Goal: Task Accomplishment & Management: Use online tool/utility

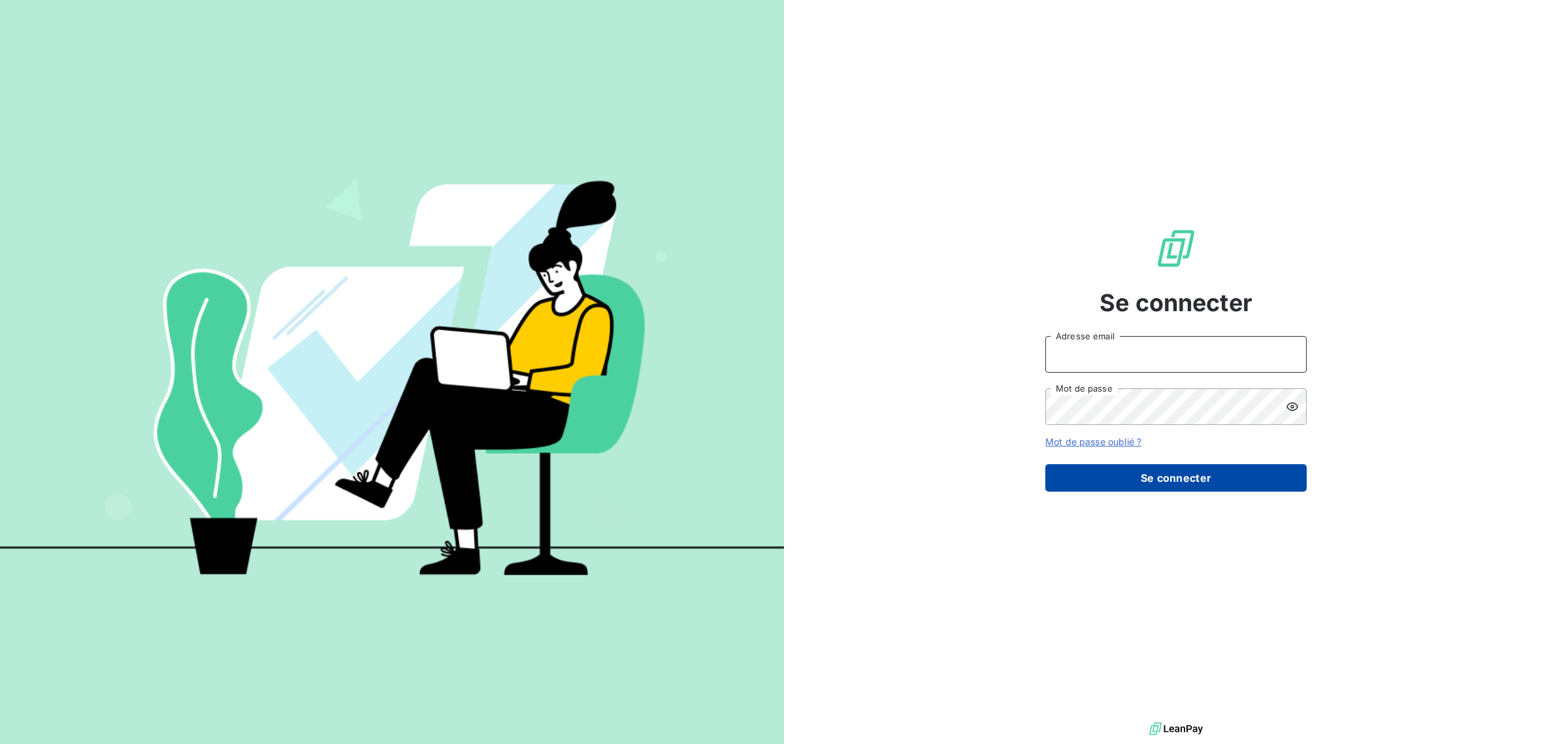
type input "[EMAIL_ADDRESS][DOMAIN_NAME]"
click at [1188, 474] on button "Se connecter" at bounding box center [1176, 478] width 262 height 28
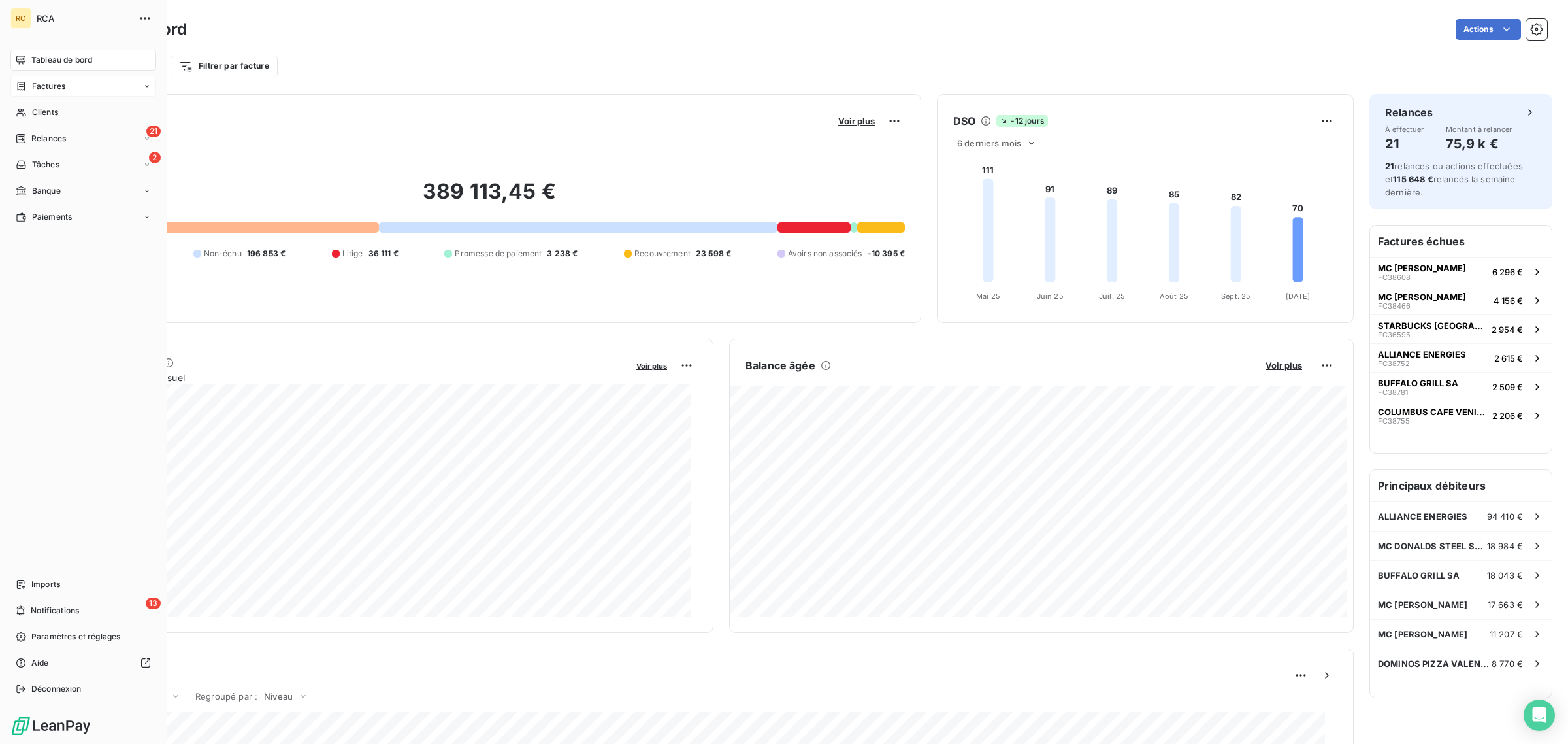
click at [31, 87] on div "Factures" at bounding box center [41, 87] width 50 height 12
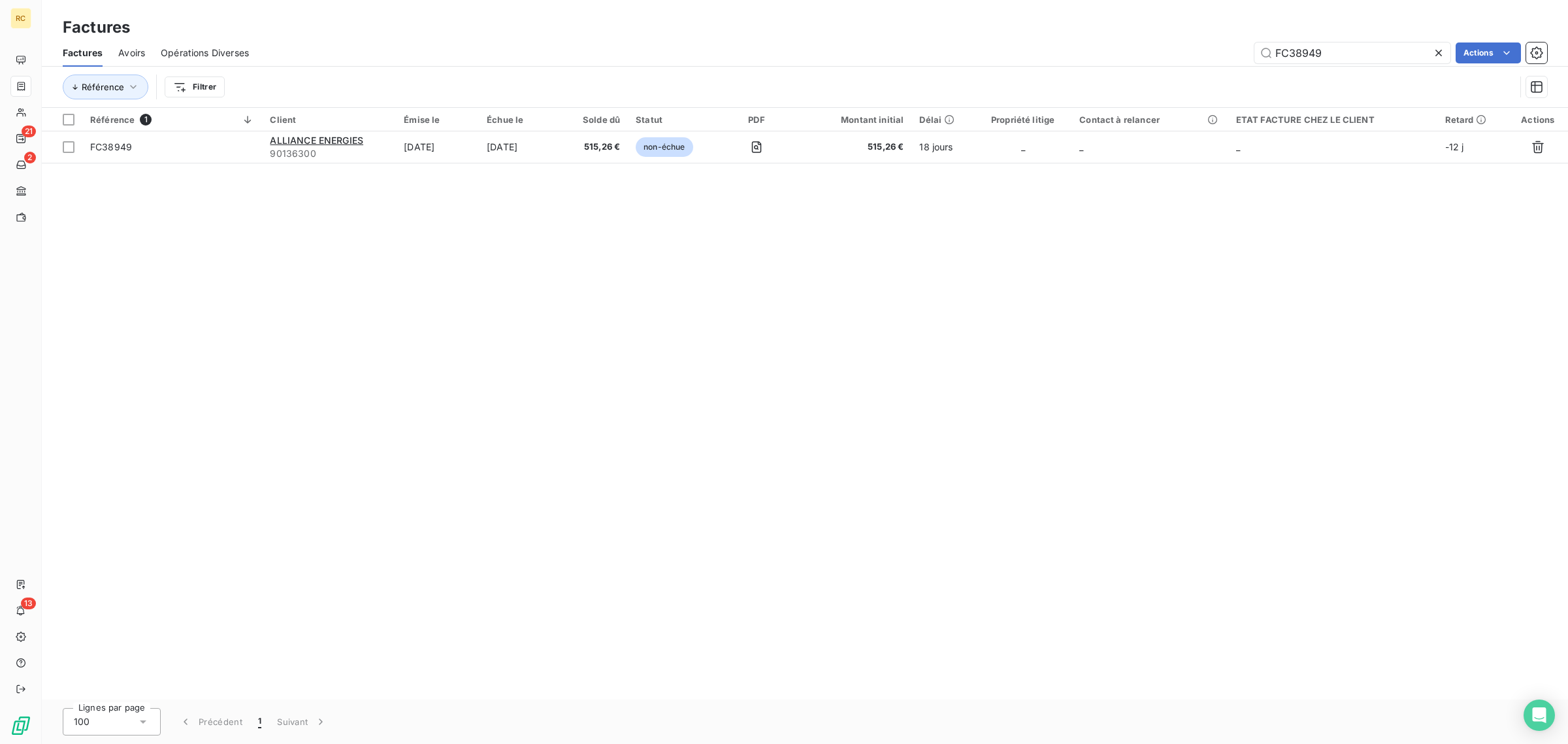
click at [1436, 54] on icon at bounding box center [1439, 53] width 7 height 7
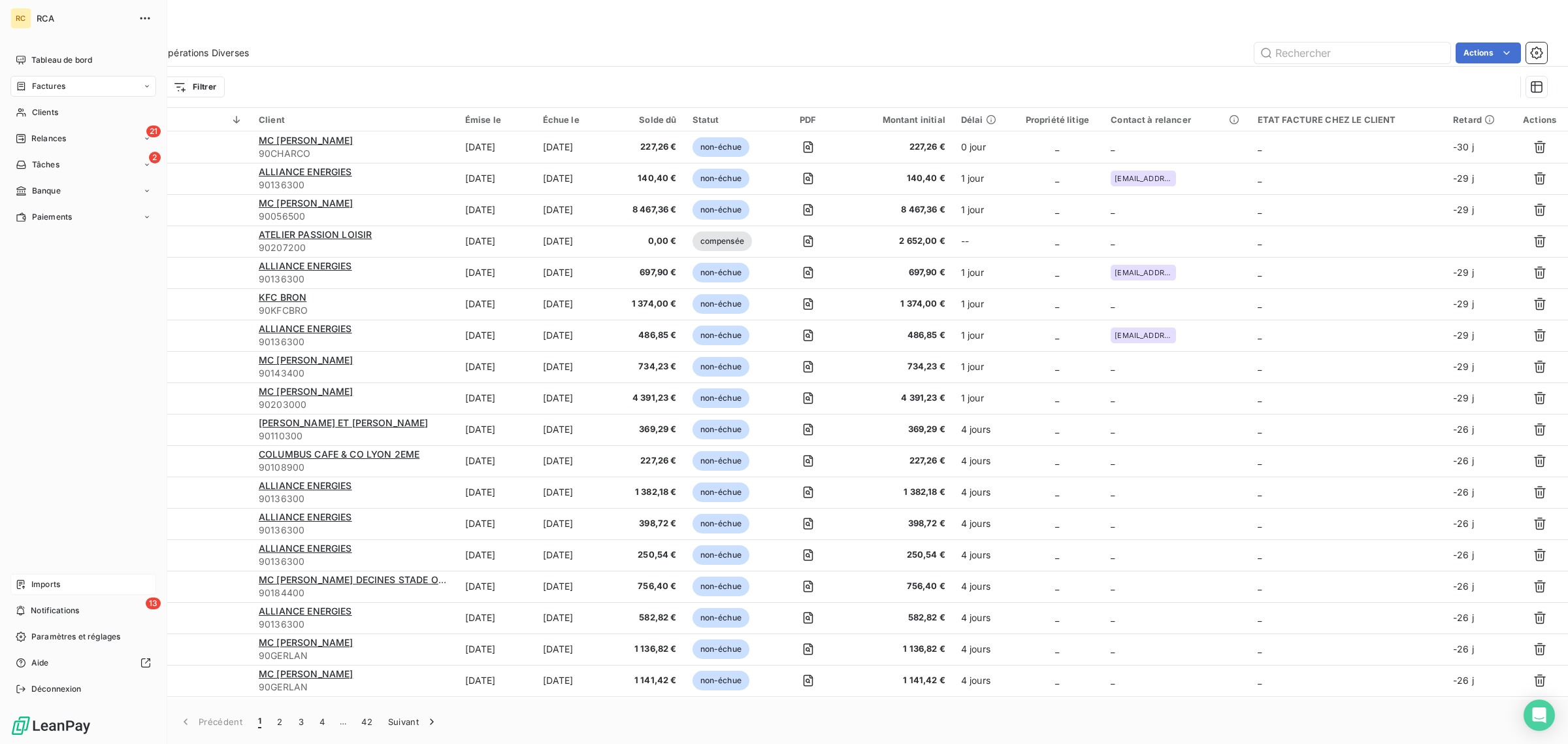
click at [26, 583] on icon at bounding box center [21, 585] width 10 height 10
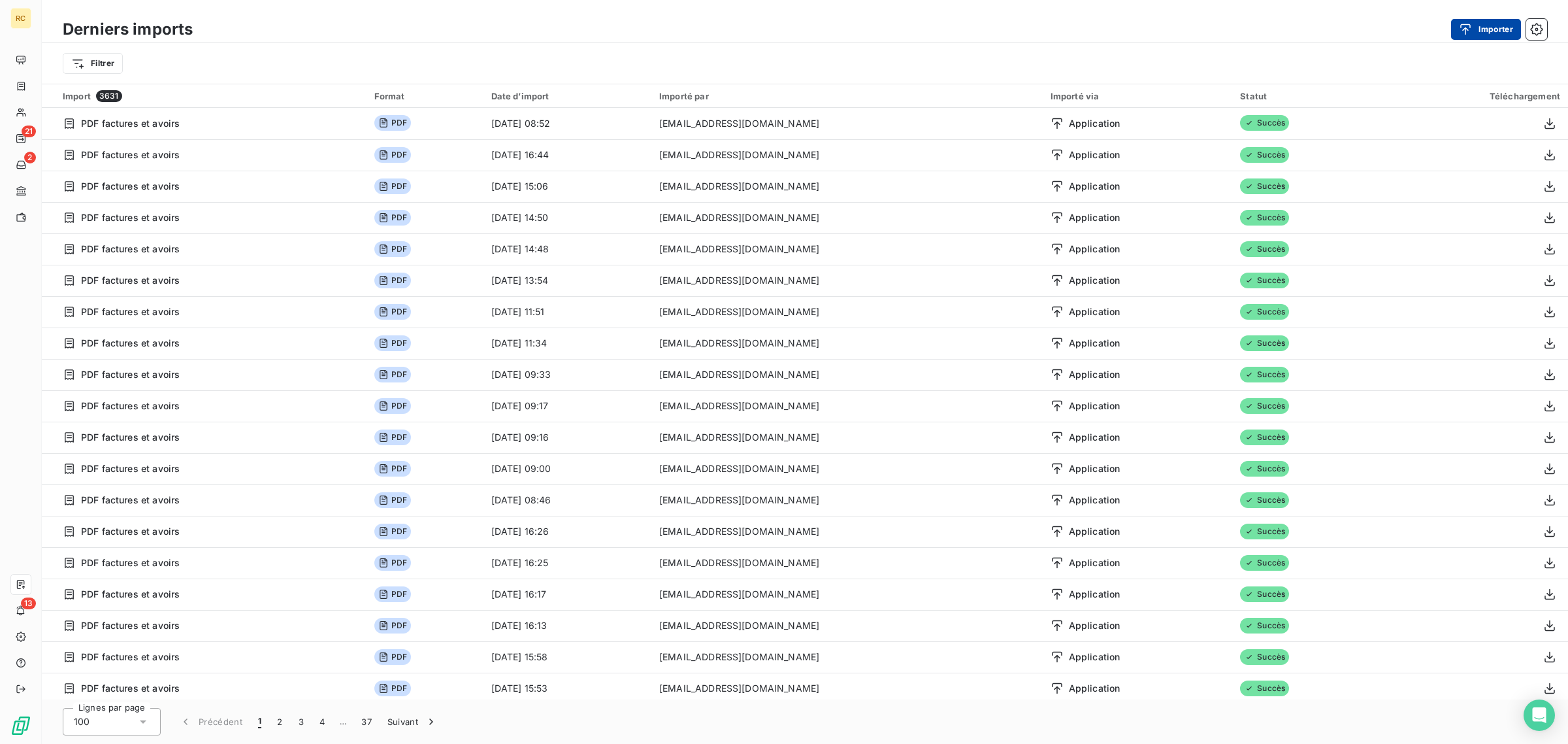
click at [1475, 27] on div "button" at bounding box center [1469, 30] width 20 height 13
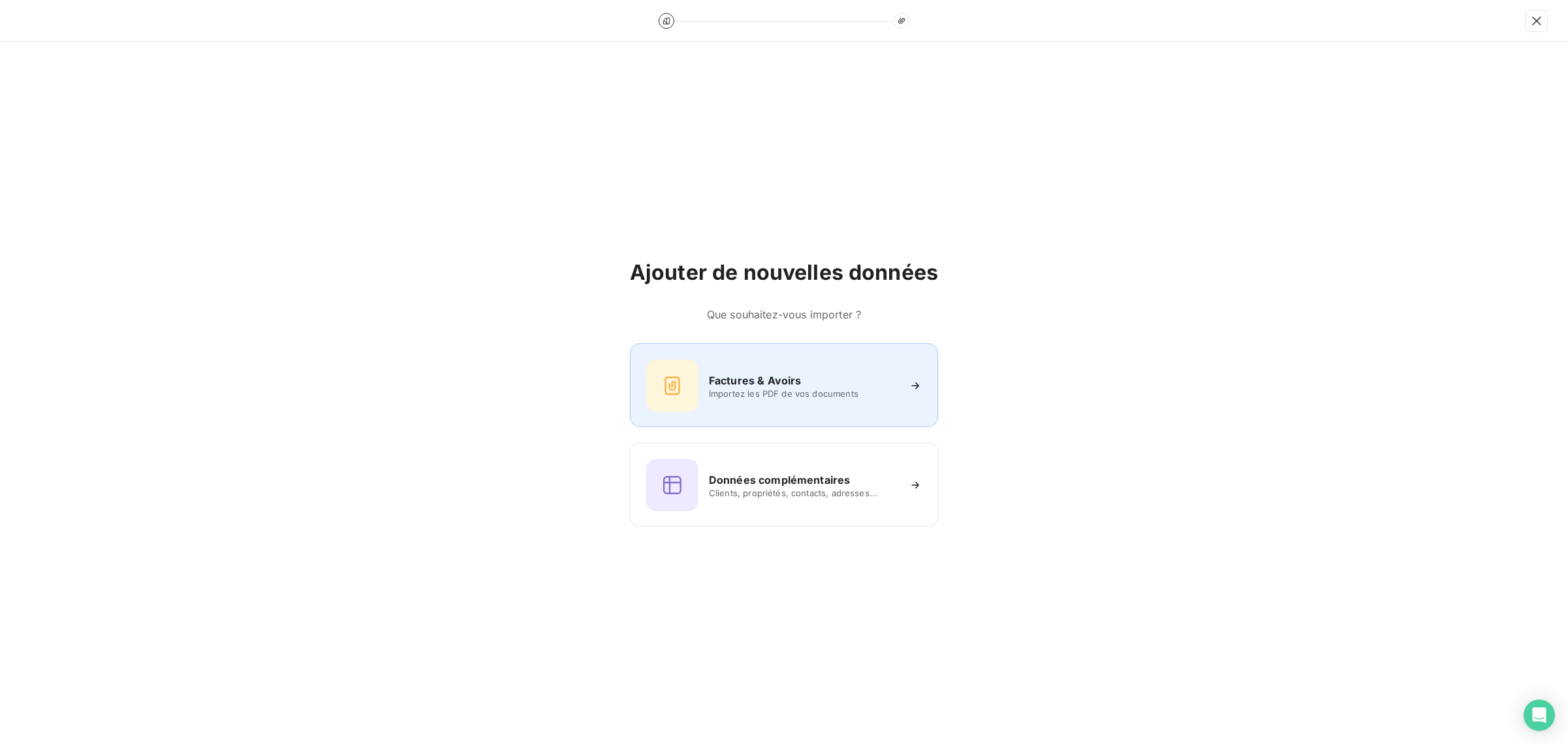
click at [677, 380] on icon at bounding box center [672, 386] width 21 height 21
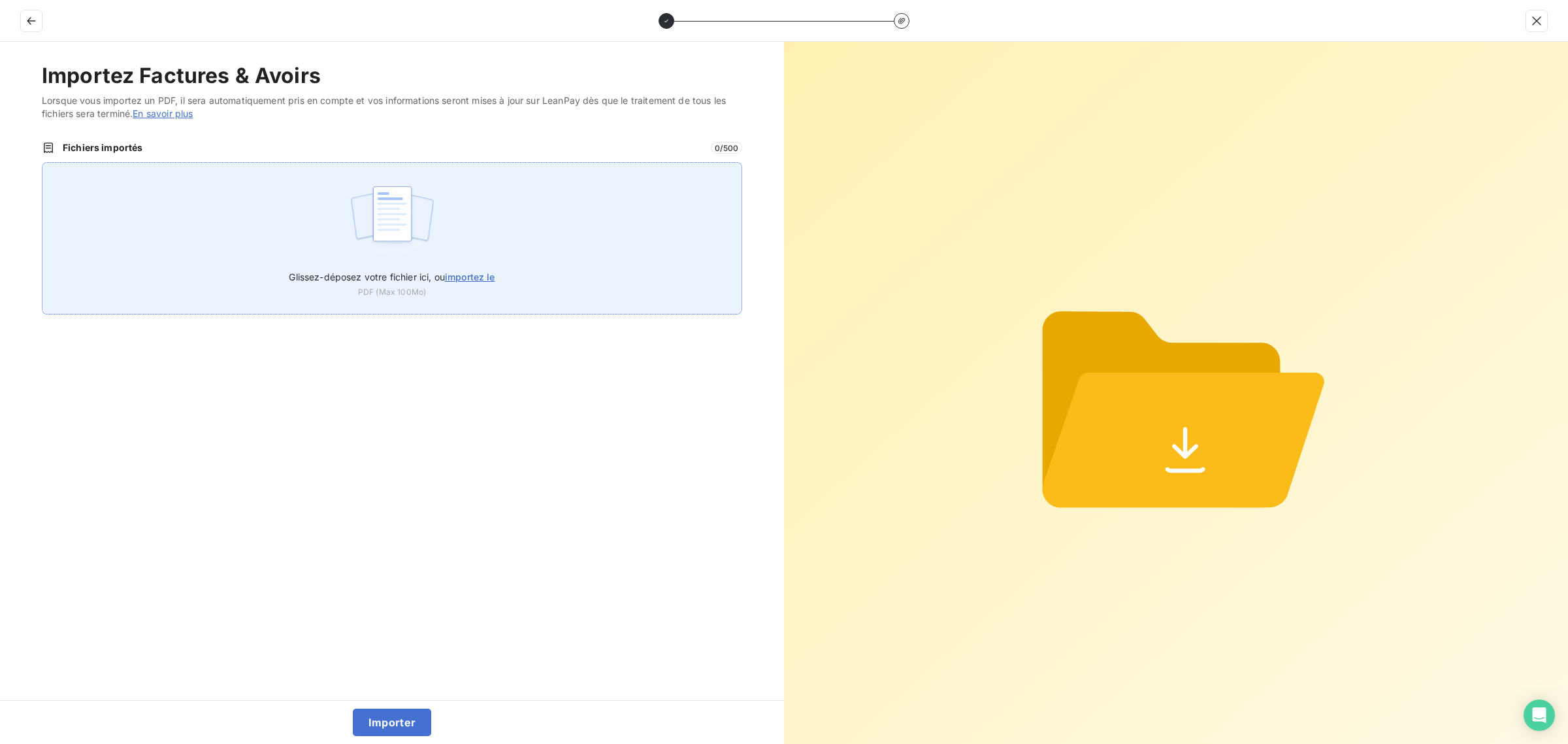
click at [405, 197] on img at bounding box center [392, 220] width 87 height 84
type input "C:\fakepath\FC39065.pdf"
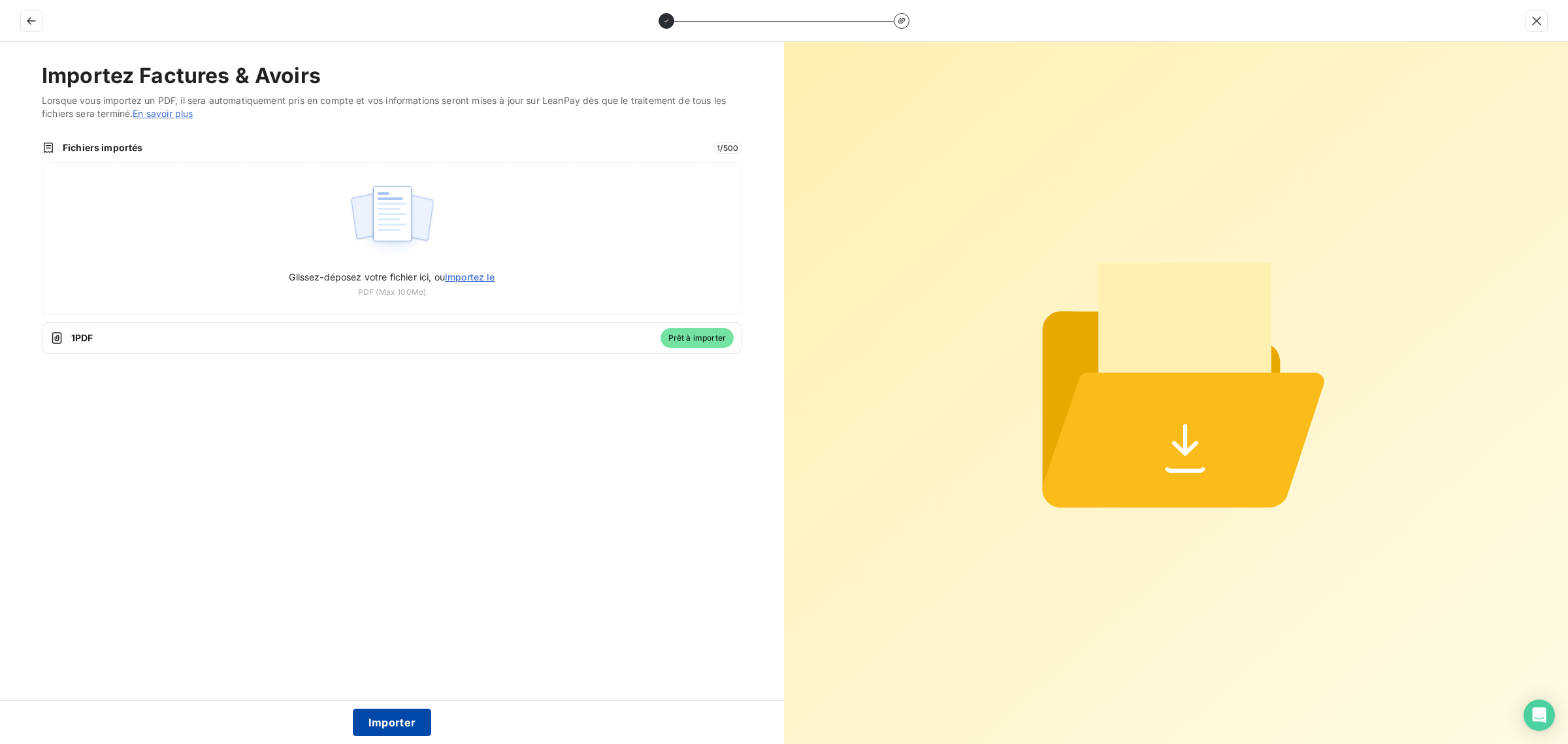
click at [384, 722] on button "Importer" at bounding box center [392, 722] width 79 height 28
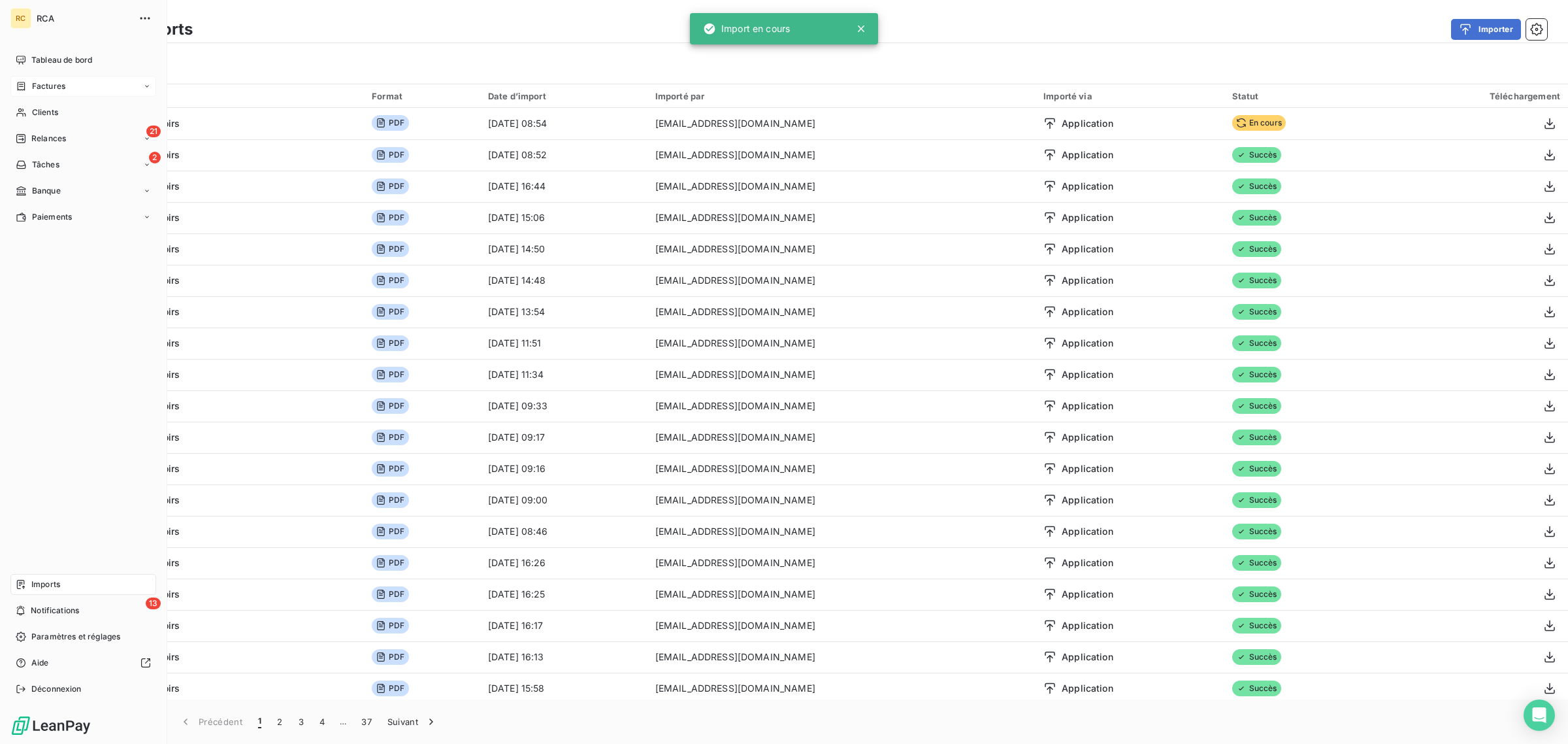
click at [30, 87] on div "Factures" at bounding box center [41, 87] width 50 height 12
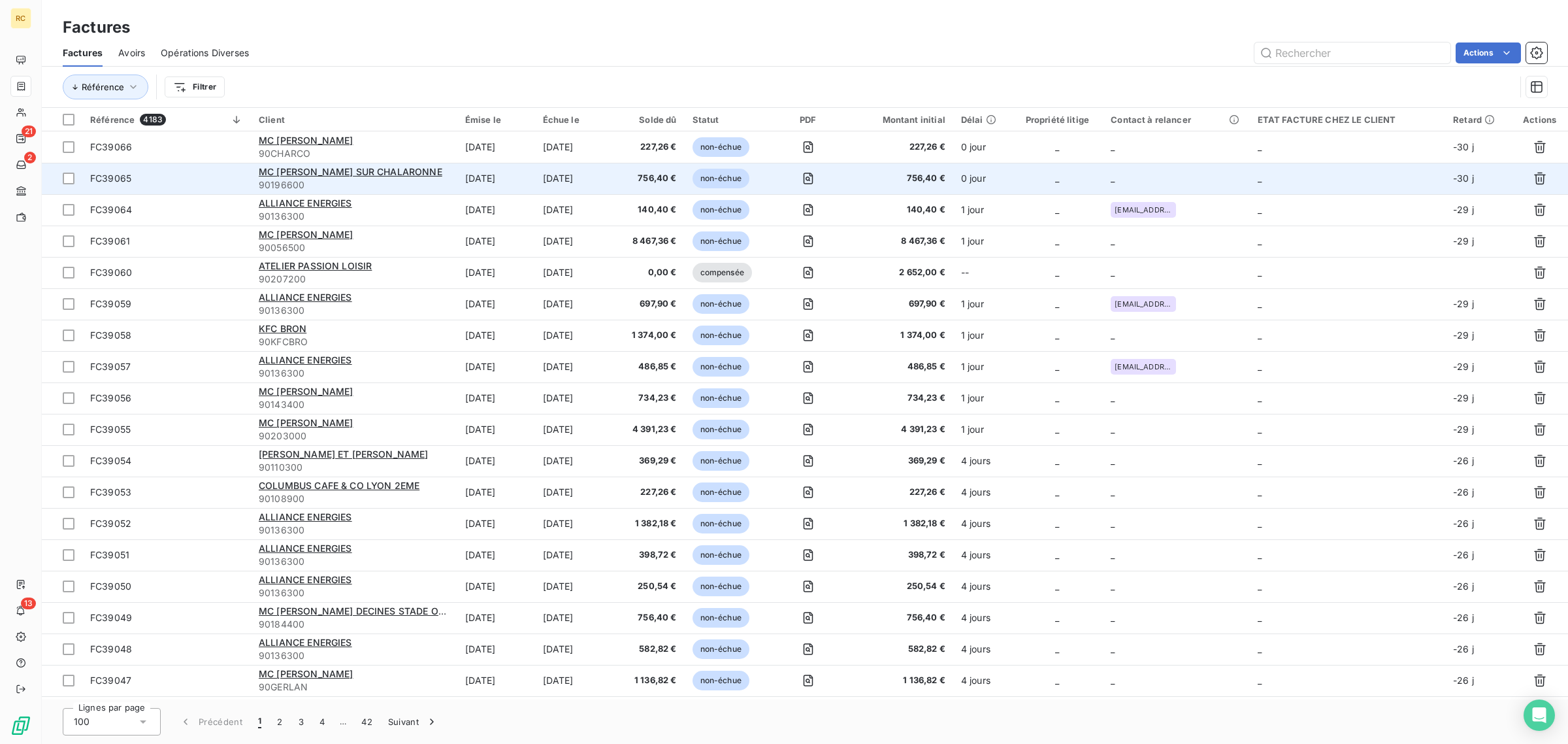
click at [233, 178] on span "FC39065" at bounding box center [166, 178] width 153 height 13
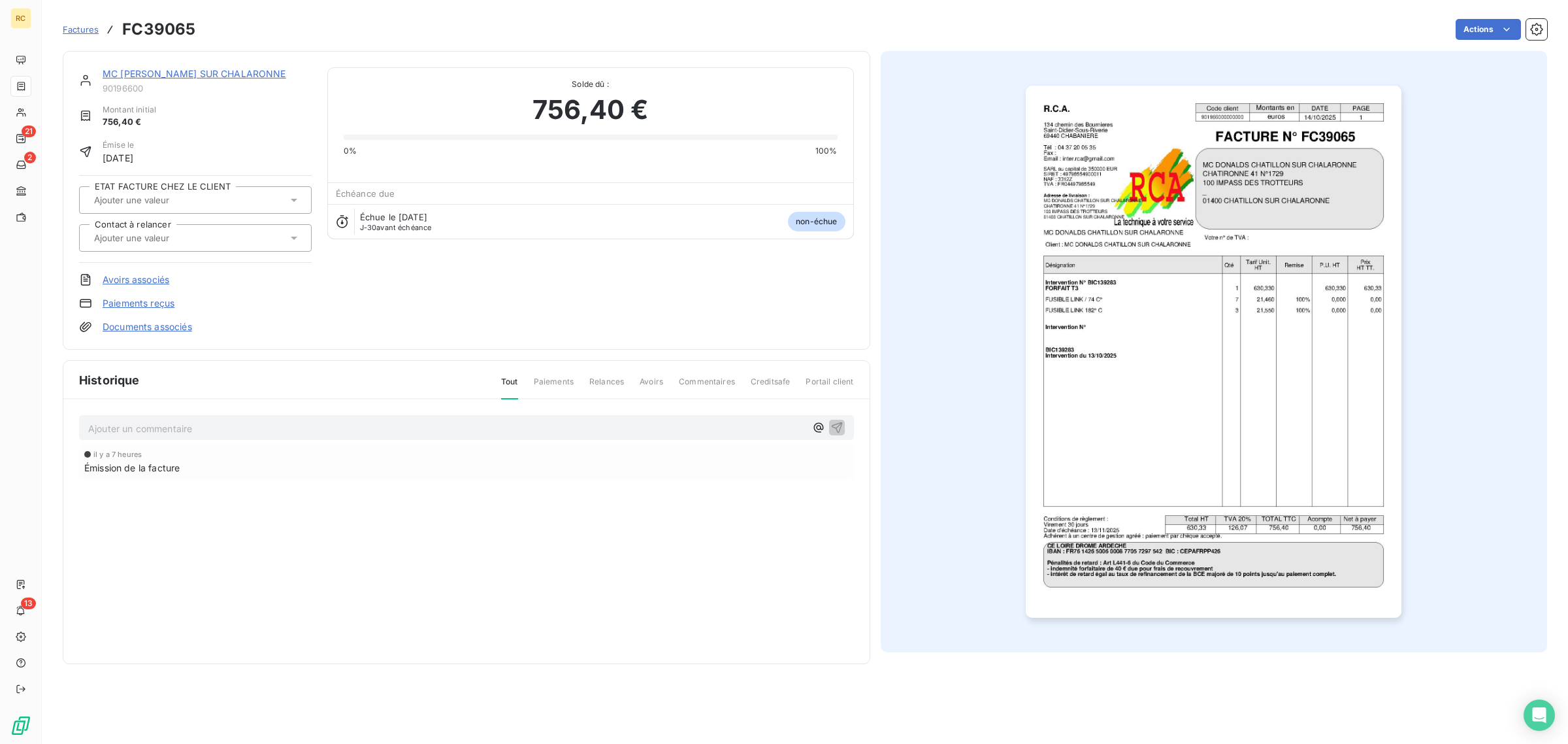
click at [135, 327] on link "Documents associés" at bounding box center [147, 327] width 89 height 13
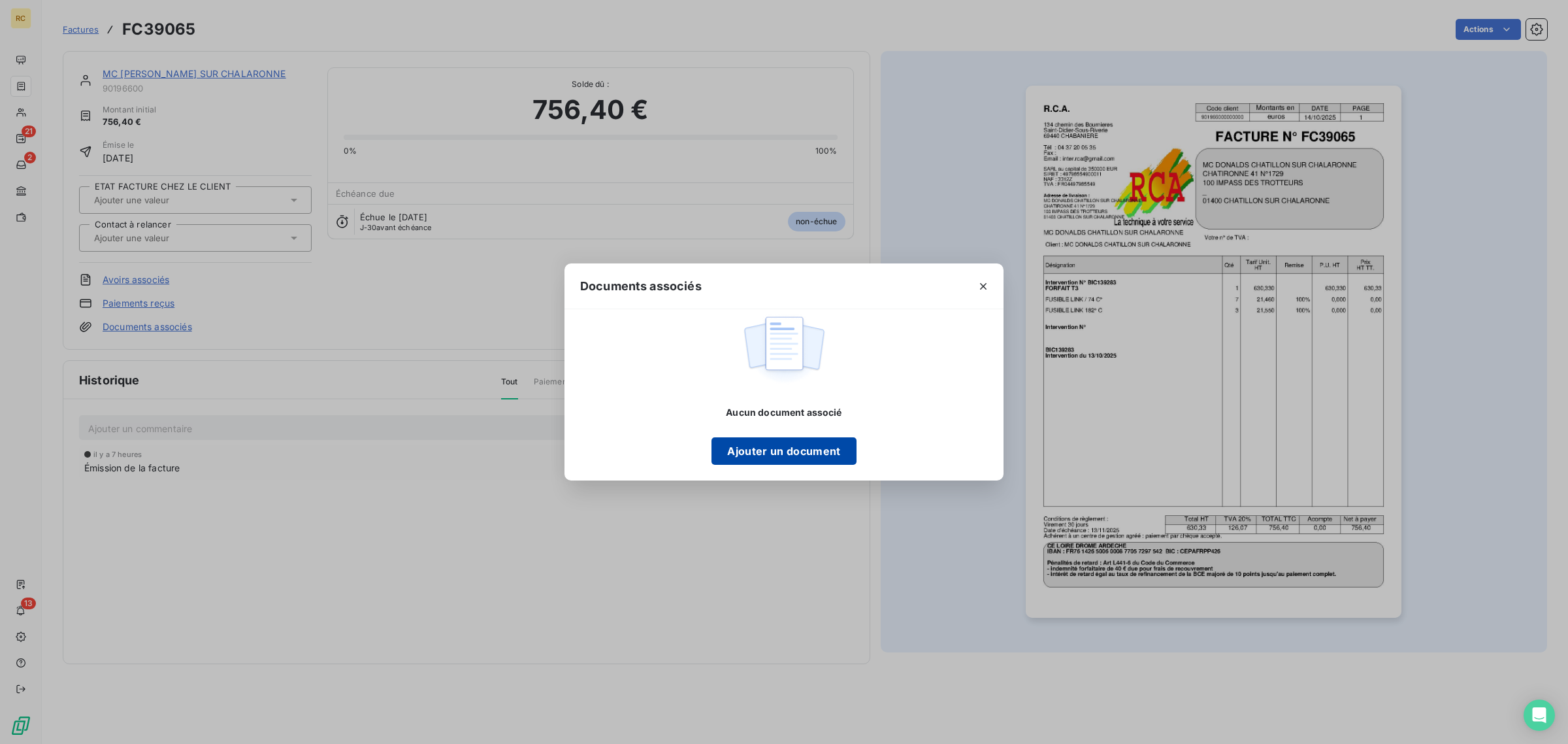
click at [749, 451] on button "Ajouter un document" at bounding box center [784, 451] width 144 height 28
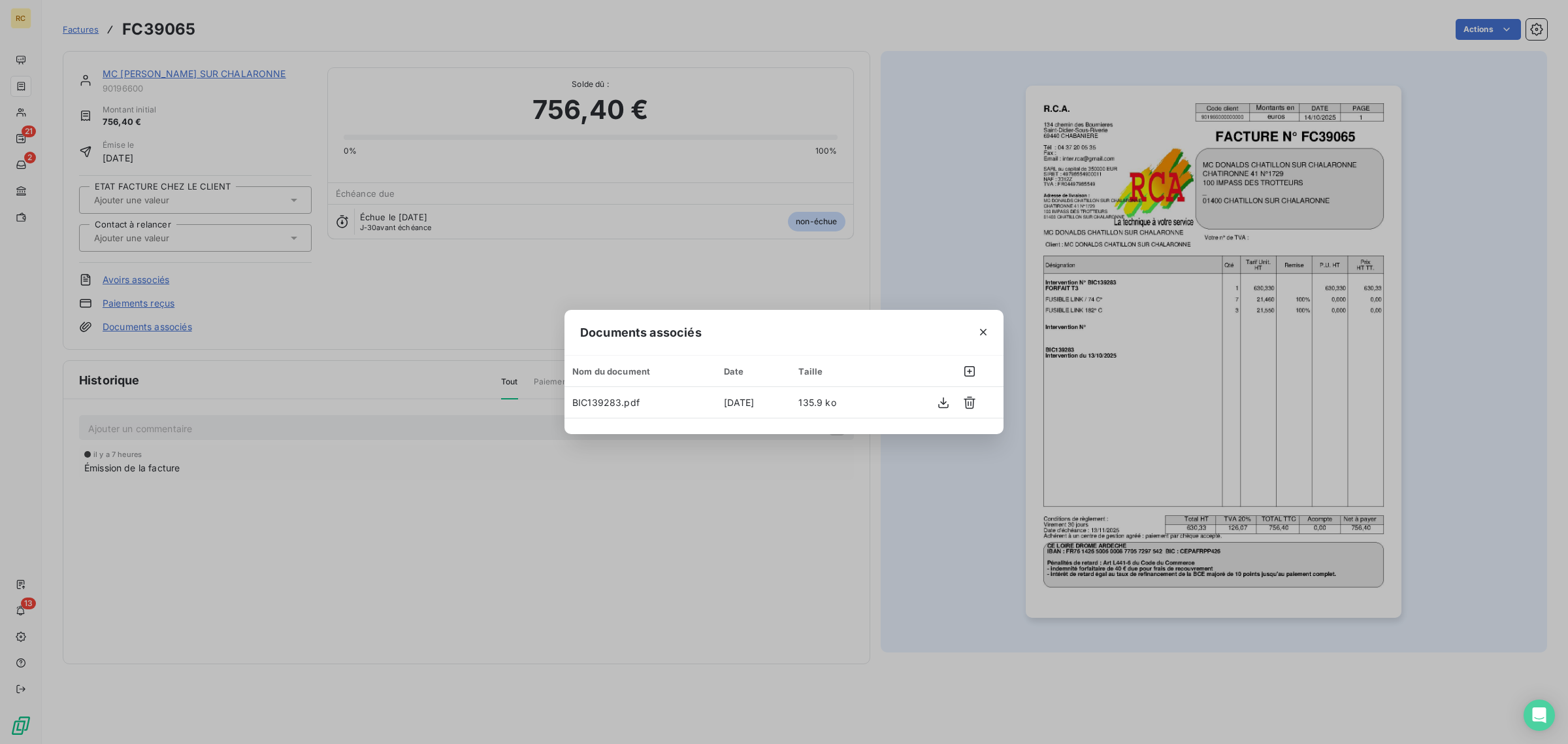
click at [1245, 345] on div "Documents associés Nom du document Date Taille BIC139283.pdf 14 oct. 2025 135.9…" at bounding box center [784, 372] width 1568 height 744
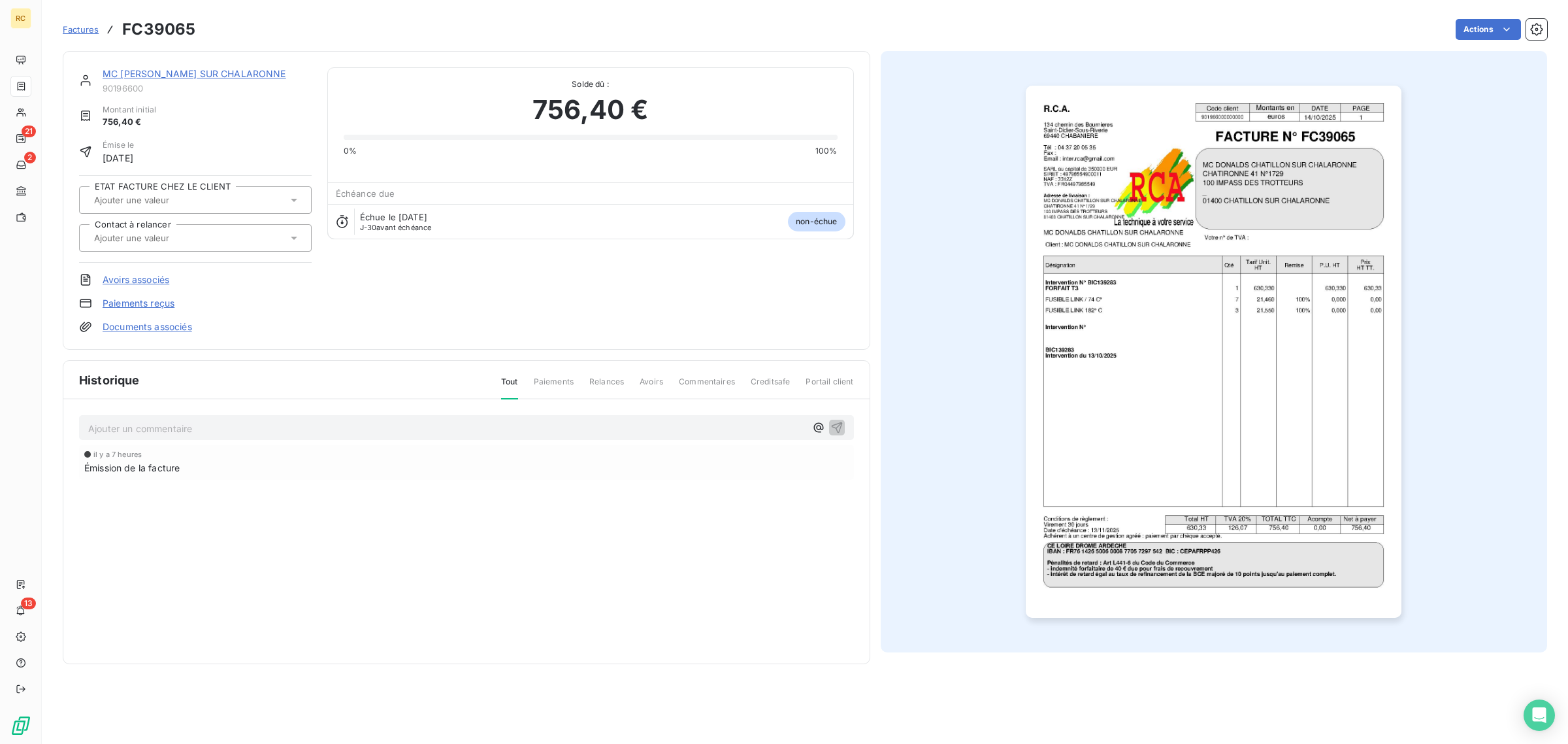
click at [1245, 345] on img "button" at bounding box center [1213, 352] width 376 height 532
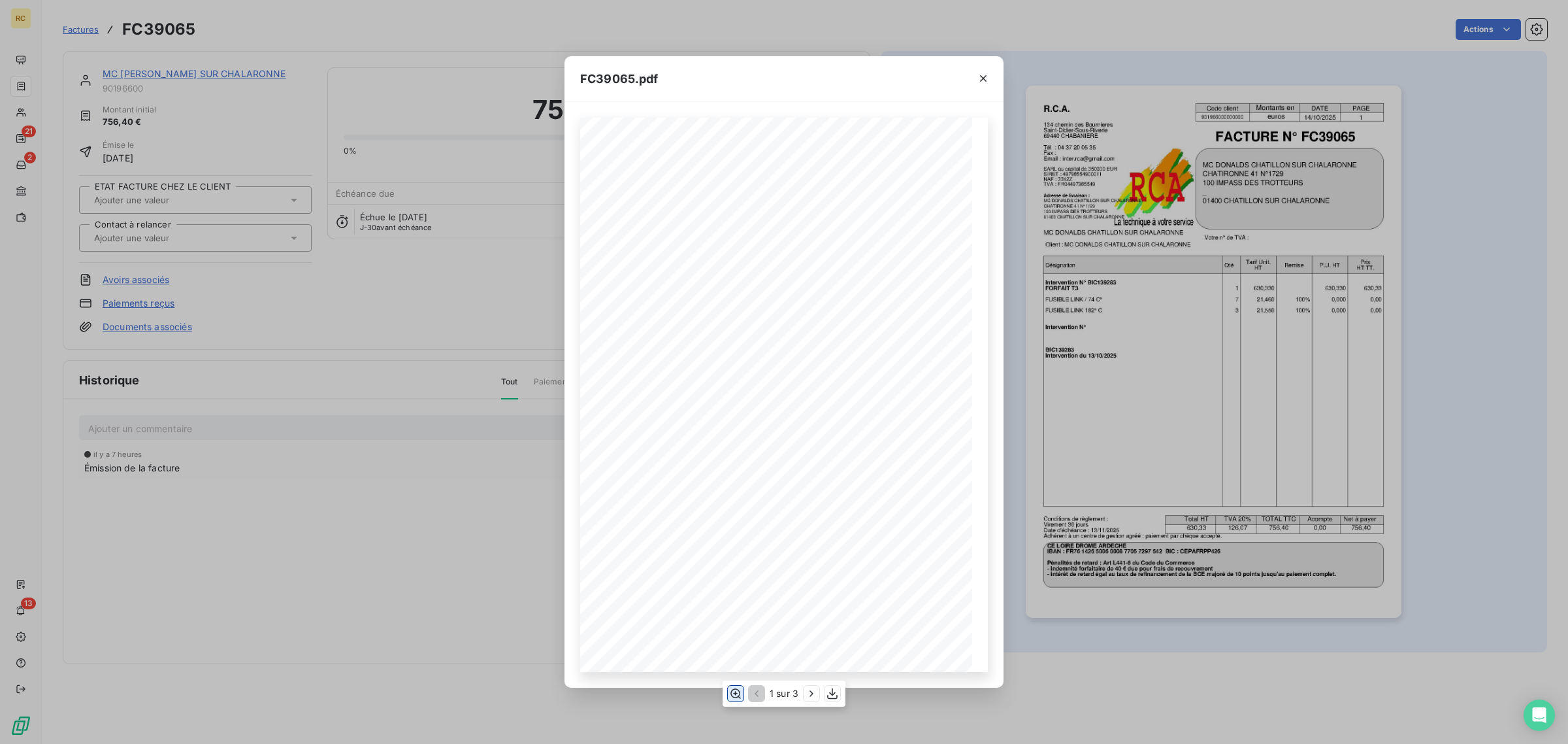
click at [733, 693] on icon "button" at bounding box center [736, 693] width 13 height 13
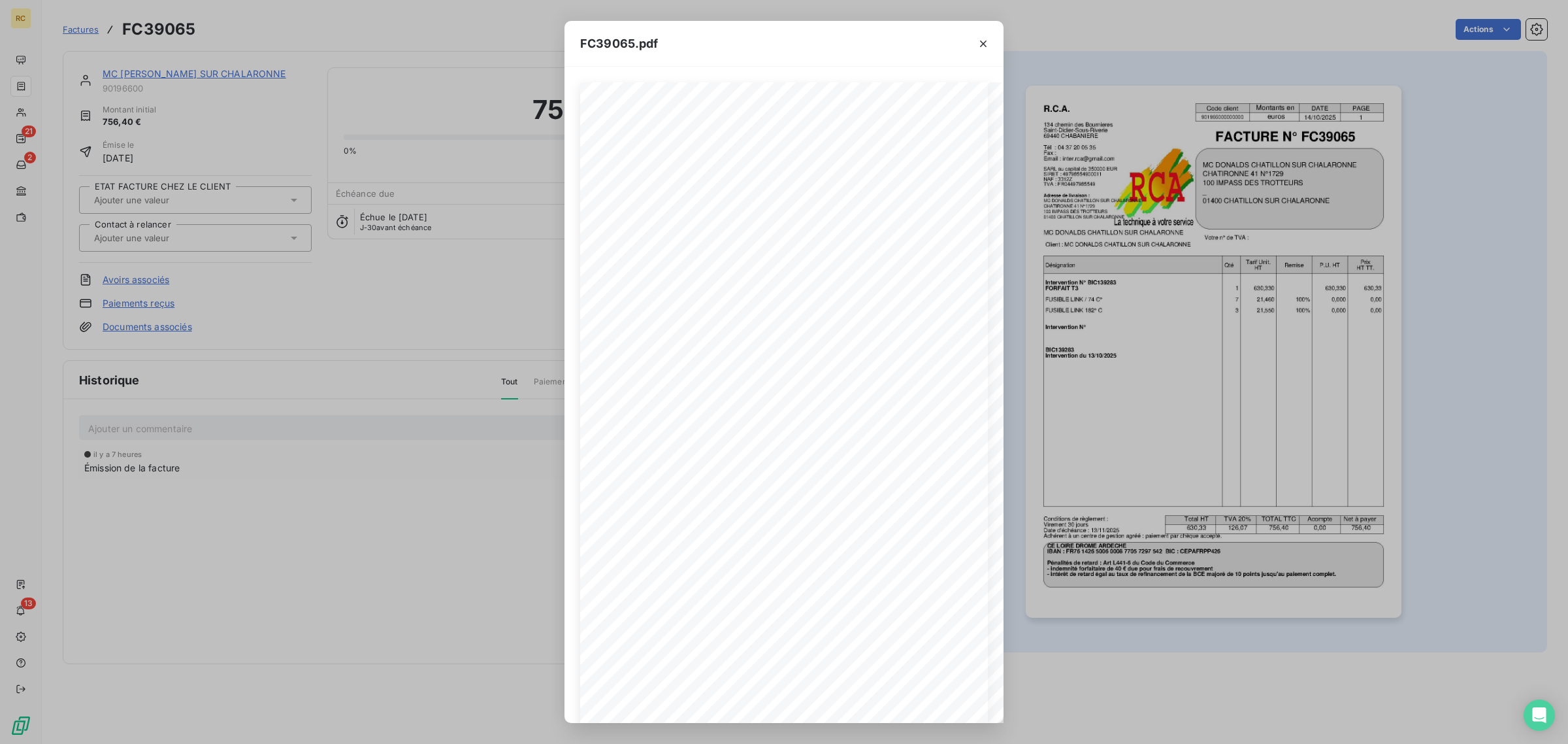
click at [487, 557] on div "FC39065.pdf R.C.A. Code client Montants en DATE PAGE 901966000000000 euros 14/1…" at bounding box center [784, 372] width 1568 height 744
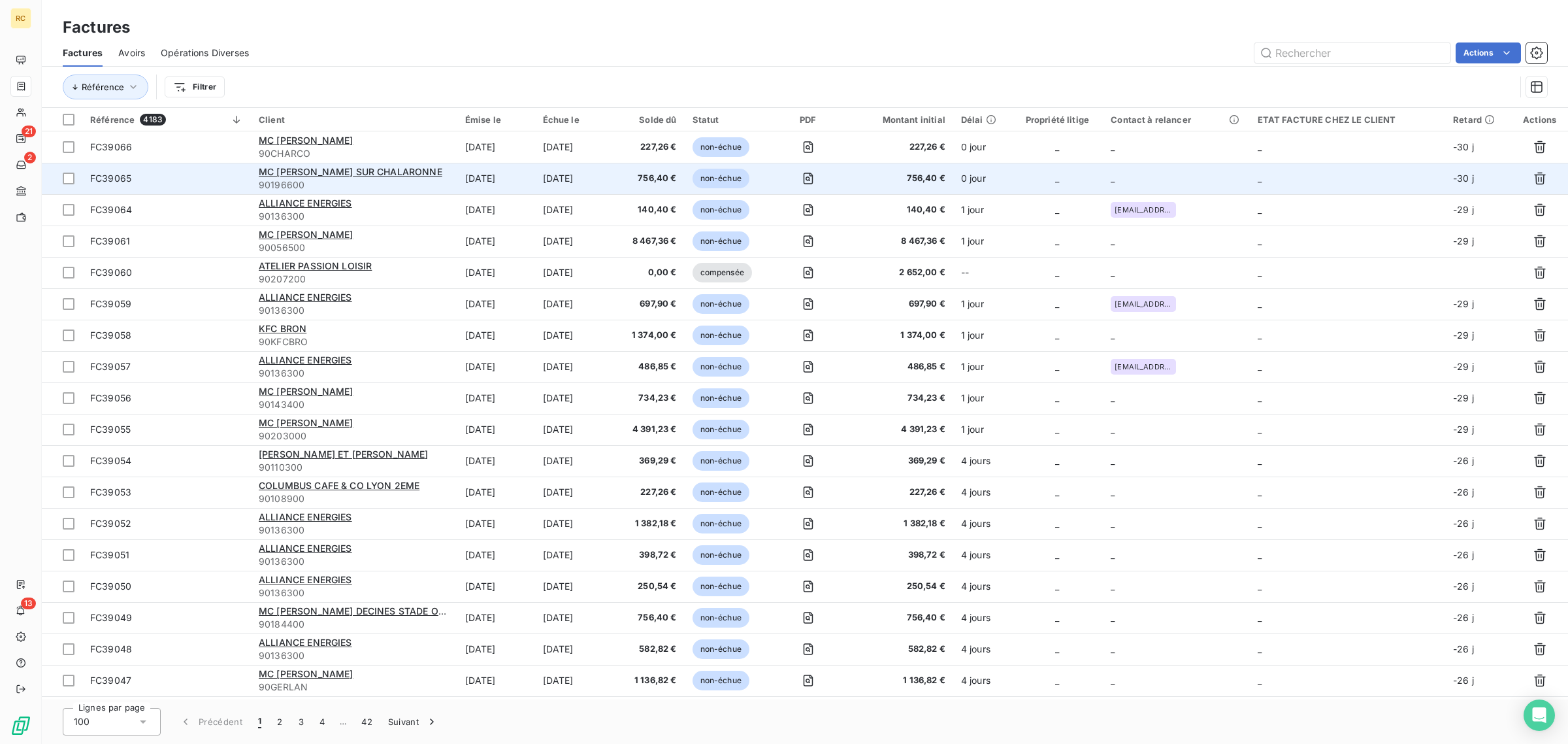
click at [211, 180] on span "FC39065" at bounding box center [166, 178] width 153 height 13
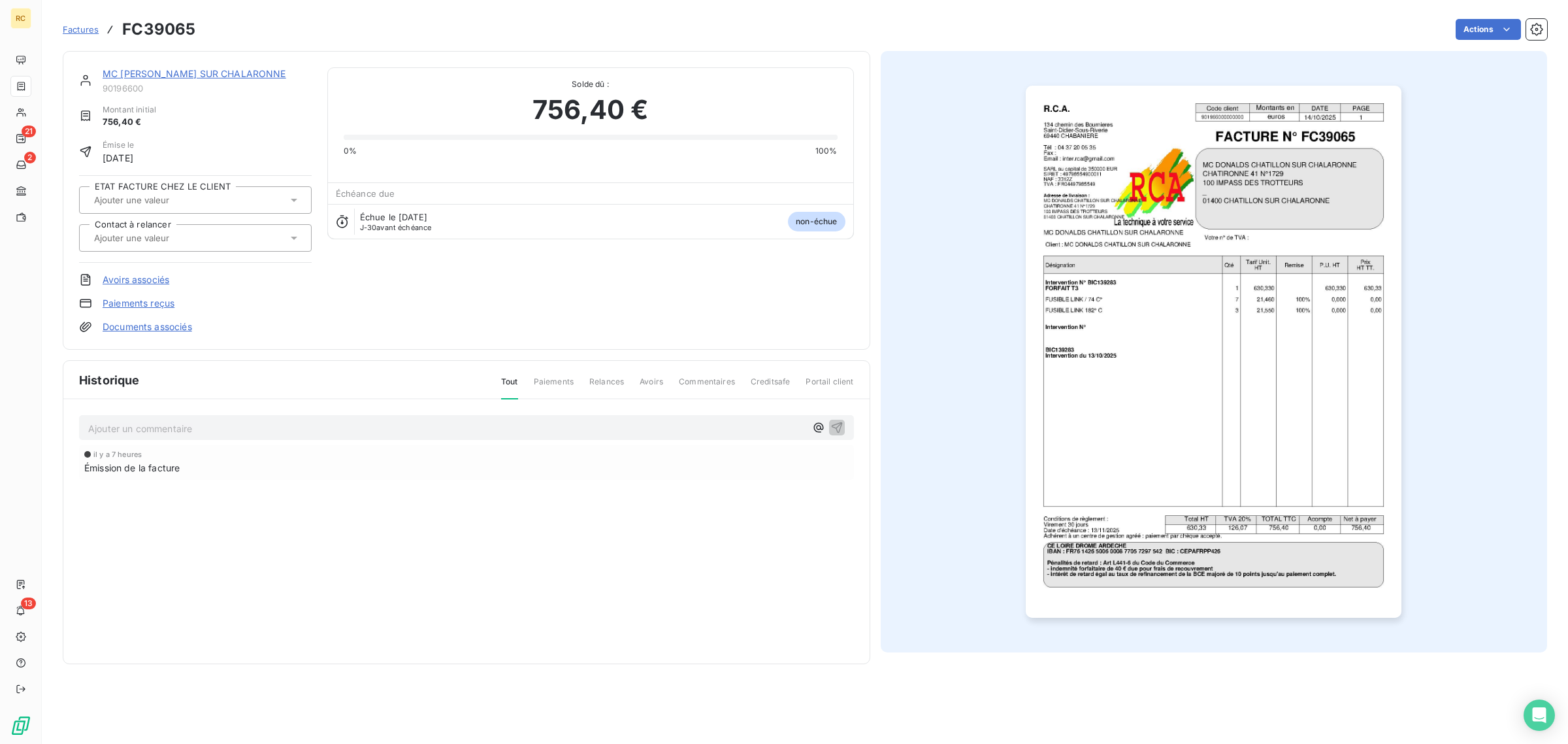
click at [129, 332] on link "Documents associés" at bounding box center [147, 327] width 89 height 13
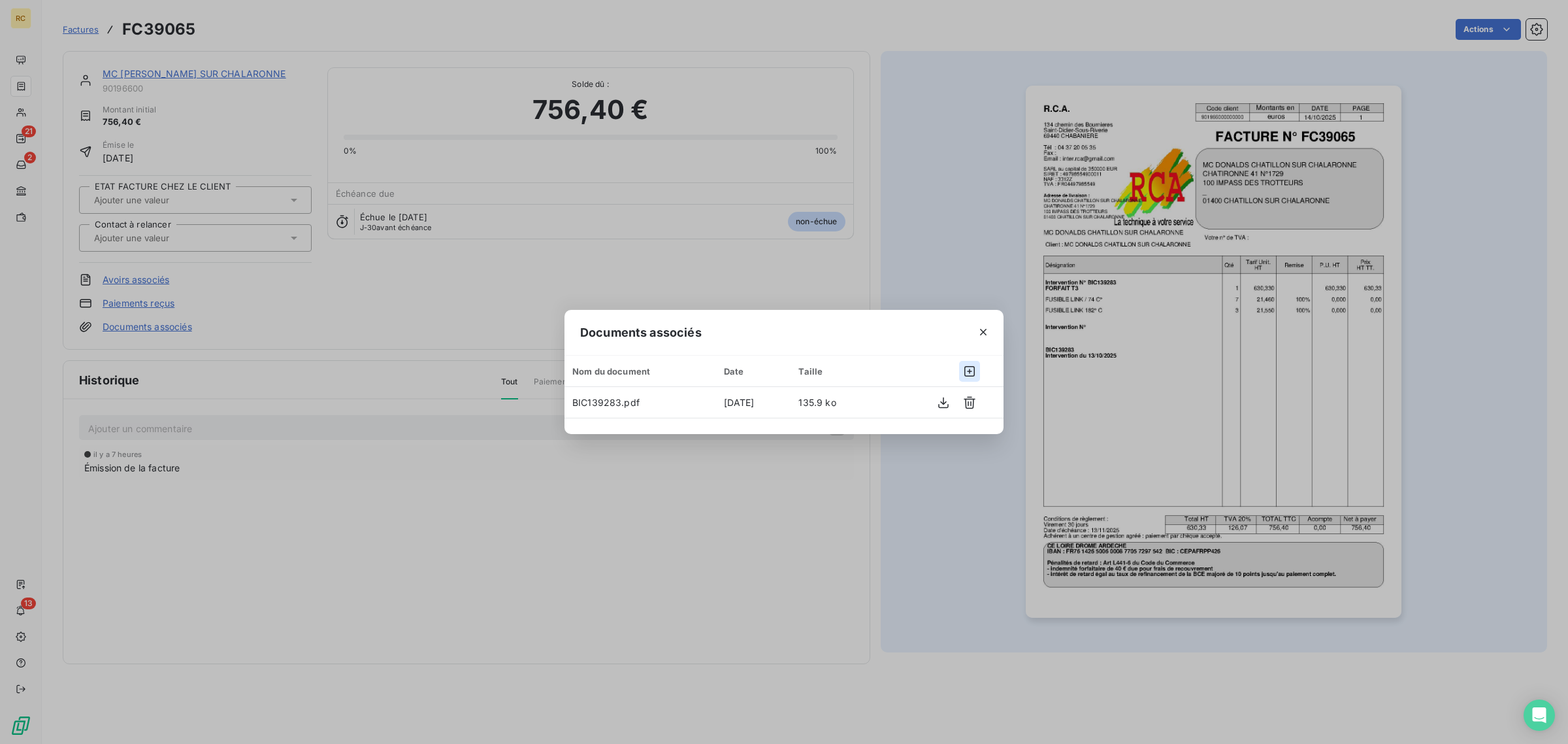
click at [965, 368] on icon "button" at bounding box center [970, 371] width 10 height 10
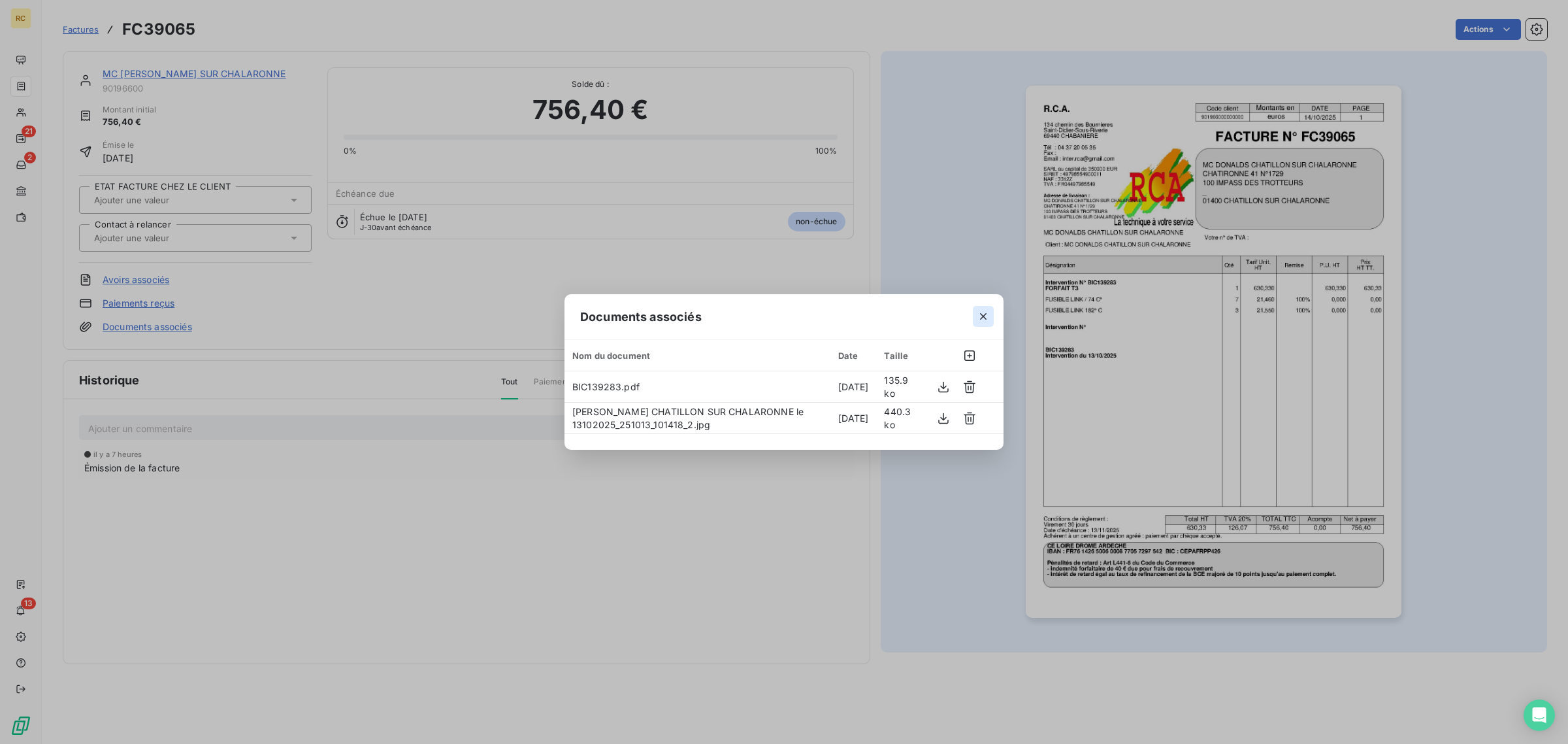
click at [982, 318] on icon "button" at bounding box center [983, 316] width 7 height 7
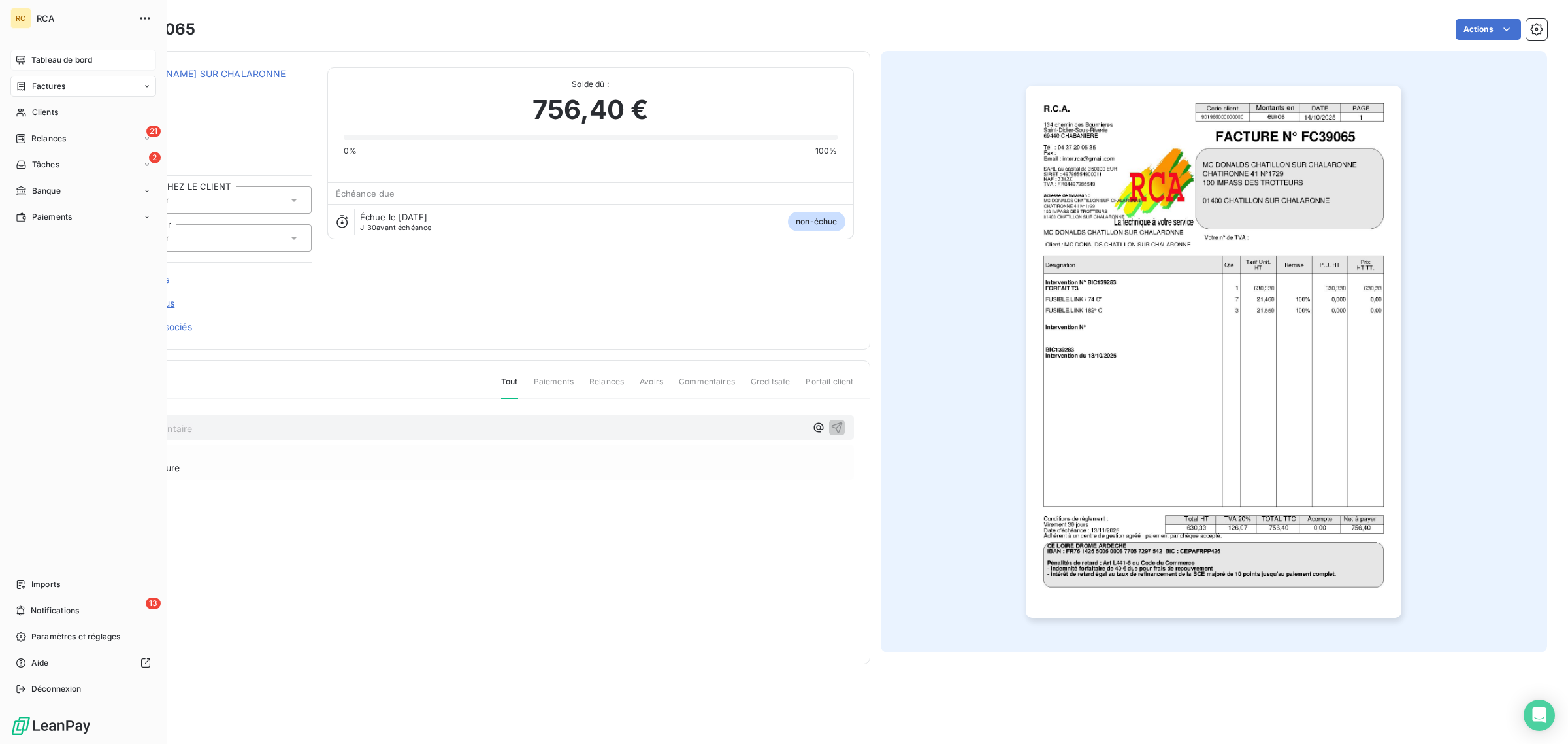
drag, startPoint x: 36, startPoint y: 83, endPoint x: 41, endPoint y: 53, distance: 30.4
click at [36, 83] on span "Factures" at bounding box center [49, 87] width 33 height 12
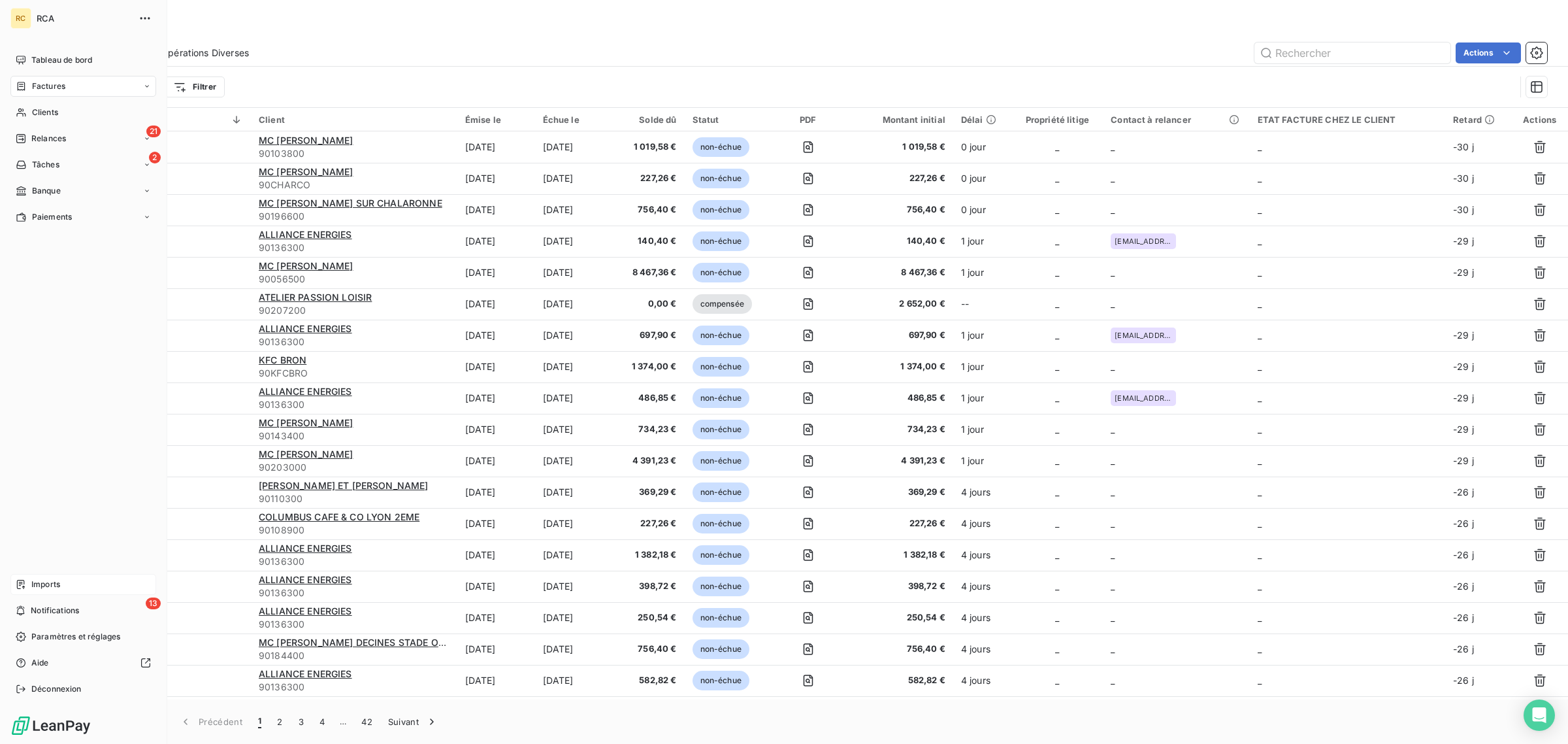
click at [27, 580] on div "Imports" at bounding box center [83, 585] width 146 height 21
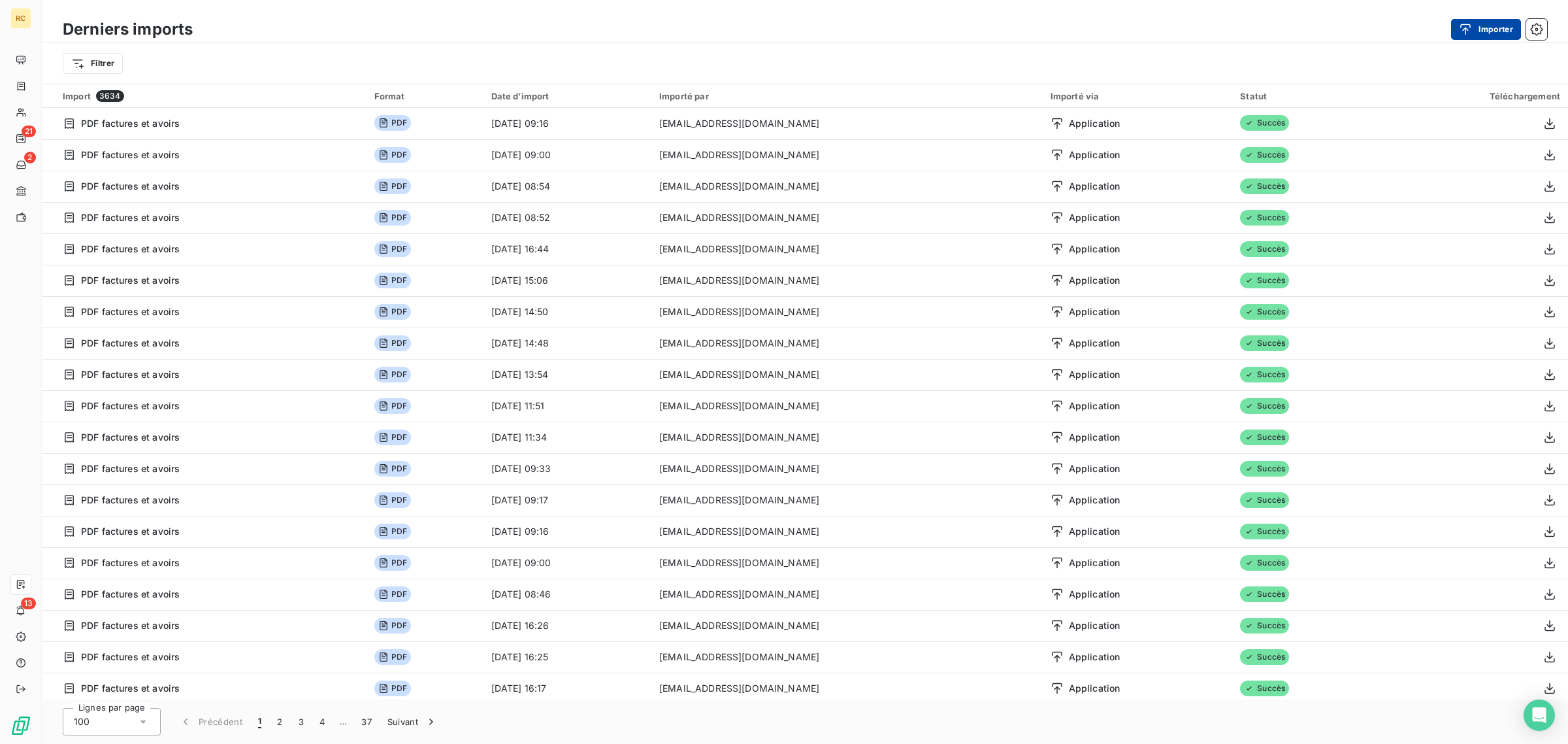
click at [1492, 30] on button "Importer" at bounding box center [1486, 30] width 70 height 21
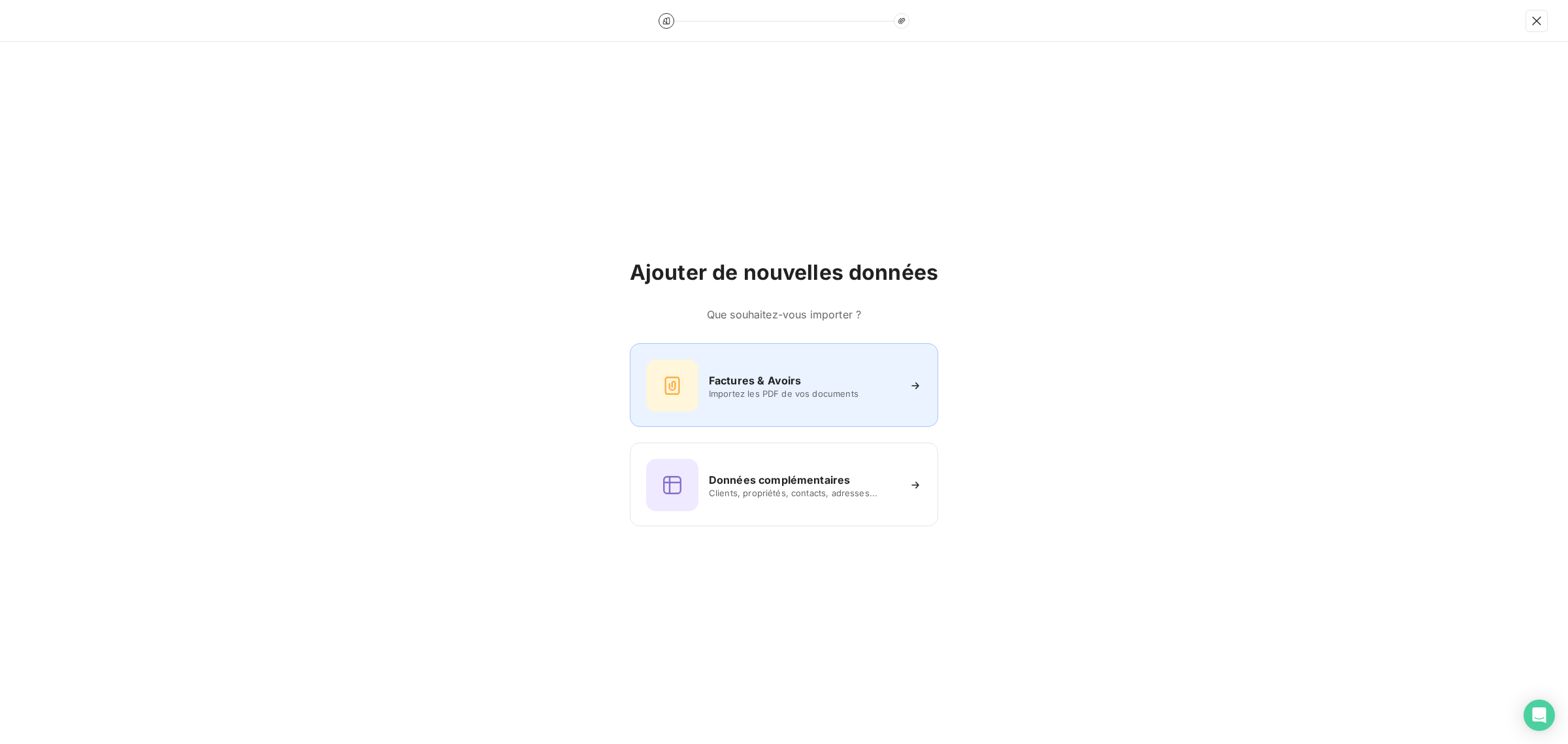
click at [722, 390] on span "Importez les PDF de vos documents" at bounding box center [803, 394] width 190 height 10
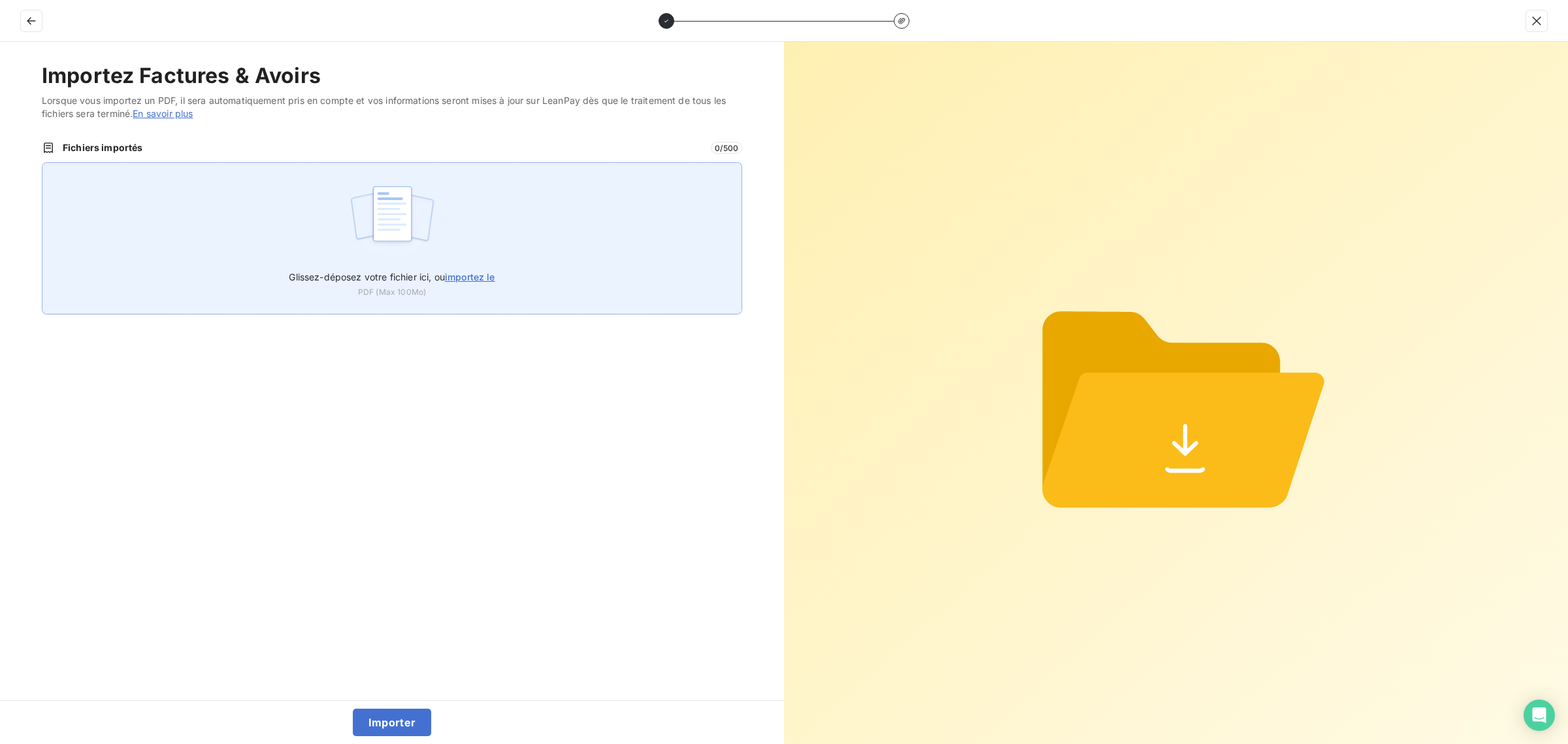
click at [477, 223] on div "Glissez-déposez votre fichier ici, ou importez le PDF (Max 100Mo)" at bounding box center [392, 238] width 700 height 152
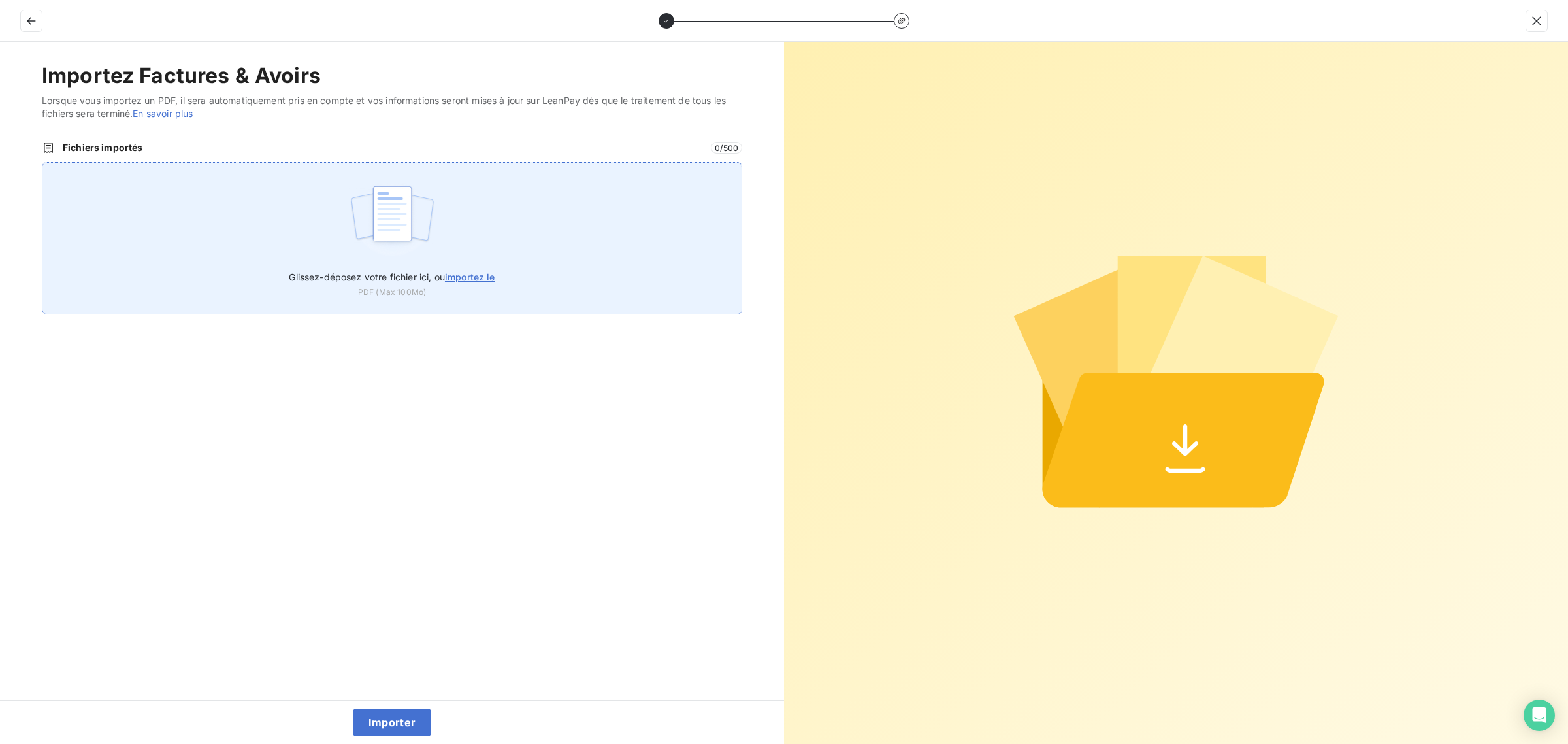
type input "C:\fakepath\FC39068.pdf"
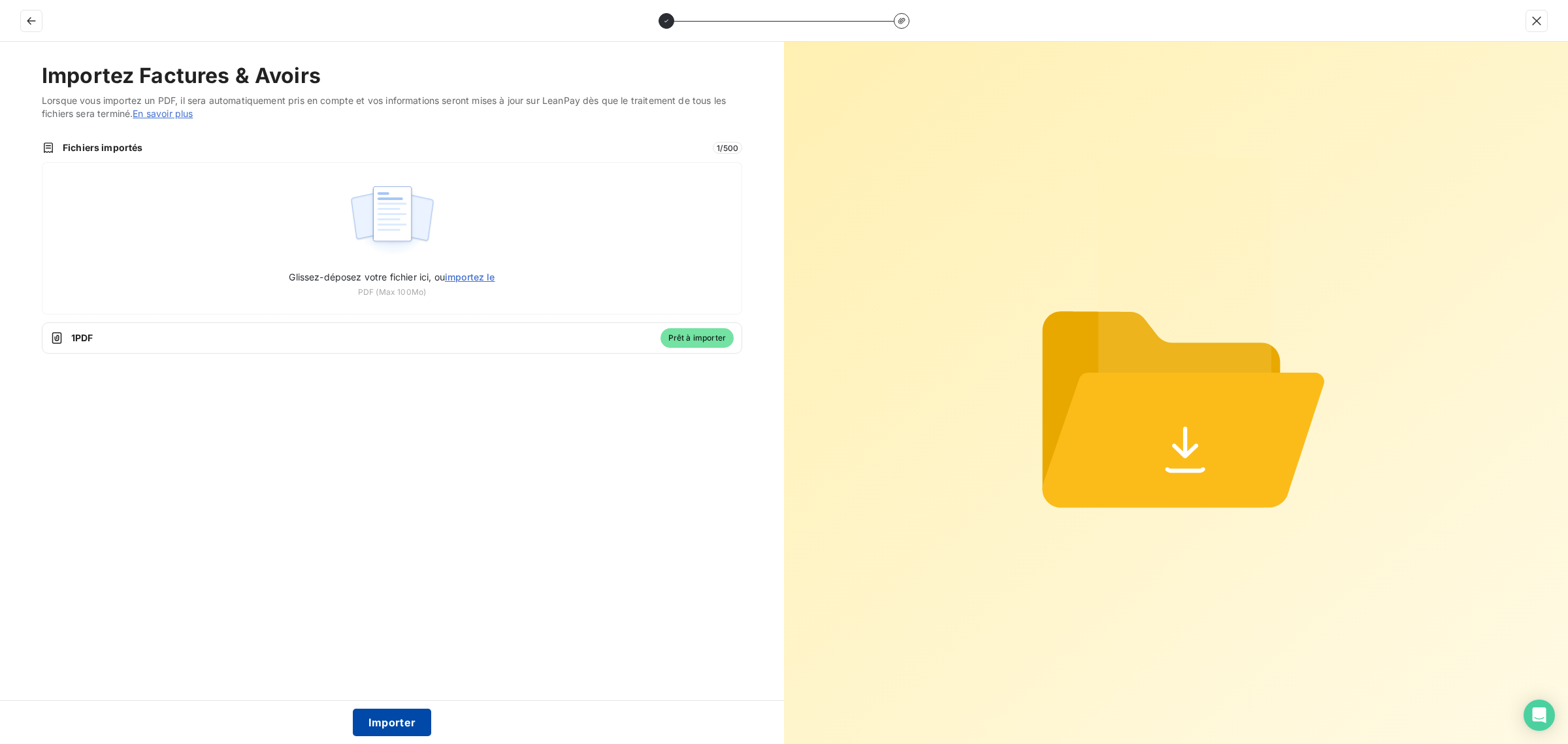
click at [386, 723] on button "Importer" at bounding box center [392, 722] width 79 height 28
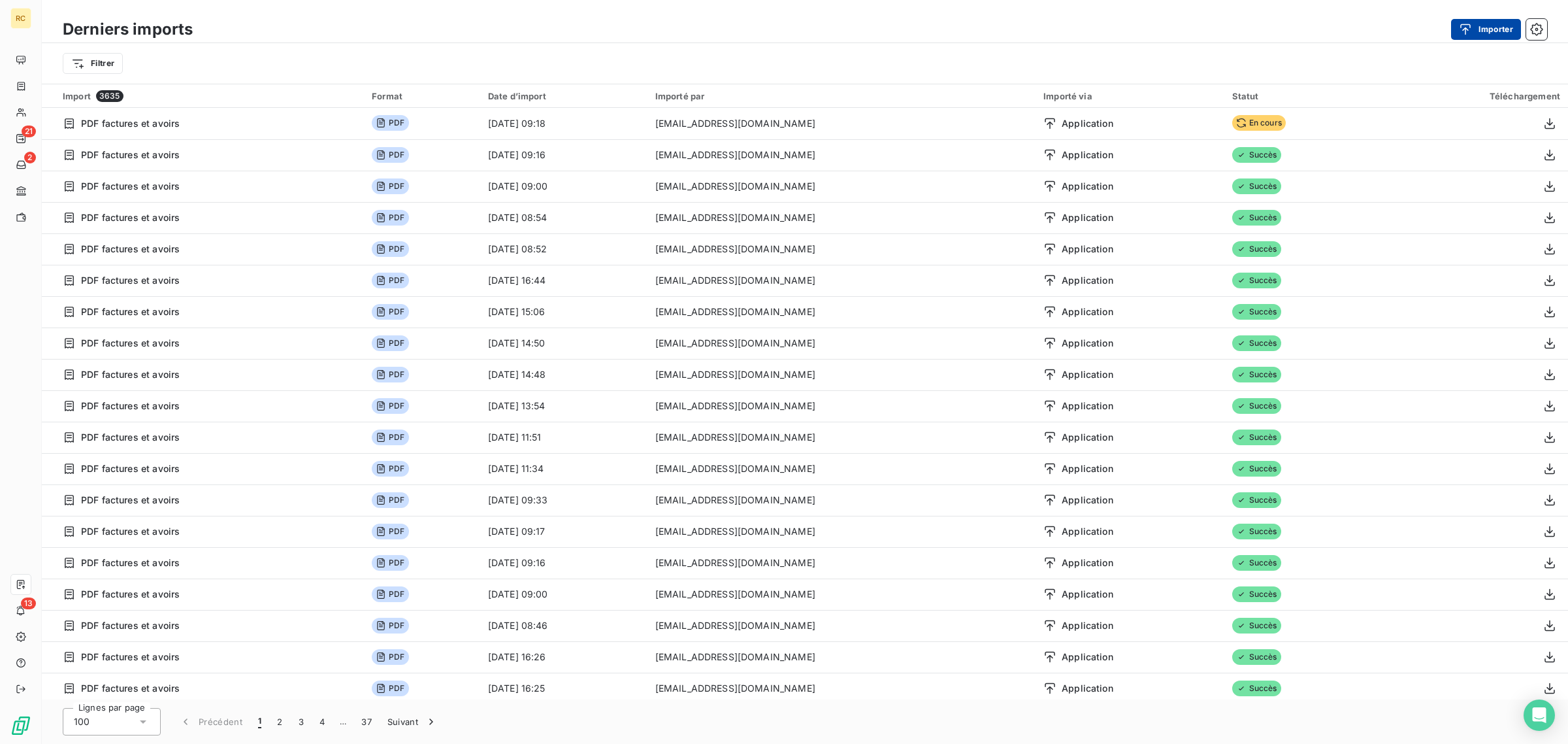
click at [1475, 33] on div "button" at bounding box center [1469, 30] width 20 height 13
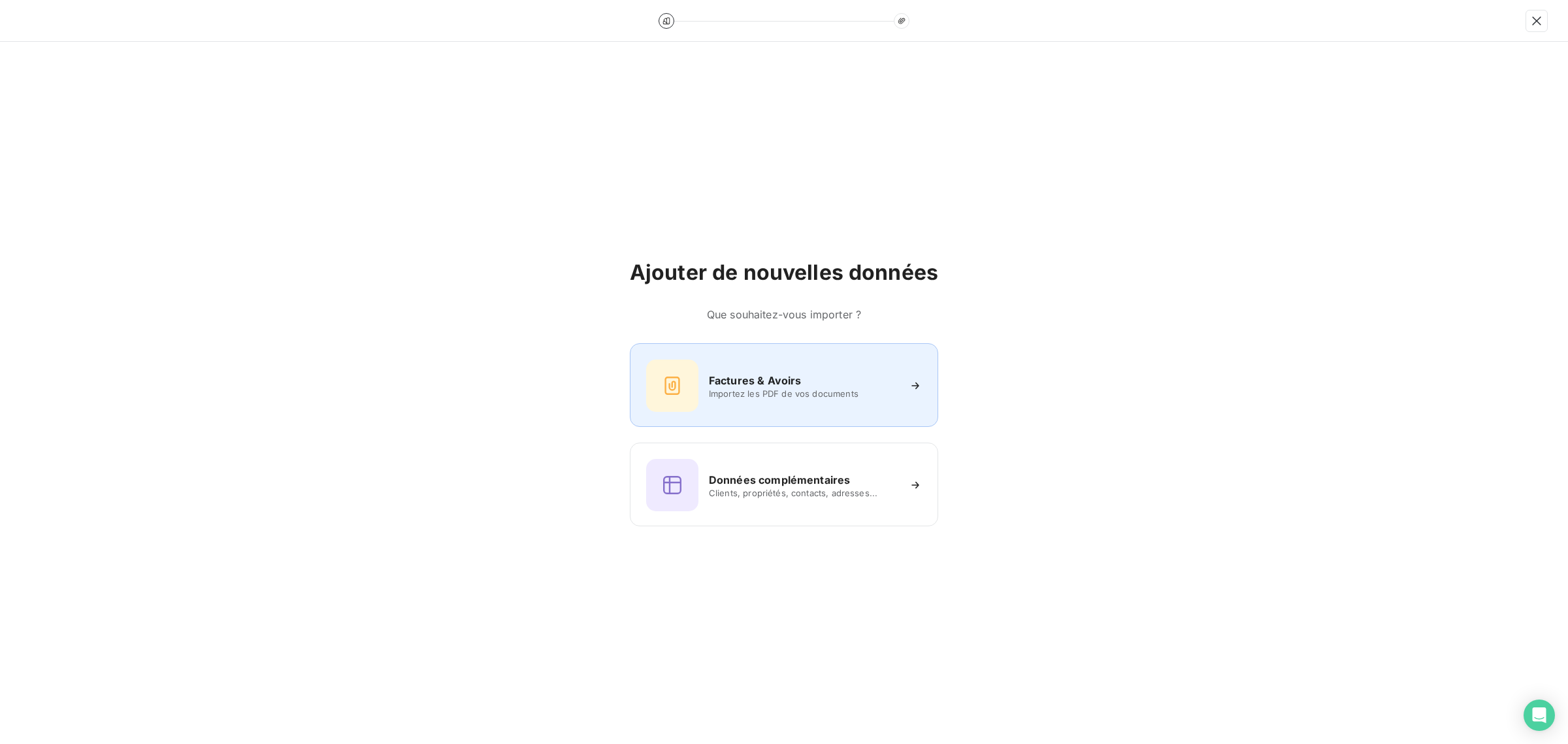
click at [727, 384] on h6 "Factures & Avoirs" at bounding box center [755, 381] width 92 height 16
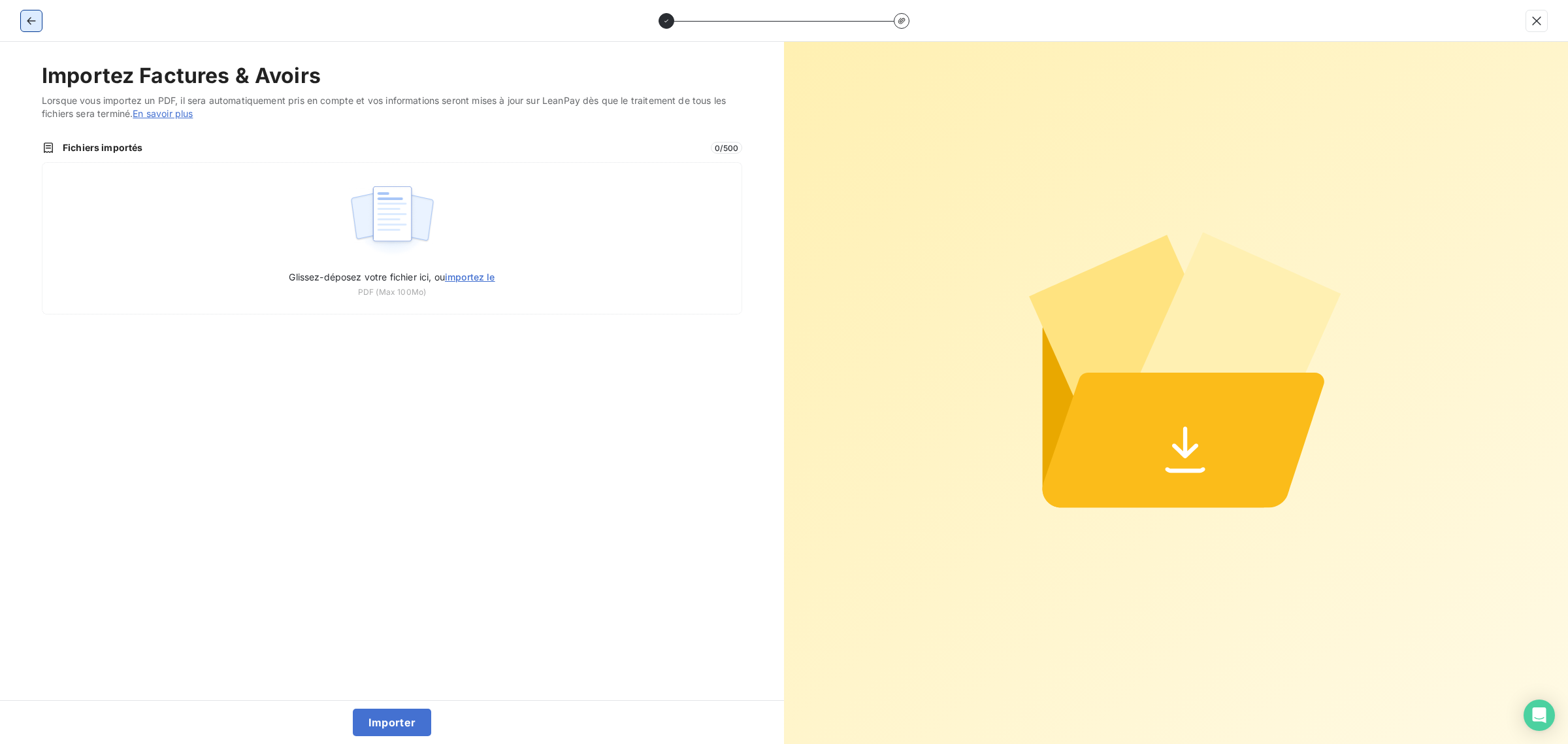
click at [23, 12] on button "button" at bounding box center [31, 21] width 21 height 21
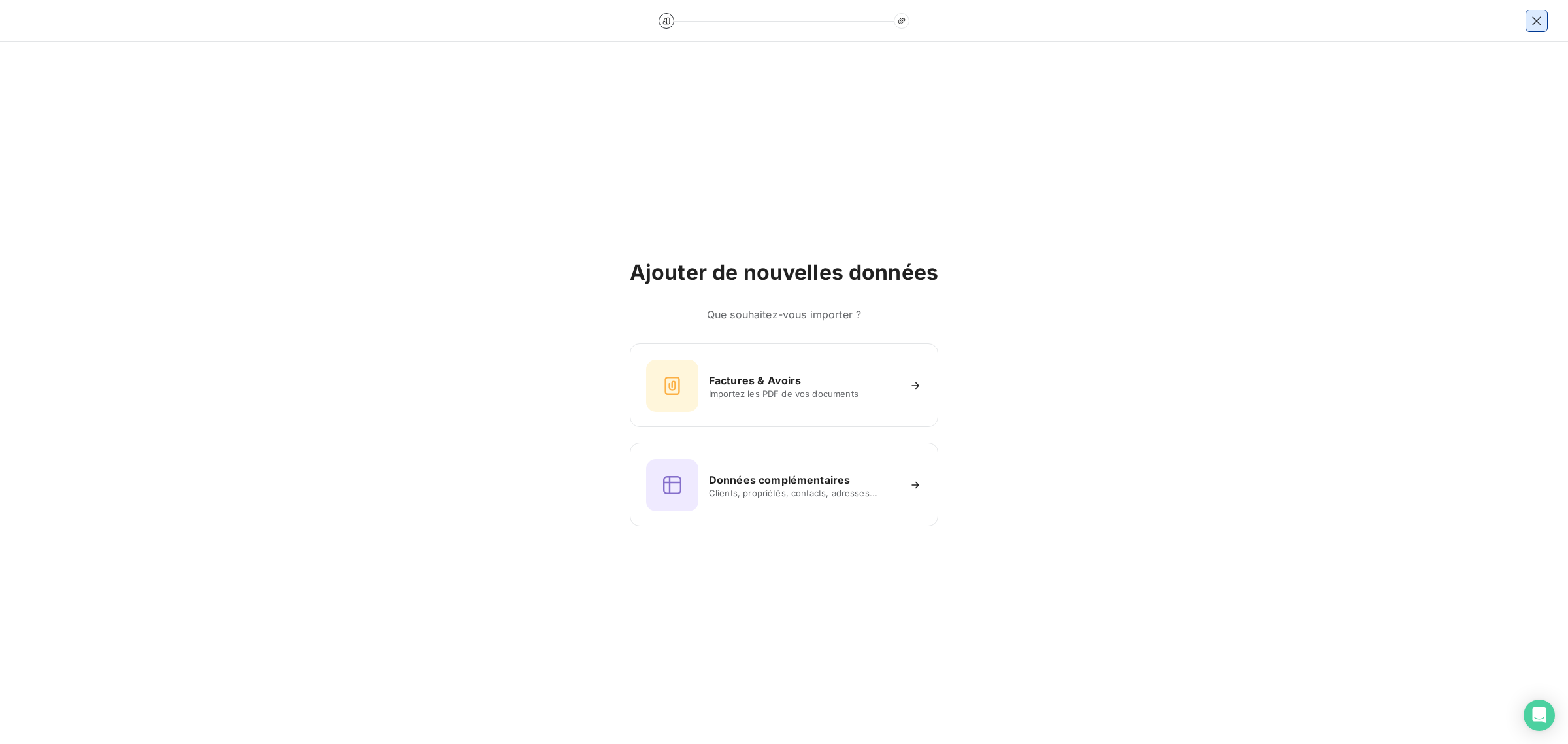
click at [1534, 15] on icon "button" at bounding box center [1537, 21] width 13 height 13
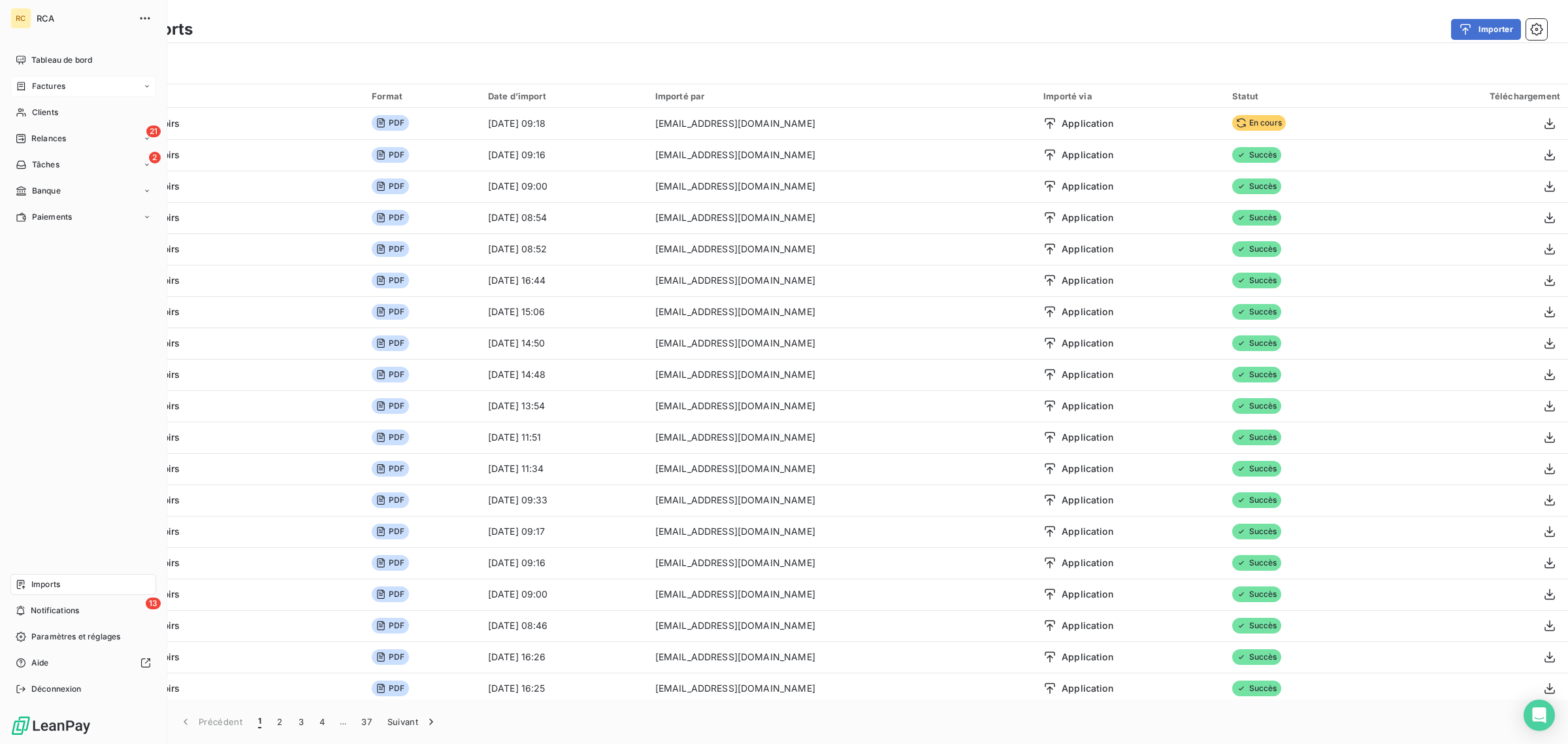
click at [70, 89] on div "Factures" at bounding box center [83, 87] width 146 height 21
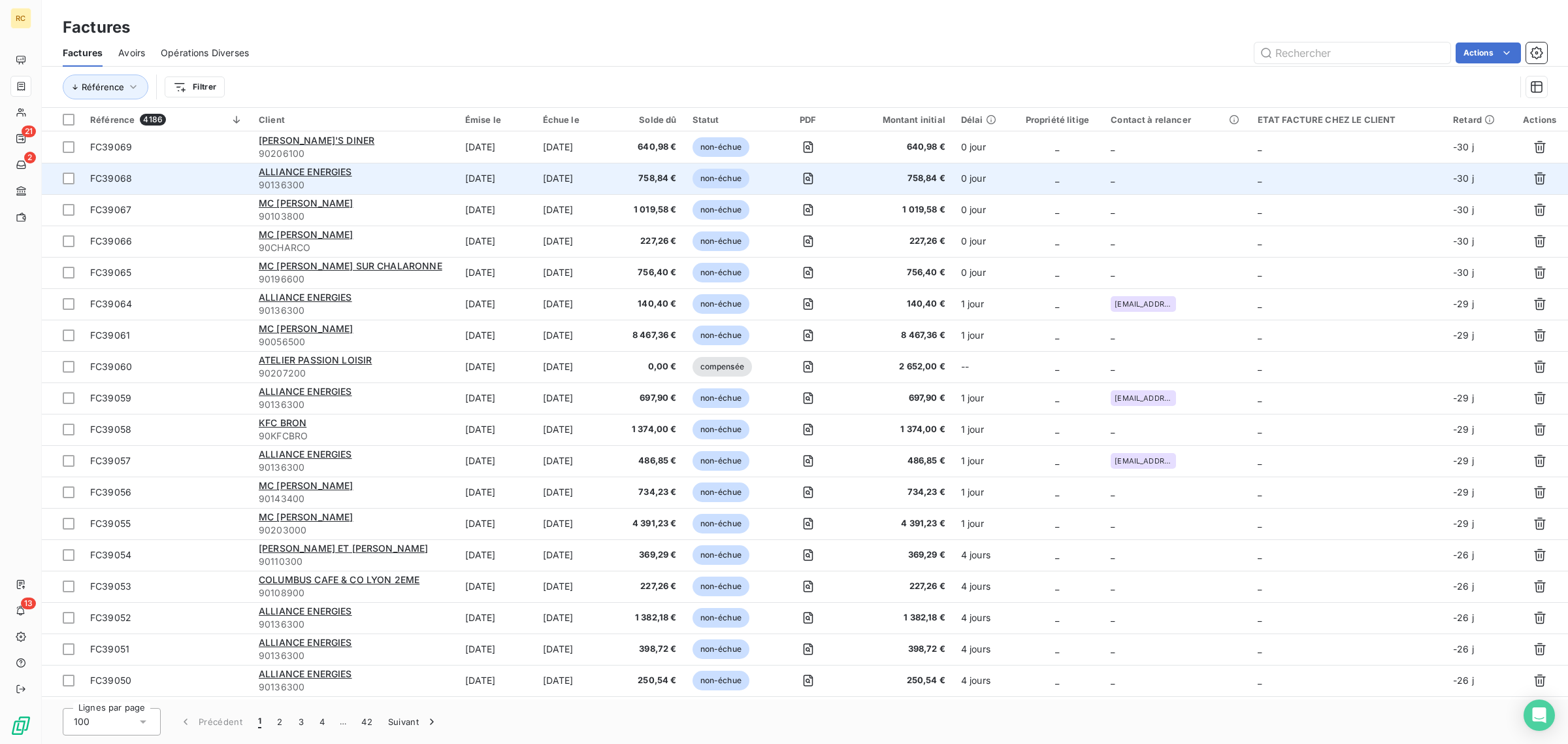
click at [211, 183] on span "FC39068" at bounding box center [166, 178] width 153 height 13
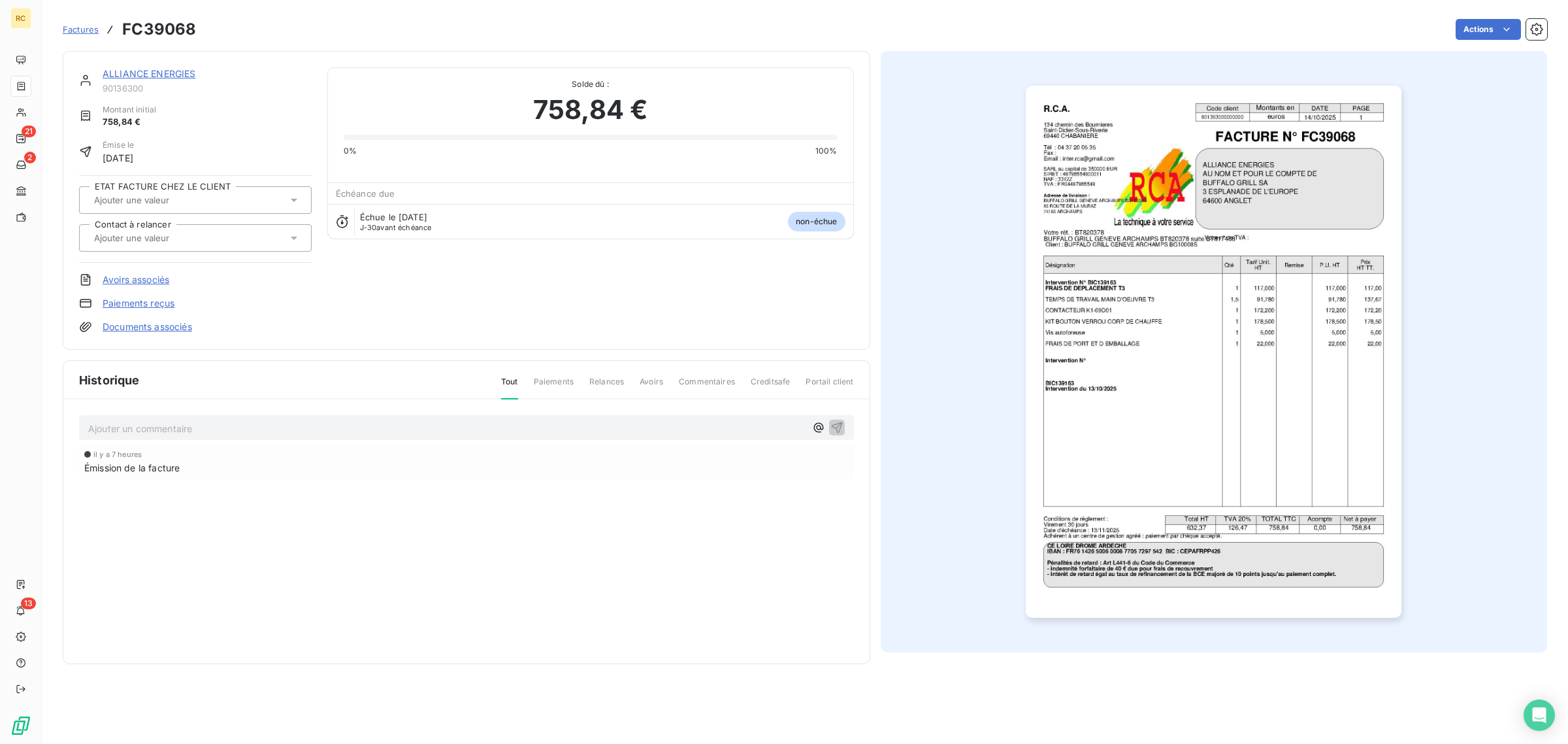
click at [139, 329] on link "Documents associés" at bounding box center [147, 327] width 89 height 13
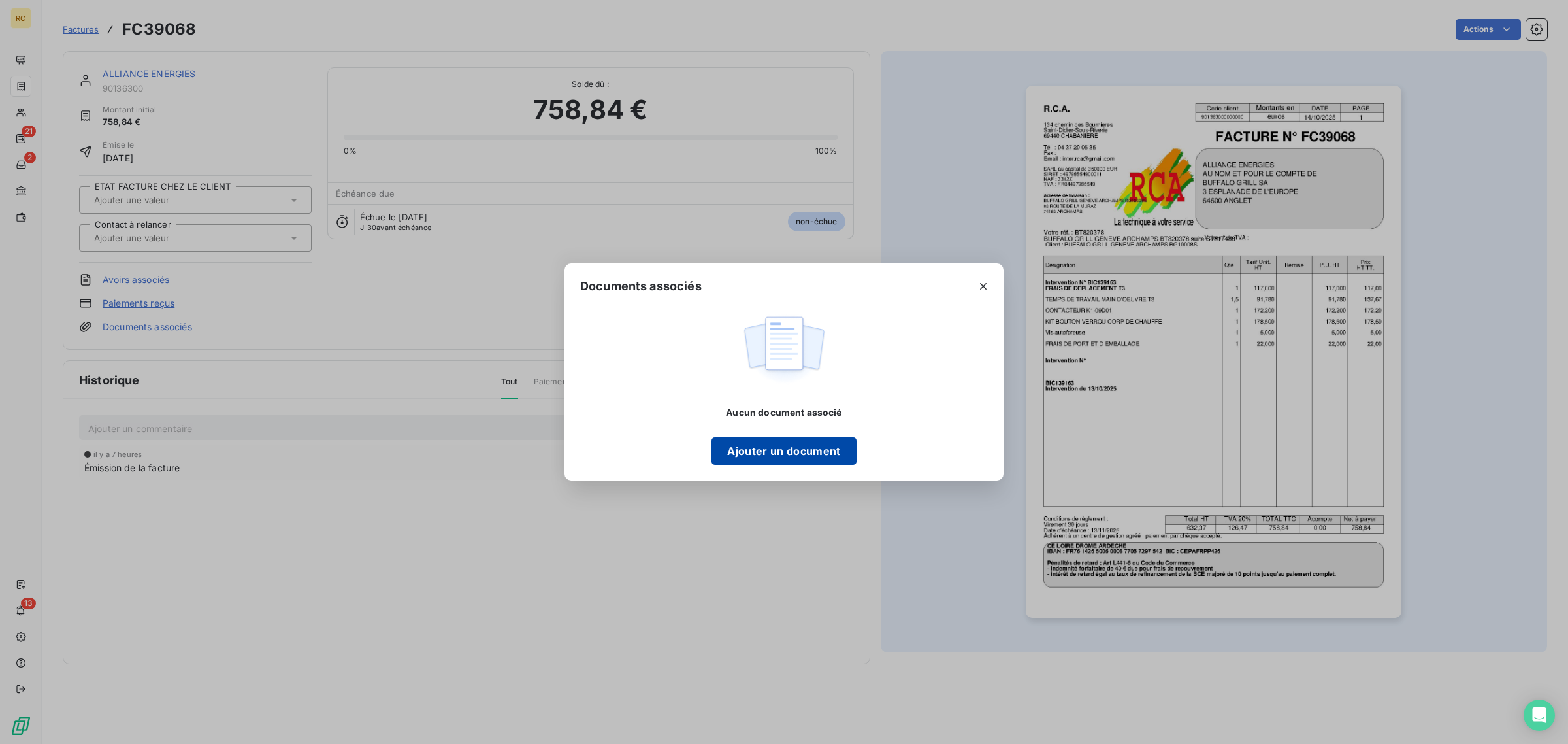
click at [824, 443] on button "Ajouter un document" at bounding box center [784, 451] width 144 height 28
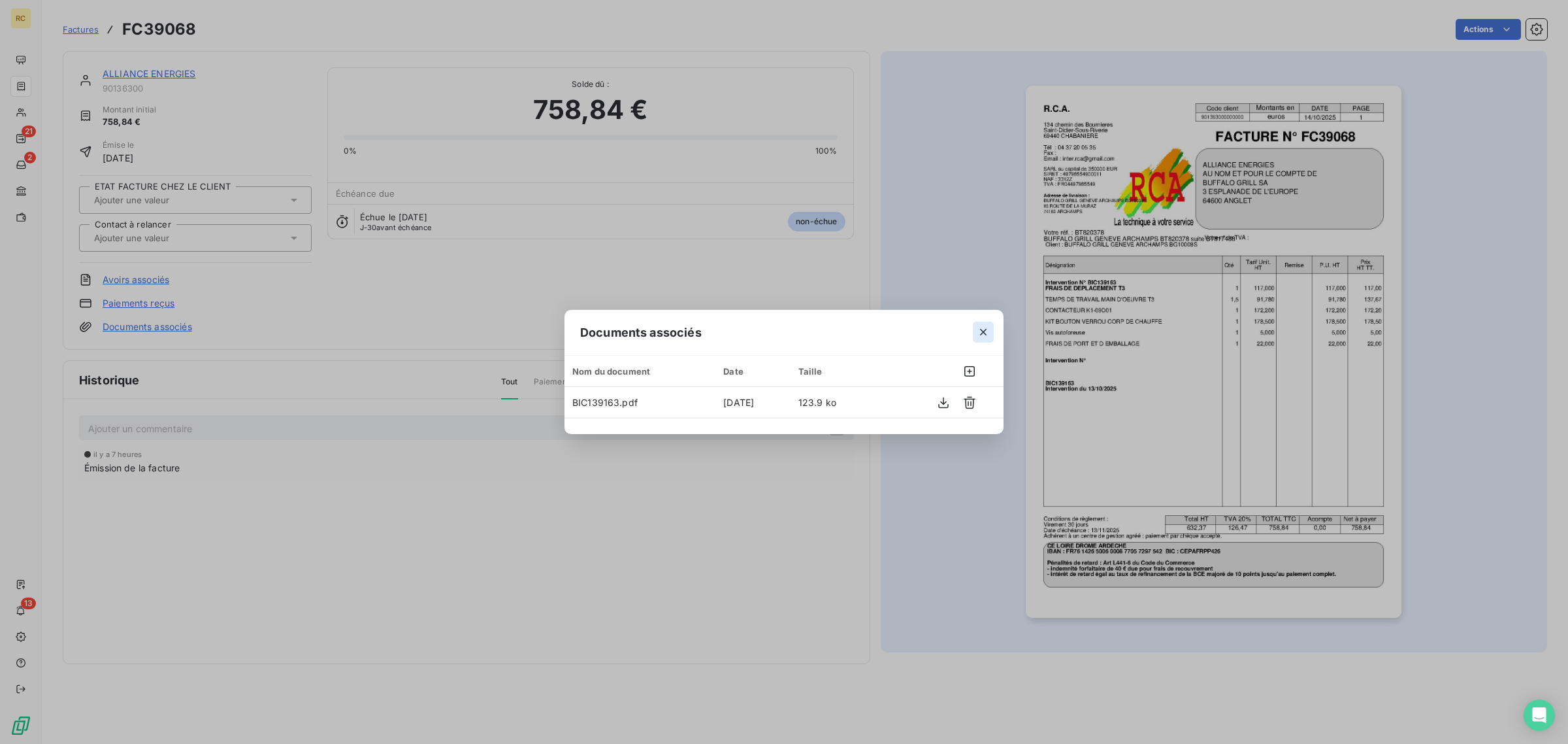
click at [978, 330] on icon "button" at bounding box center [984, 332] width 13 height 13
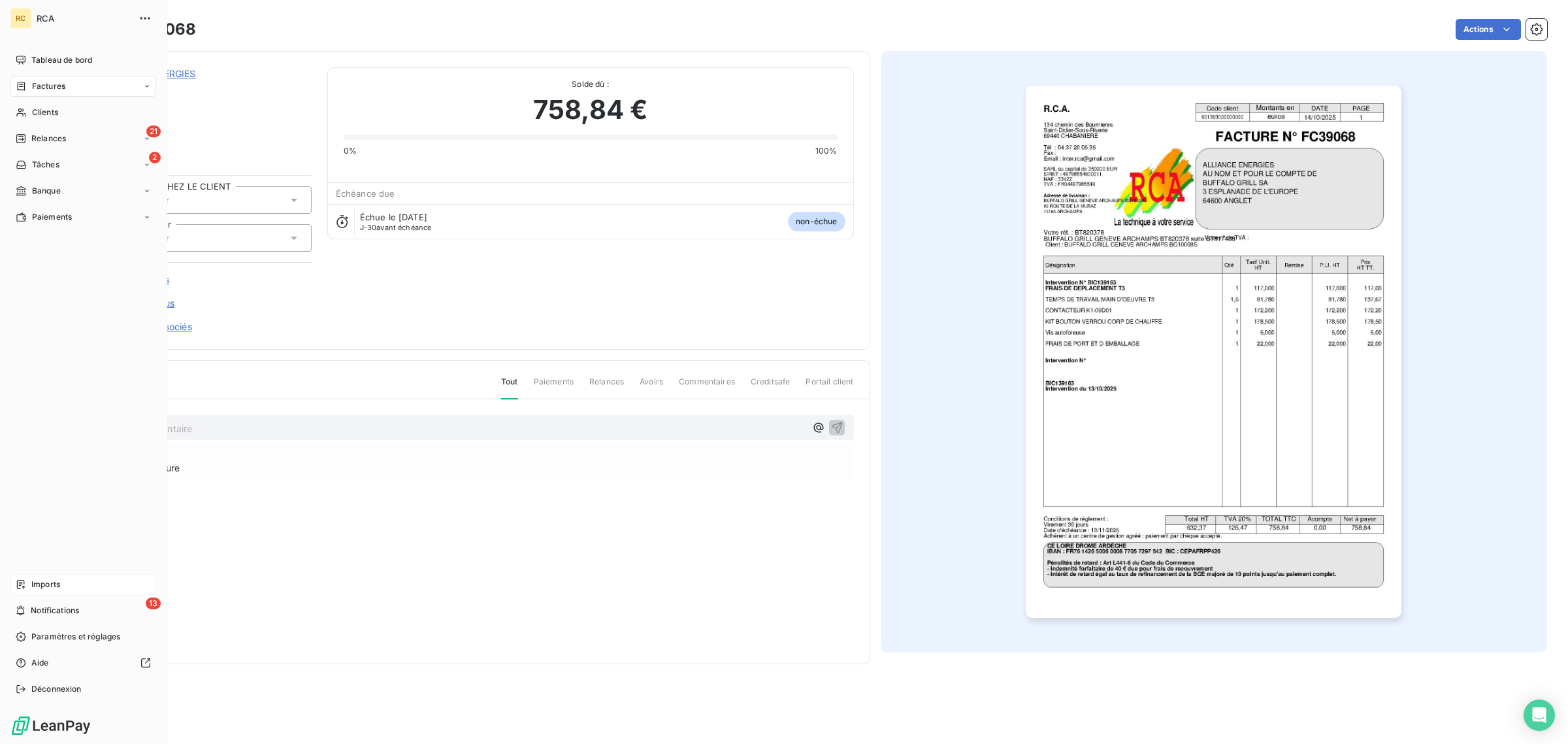
click at [16, 583] on icon at bounding box center [21, 585] width 10 height 10
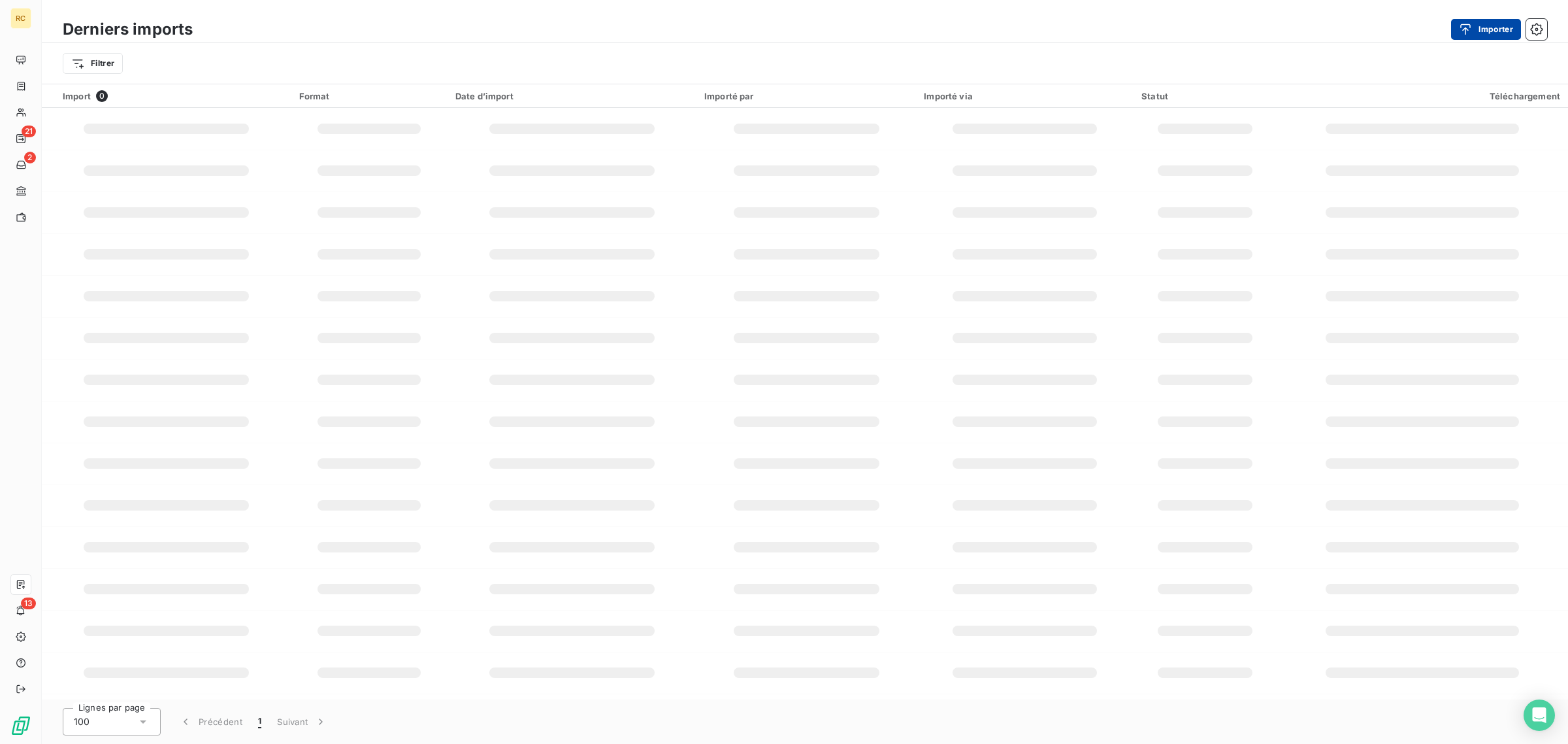
click at [1495, 31] on button "Importer" at bounding box center [1486, 30] width 70 height 21
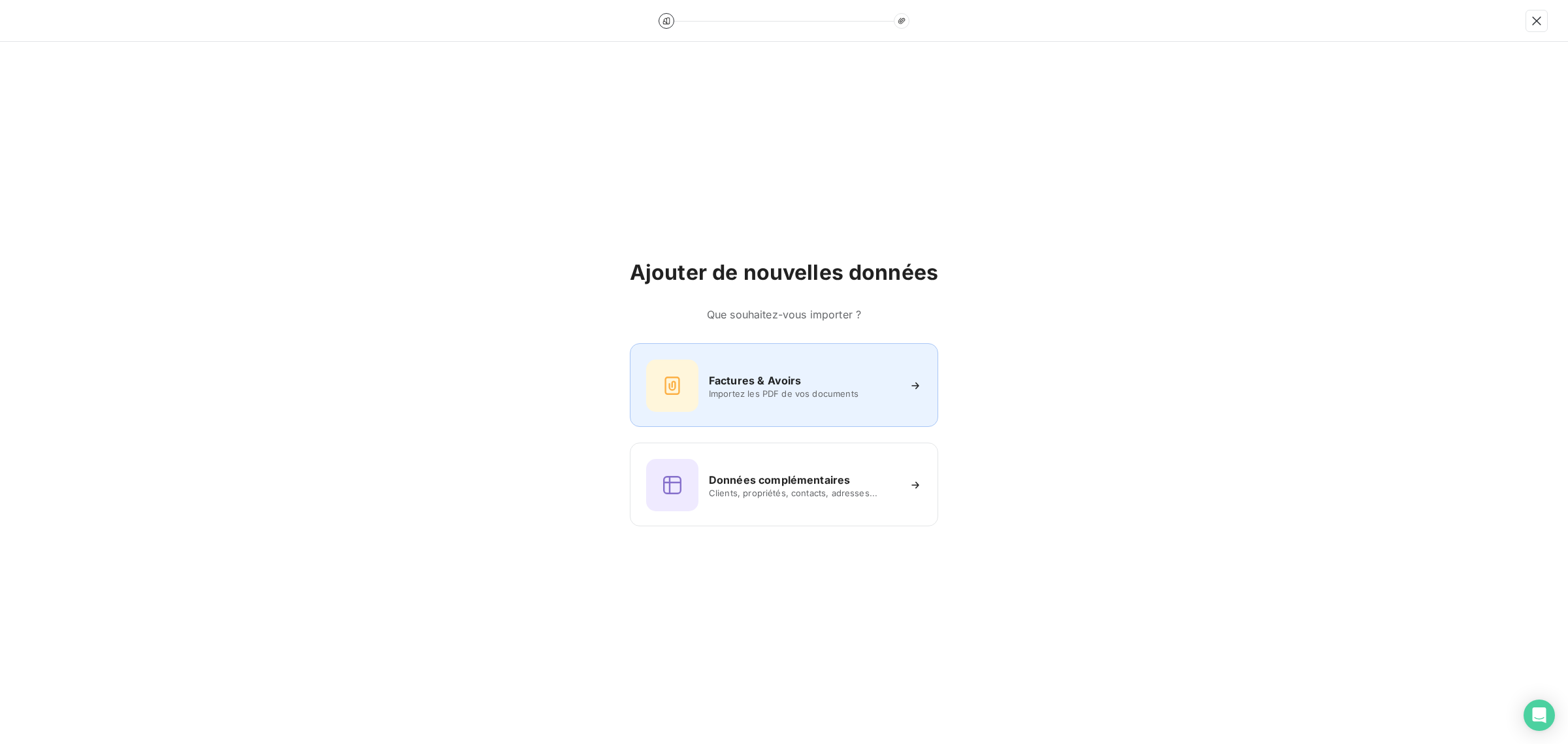
click at [801, 355] on div "Factures & Avoirs Importez les PDF de vos documents" at bounding box center [784, 385] width 308 height 84
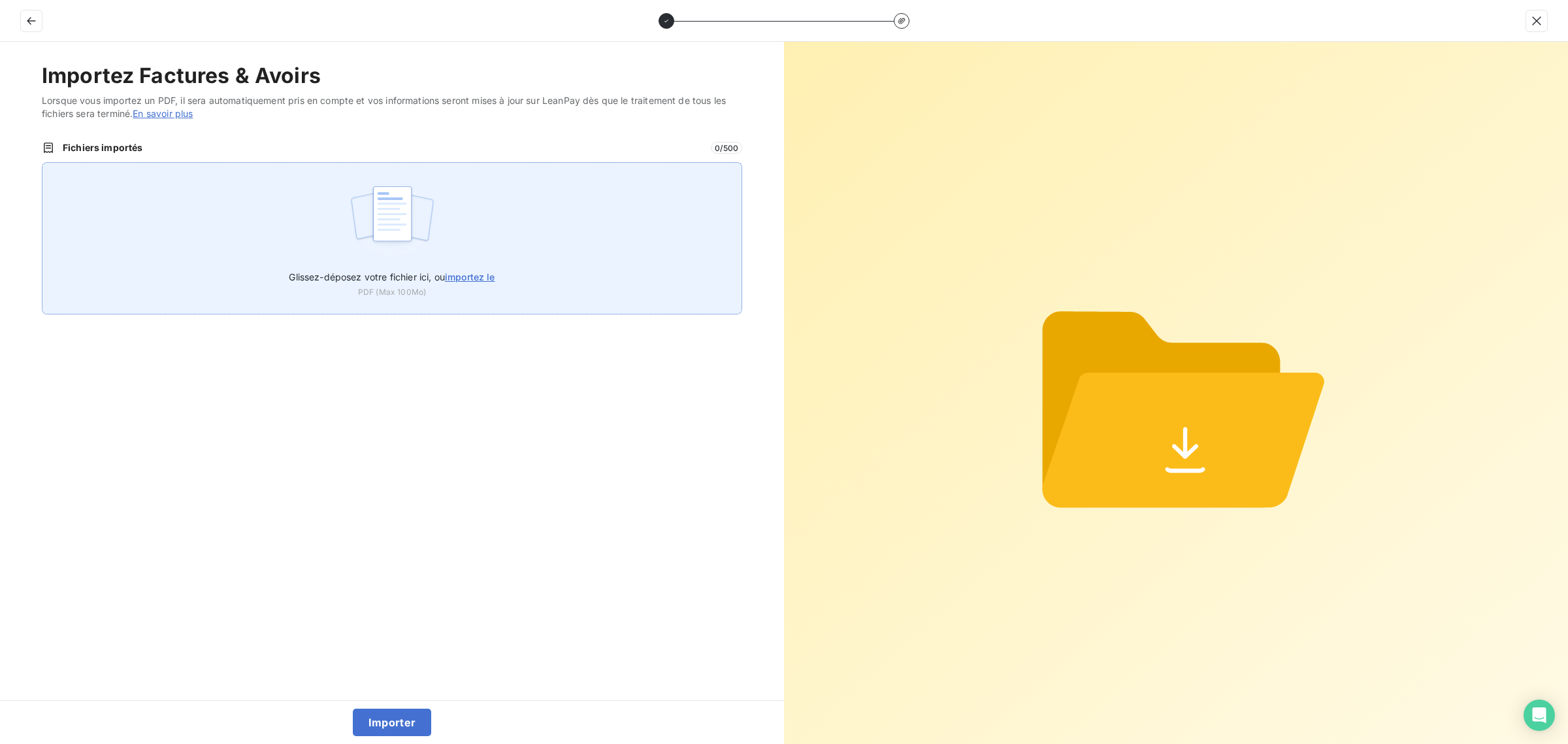
click at [485, 214] on div "Glissez-déposez votre fichier ici, ou importez le PDF (Max 100Mo)" at bounding box center [392, 238] width 700 height 152
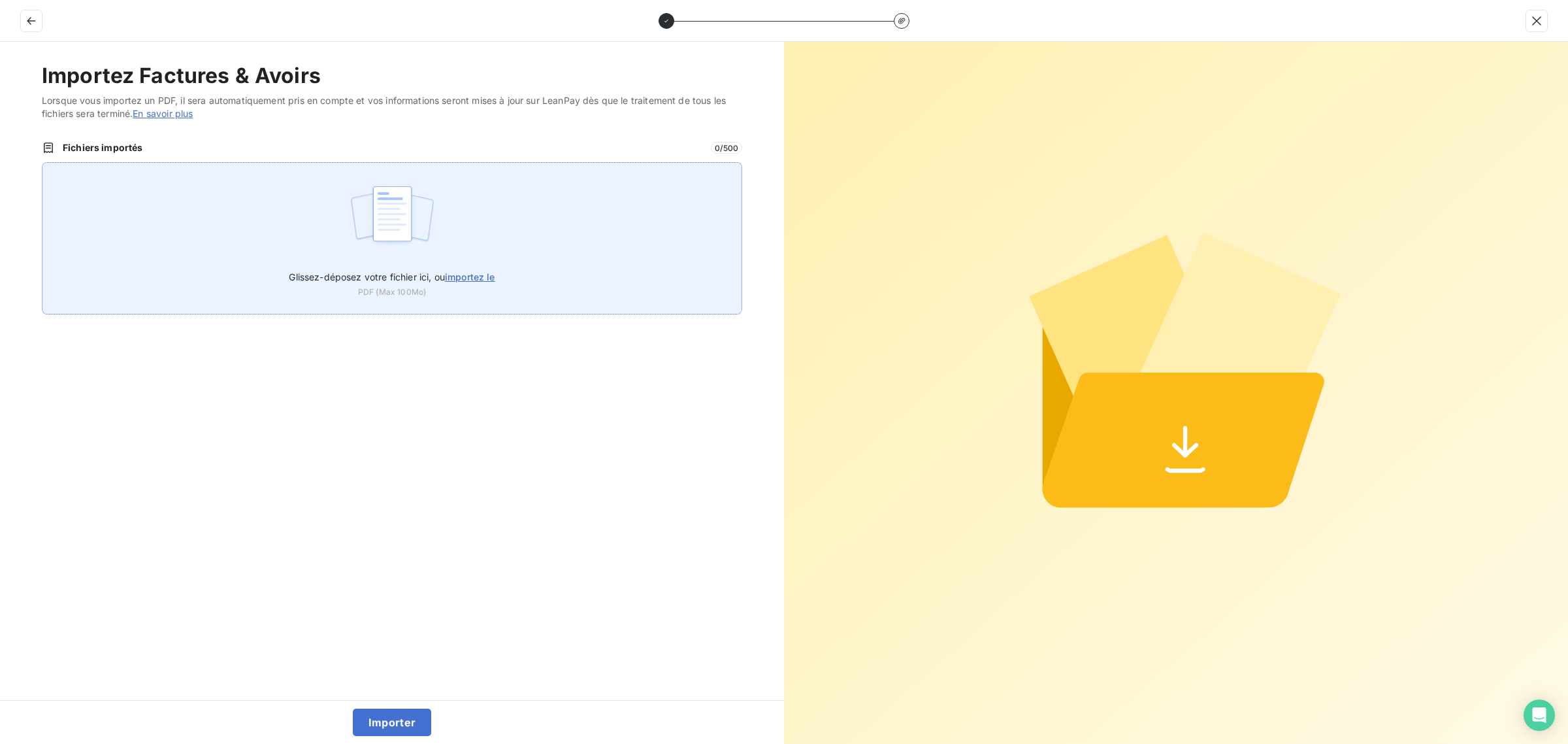
type input "C:\fakepath\FC39070.pdf"
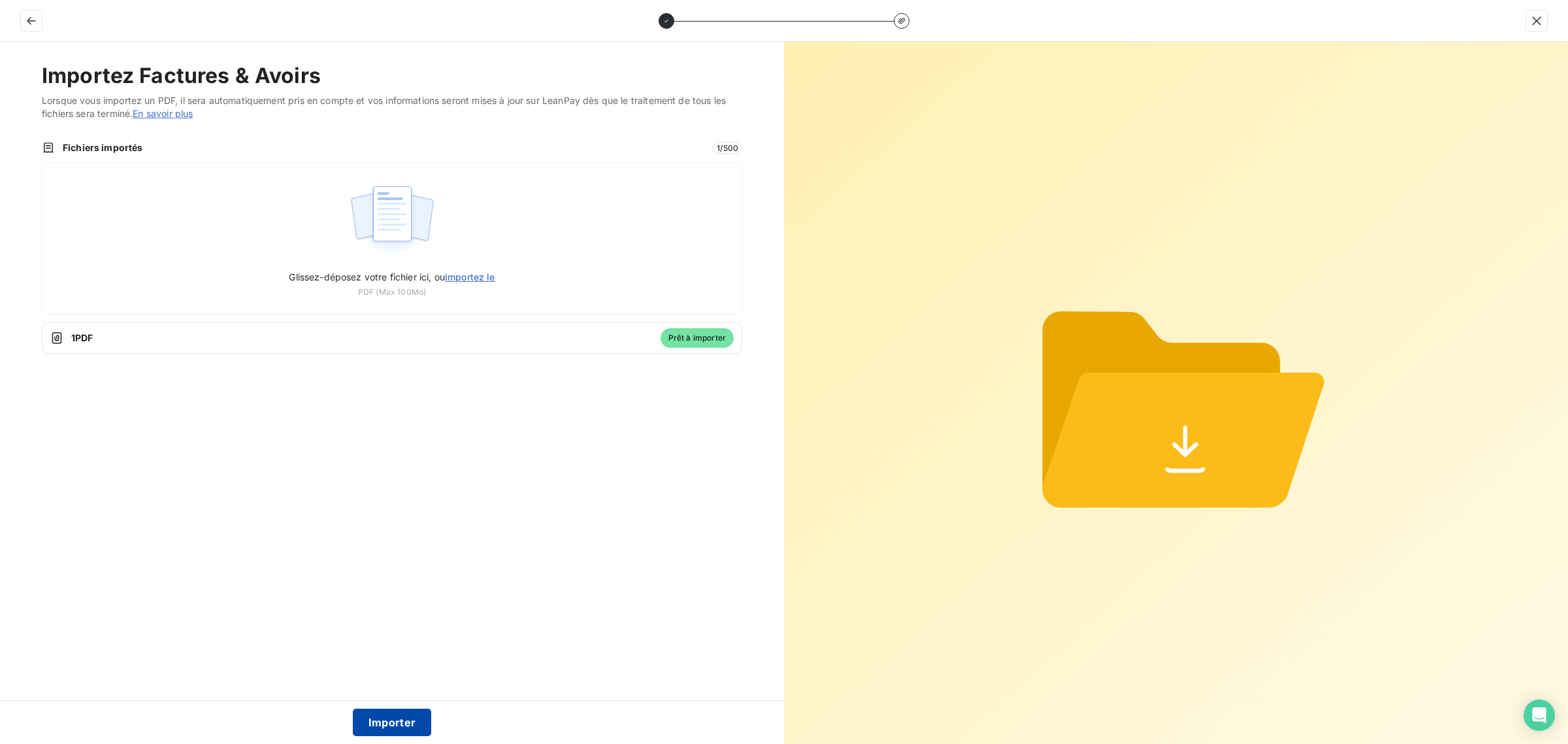
click at [387, 722] on button "Importer" at bounding box center [392, 722] width 79 height 28
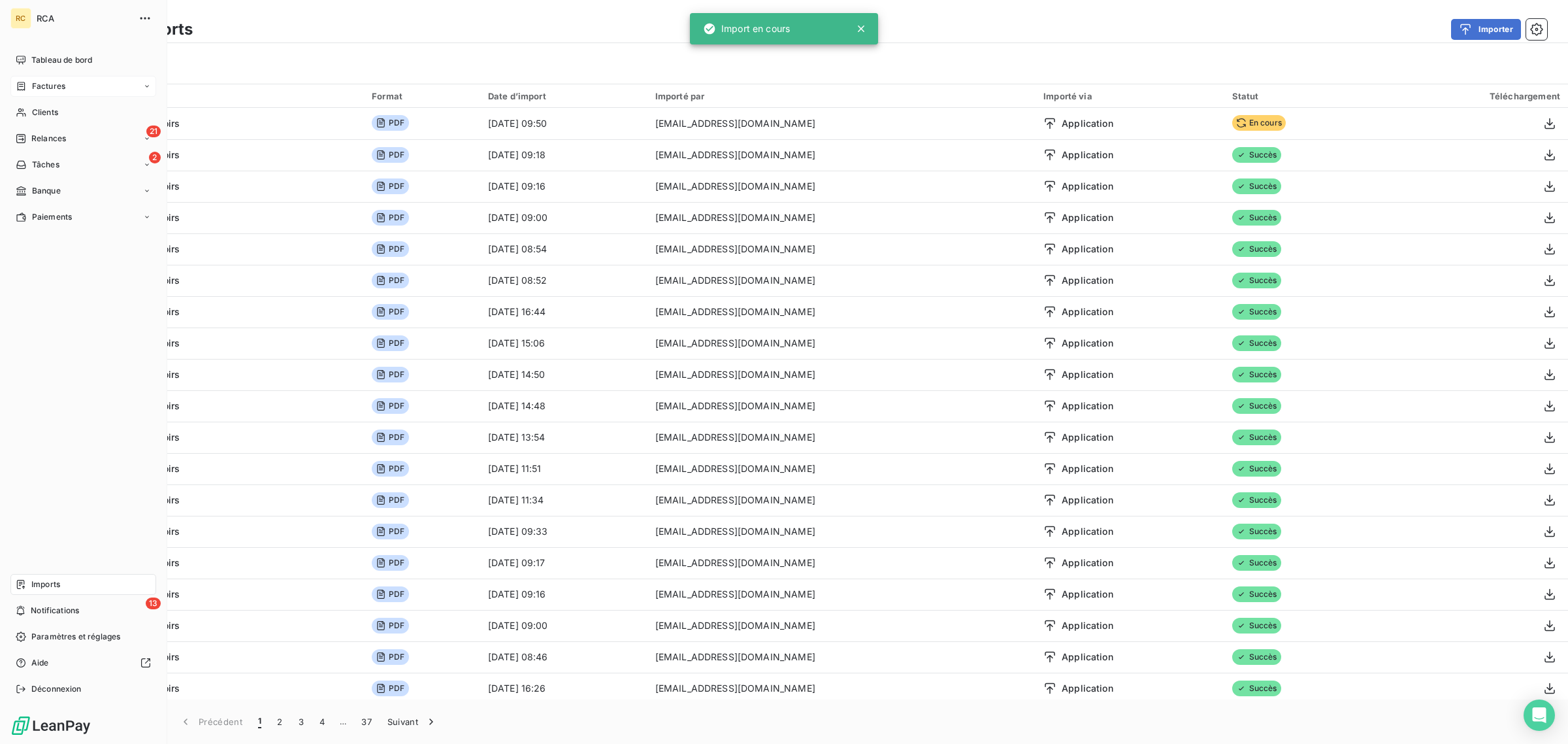
click at [33, 86] on span "Factures" at bounding box center [49, 87] width 33 height 12
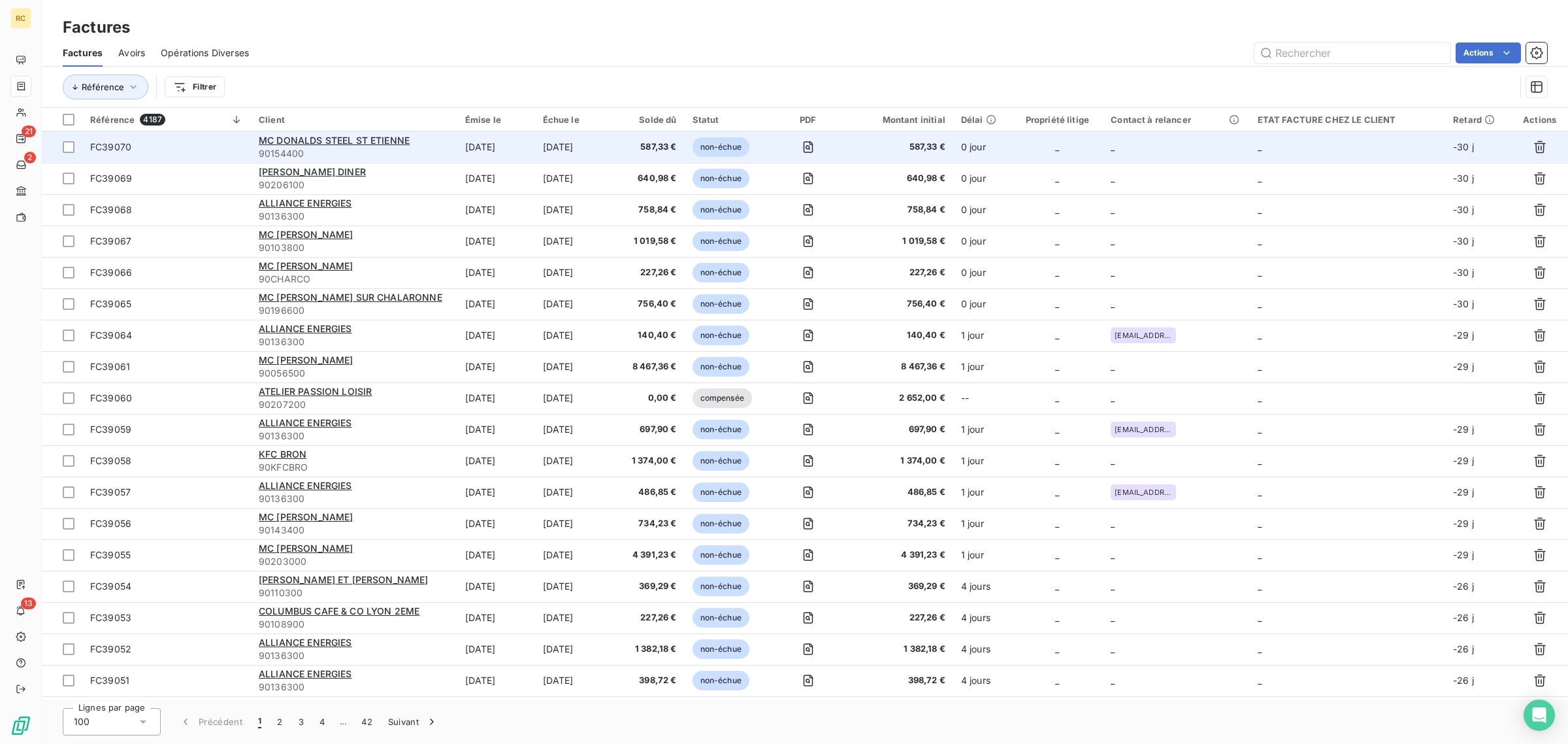
click at [227, 146] on span "FC39070" at bounding box center [166, 147] width 153 height 13
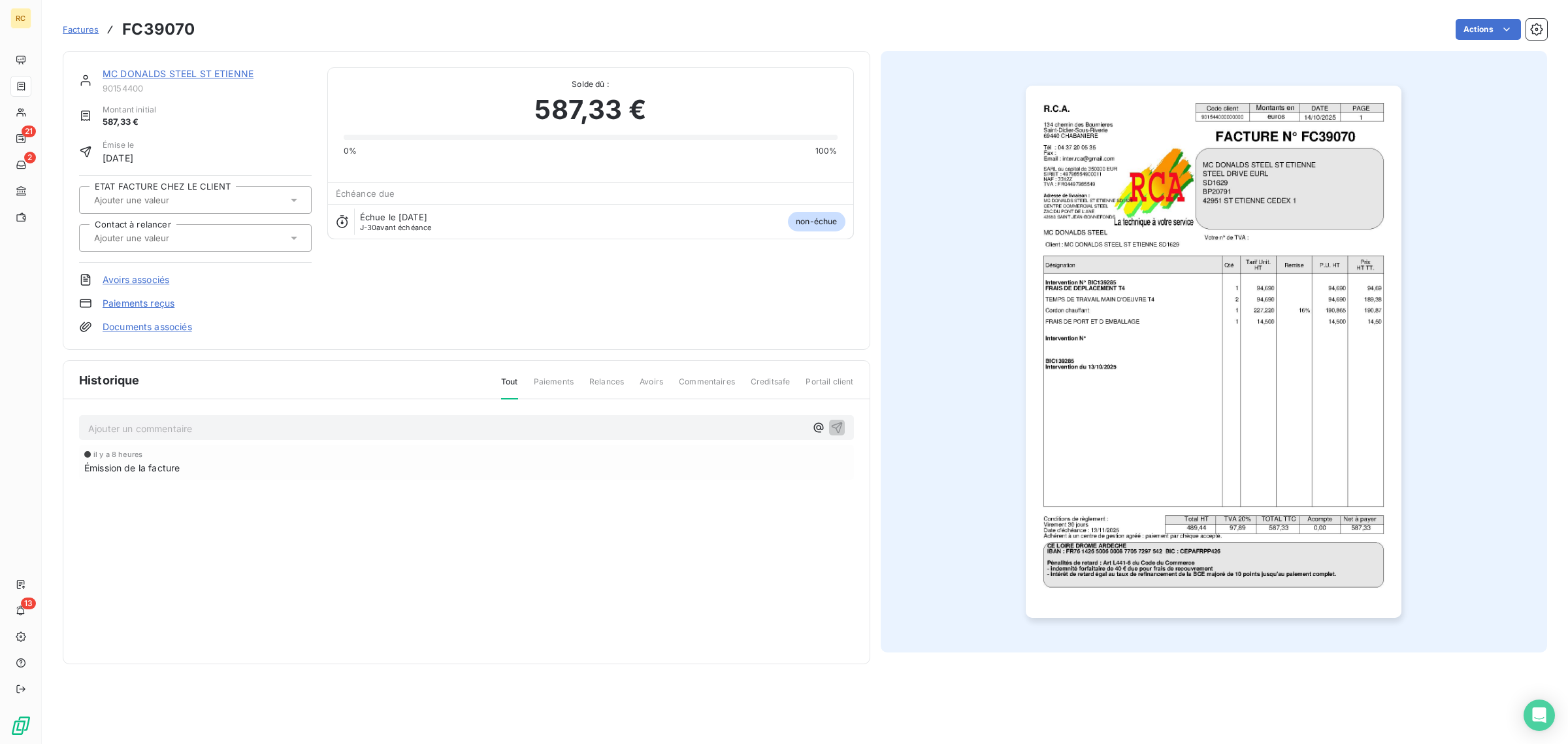
click at [149, 327] on link "Documents associés" at bounding box center [147, 327] width 89 height 13
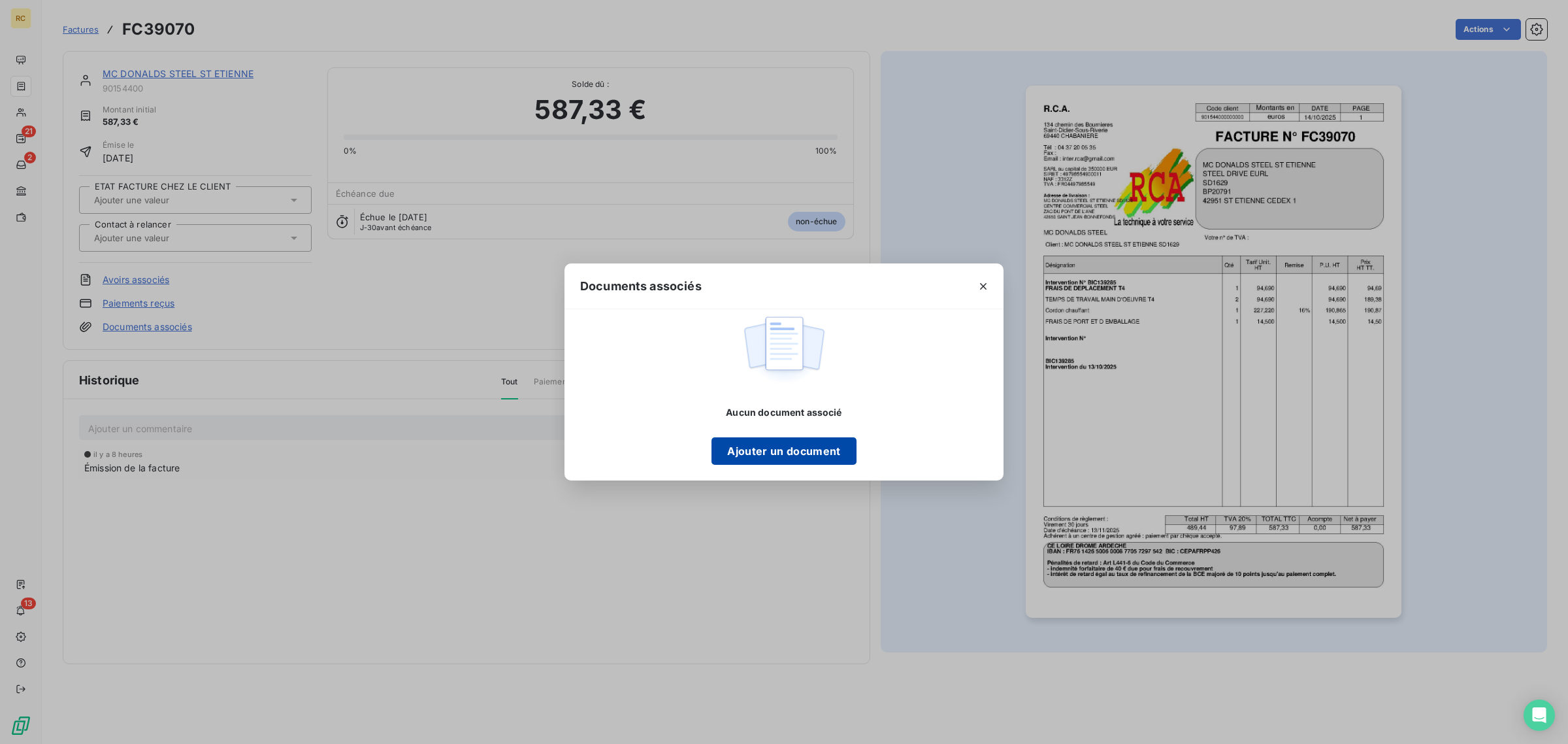
click at [773, 438] on button "Ajouter un document" at bounding box center [784, 451] width 144 height 28
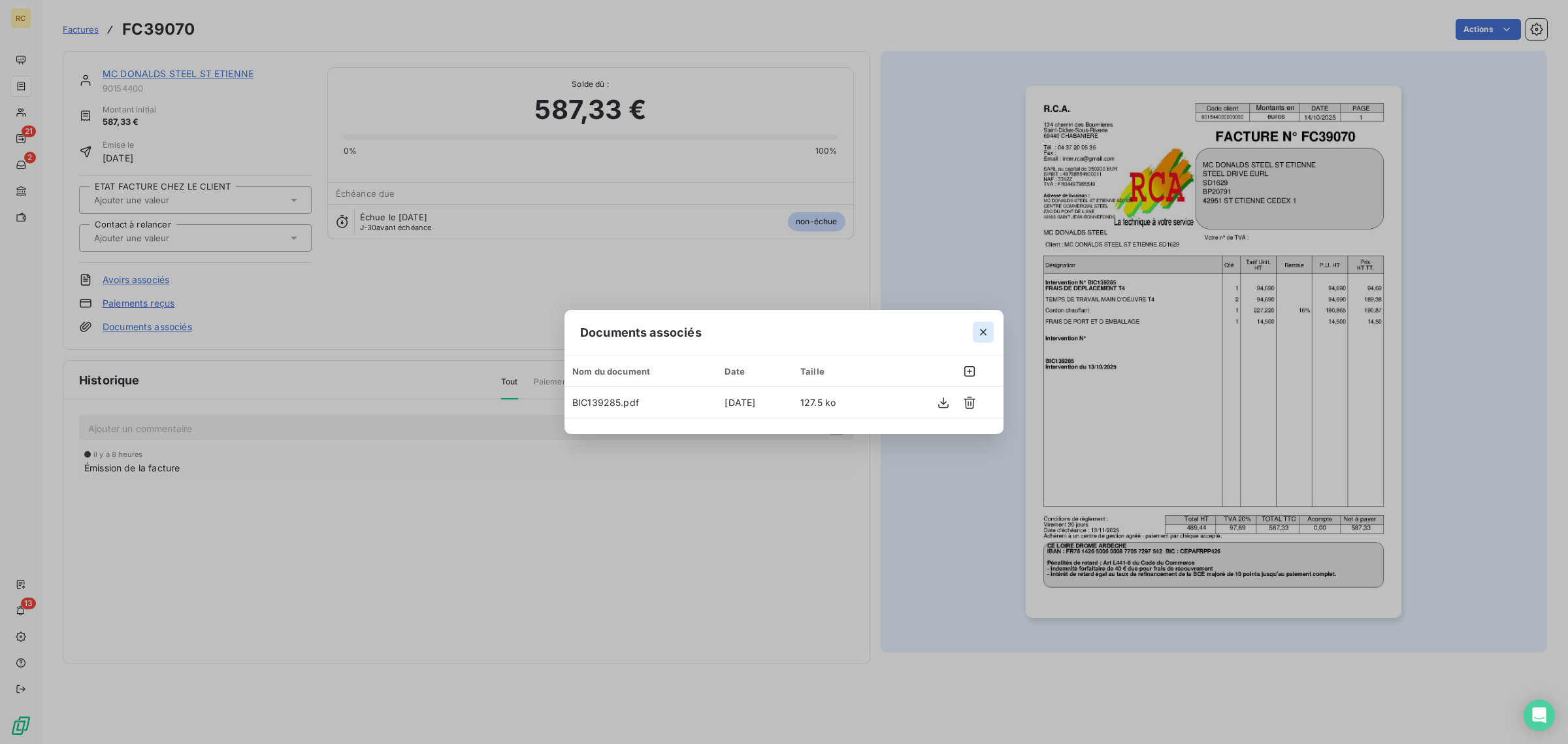
click at [990, 333] on button "button" at bounding box center [984, 332] width 21 height 21
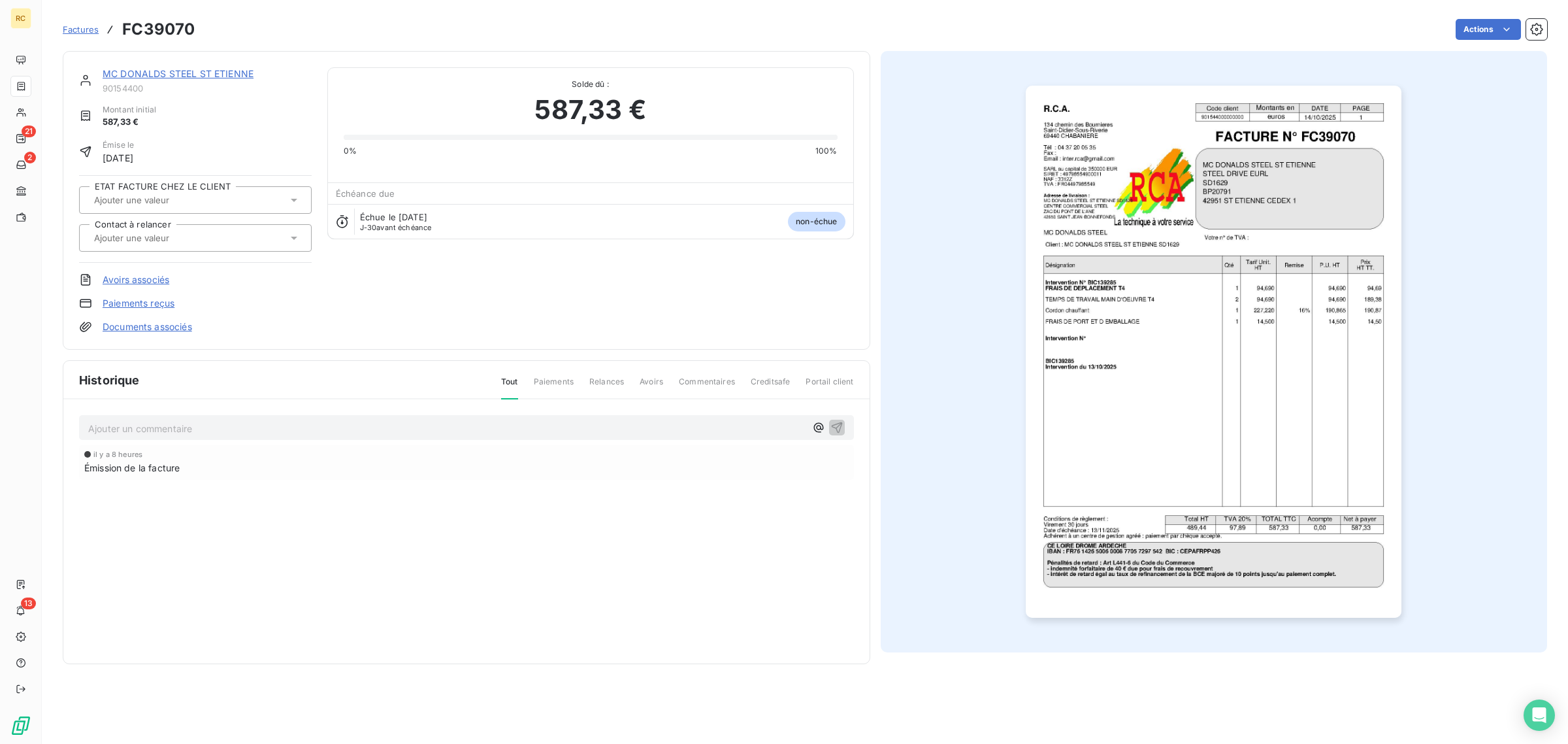
click at [1141, 295] on img "button" at bounding box center [1213, 352] width 376 height 532
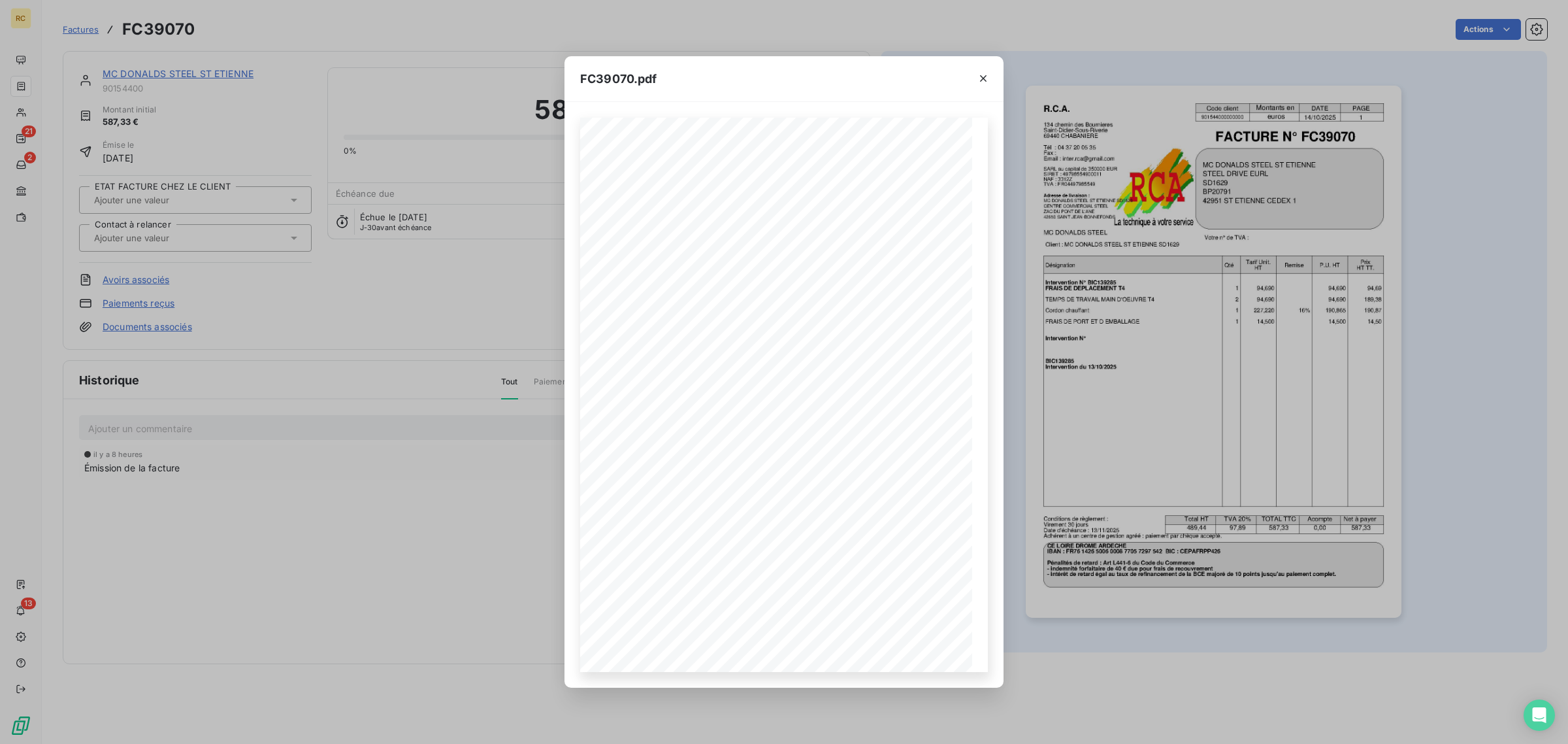
click at [1111, 298] on div "FC39070.pdf R.C.A. Code client Montants en DATE PAGE 901544000000000 euros 14/1…" at bounding box center [784, 372] width 1568 height 744
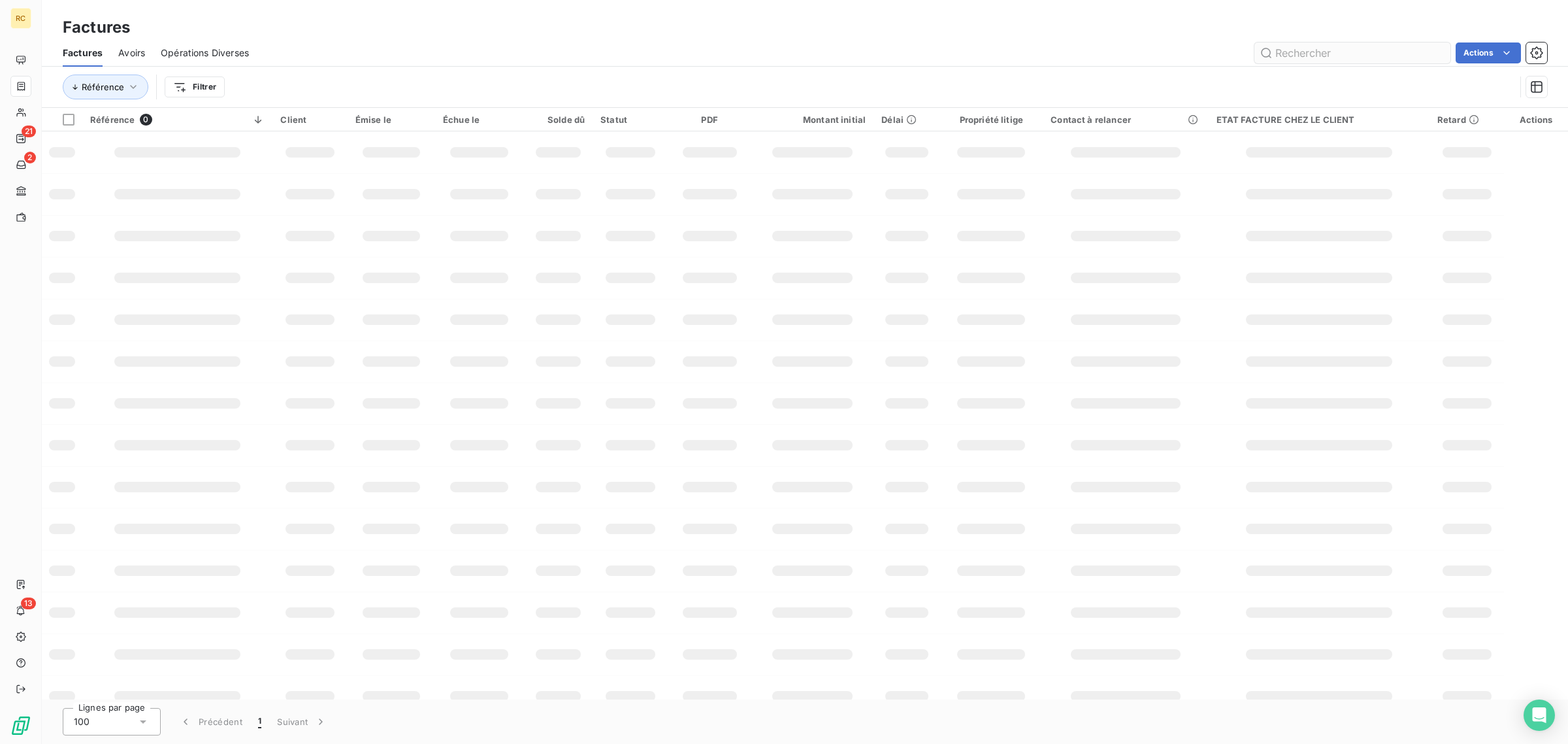
click at [1304, 51] on input "text" at bounding box center [1352, 53] width 196 height 21
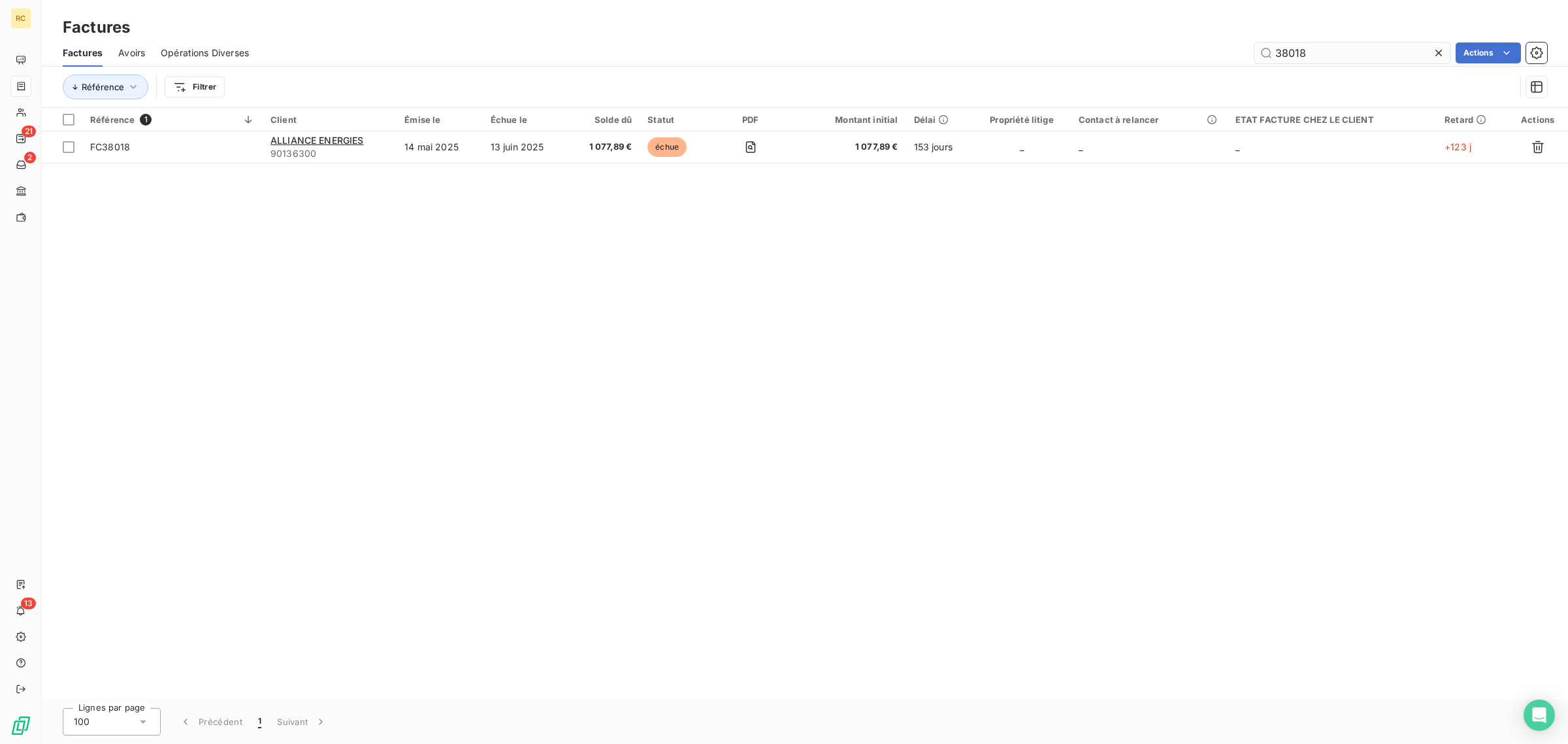
type input "38018"
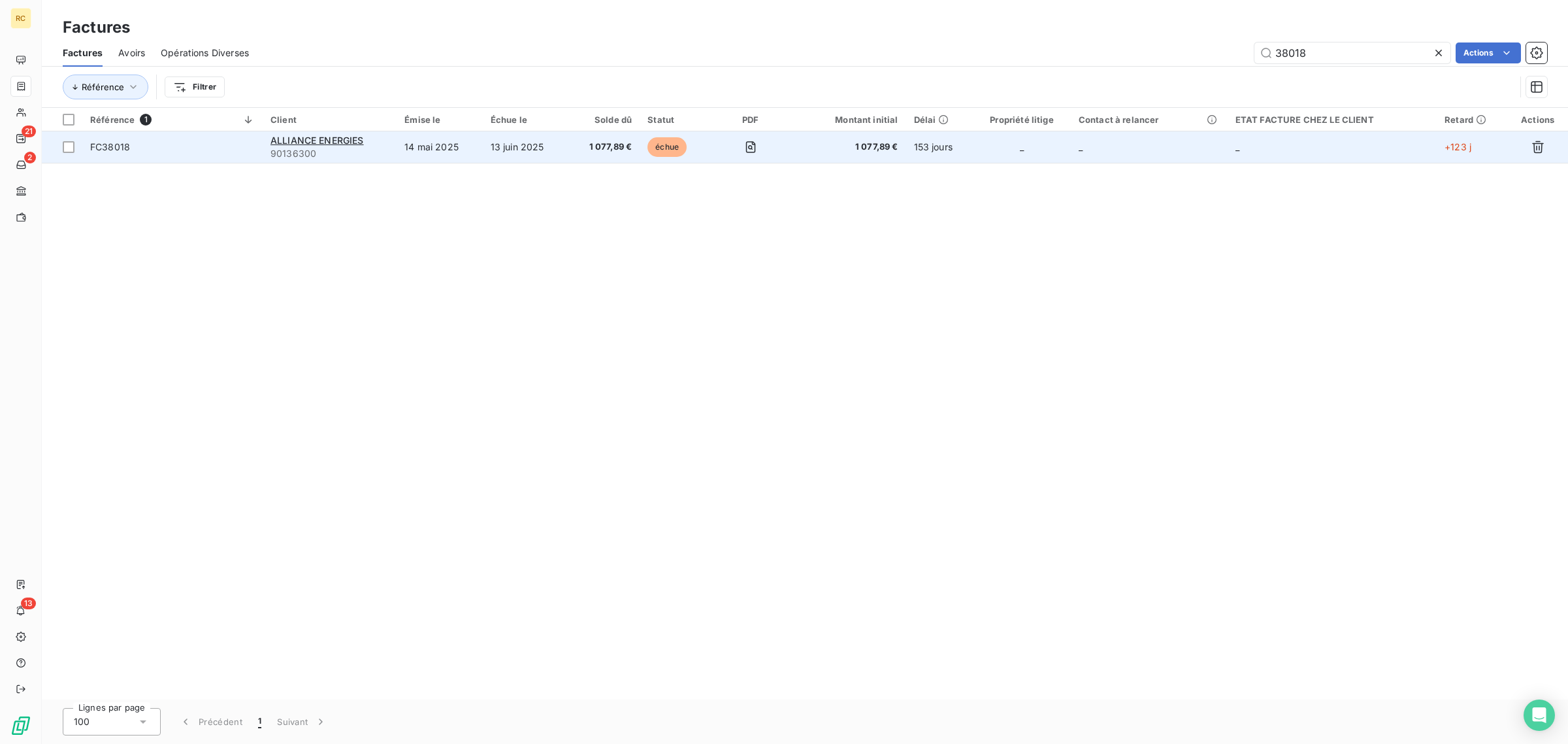
click at [220, 141] on span "FC38018" at bounding box center [172, 147] width 165 height 13
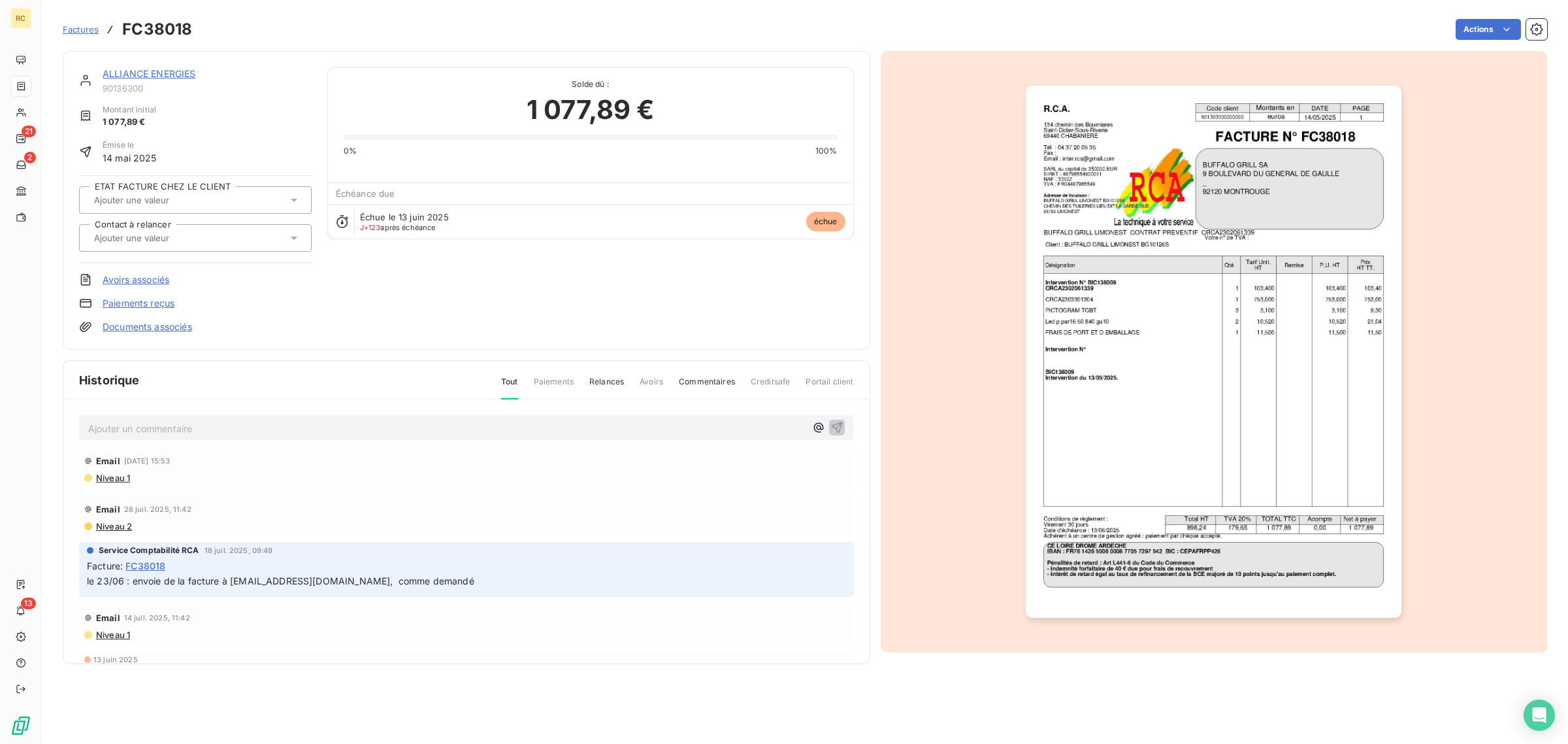
click at [304, 238] on div at bounding box center [195, 238] width 233 height 28
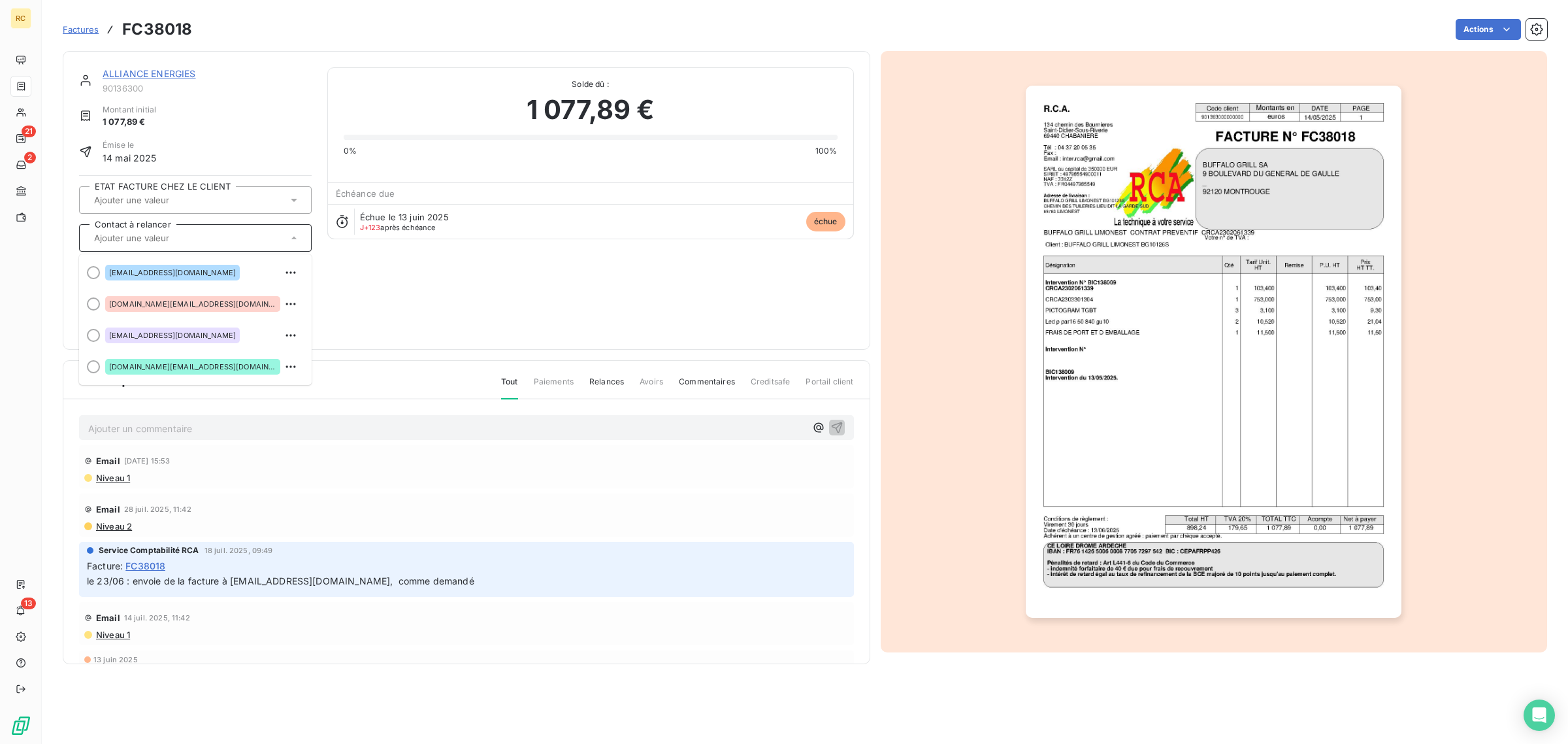
click at [393, 287] on div "ALLIANCE ENERGIES 90136300 Montant initial 1 077,89 € Émise le 14 mai 2025 ETAT…" at bounding box center [467, 201] width 775 height 266
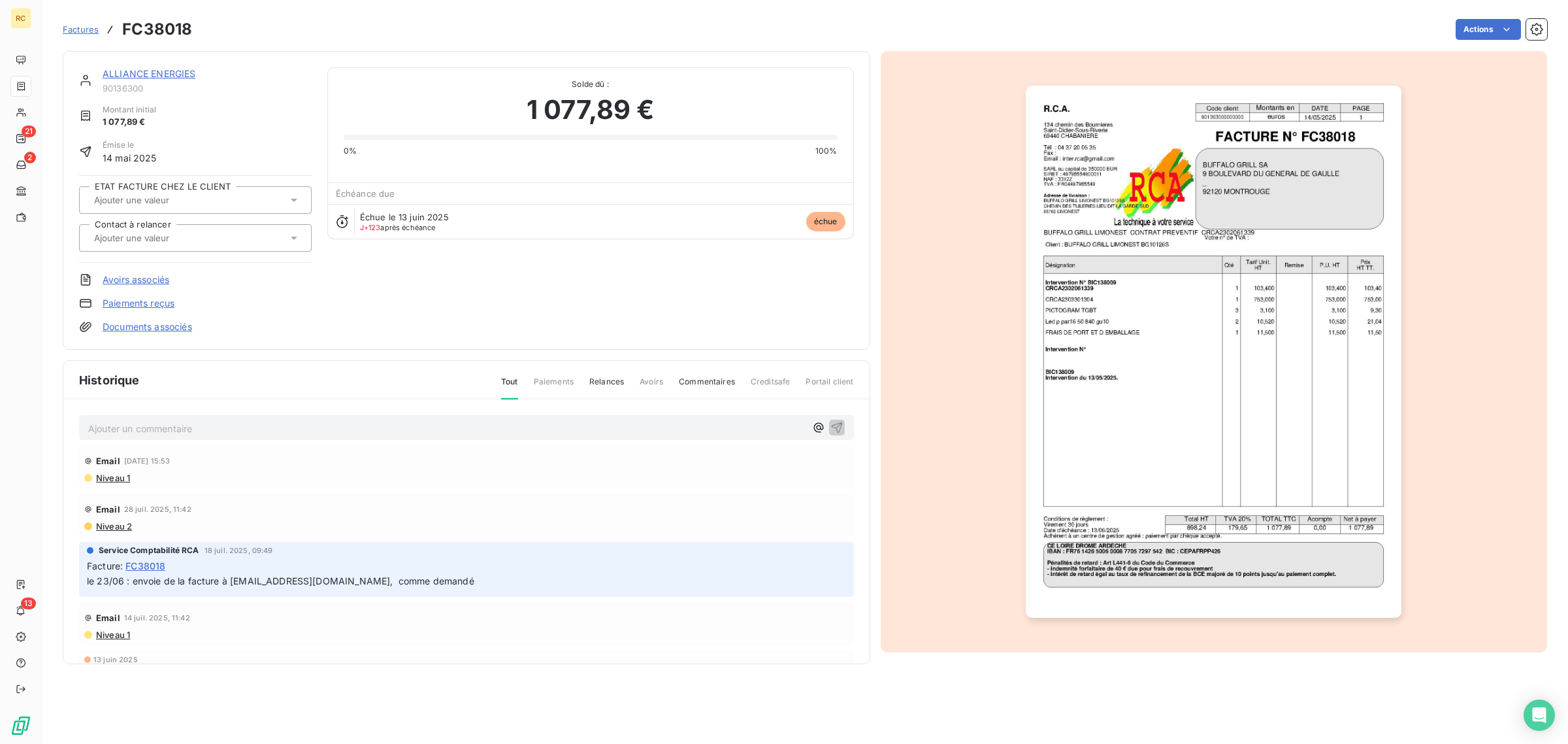
click at [1338, 239] on img "button" at bounding box center [1213, 352] width 376 height 532
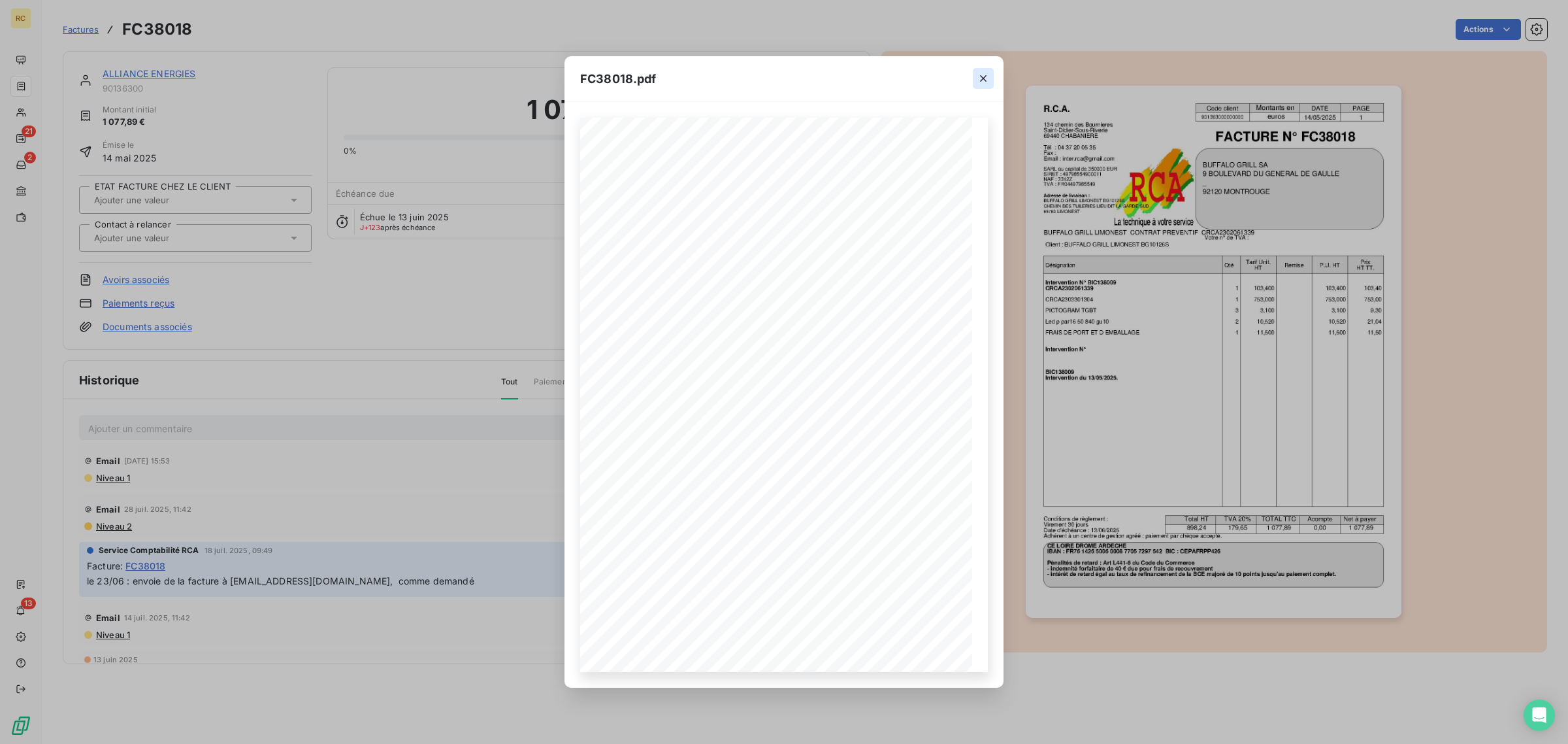
click at [983, 77] on icon "button" at bounding box center [984, 79] width 13 height 13
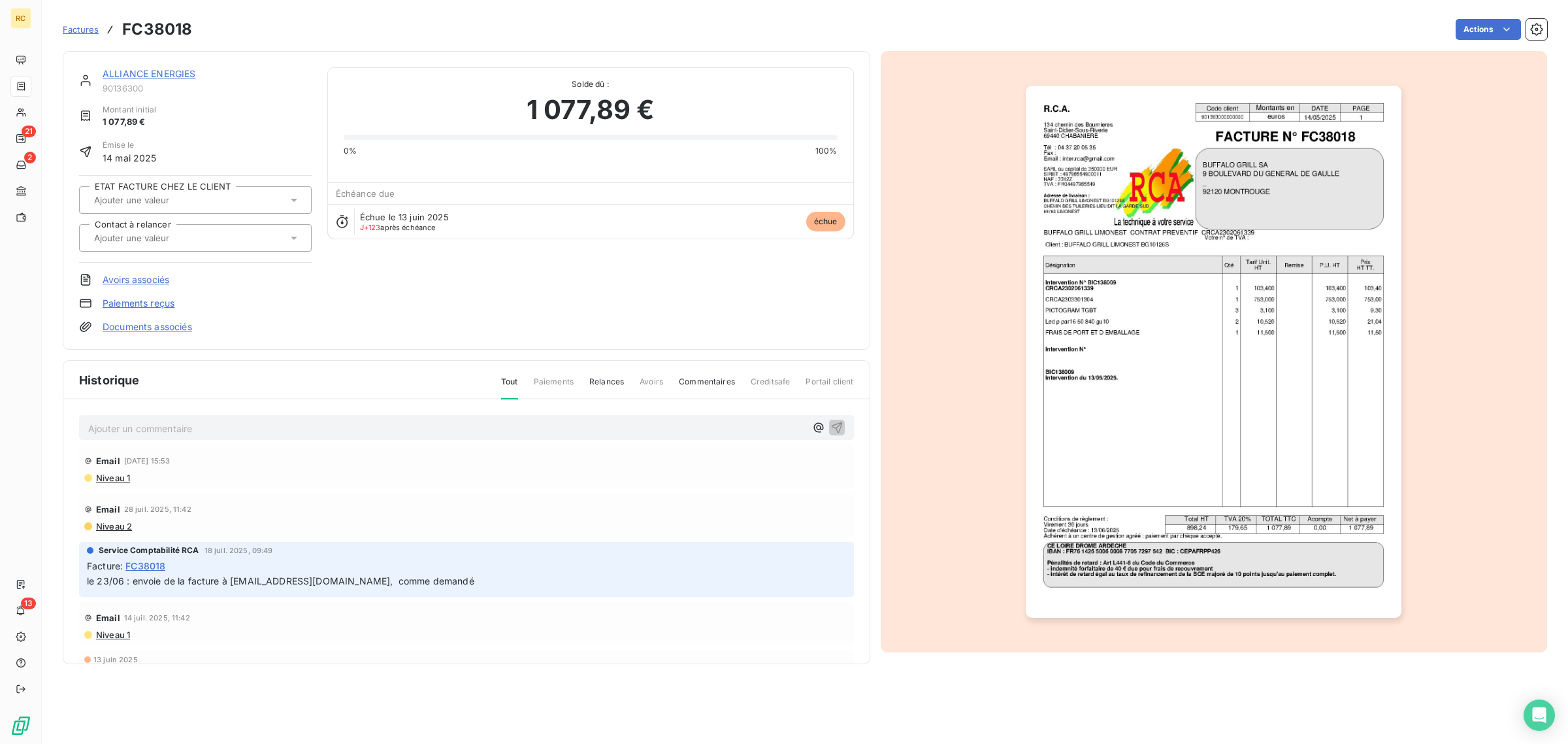
click at [1249, 173] on img "button" at bounding box center [1213, 352] width 376 height 532
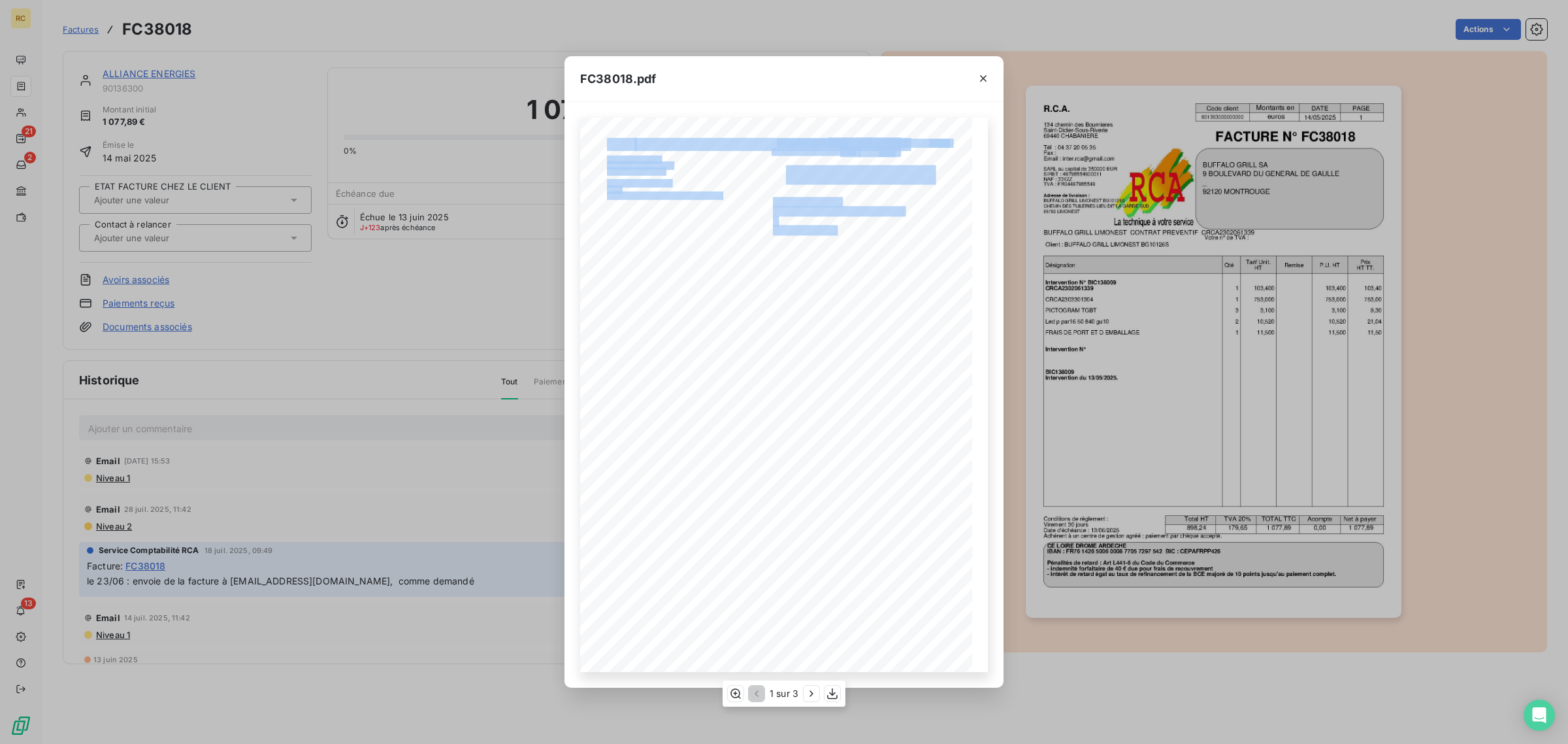
click at [767, 227] on div "R.C.A. Code client Montants en DATE PAGE 901363000000000 euros [DATE] [STREET_A…" at bounding box center [784, 395] width 408 height 555
click at [978, 77] on icon "button" at bounding box center [984, 79] width 13 height 13
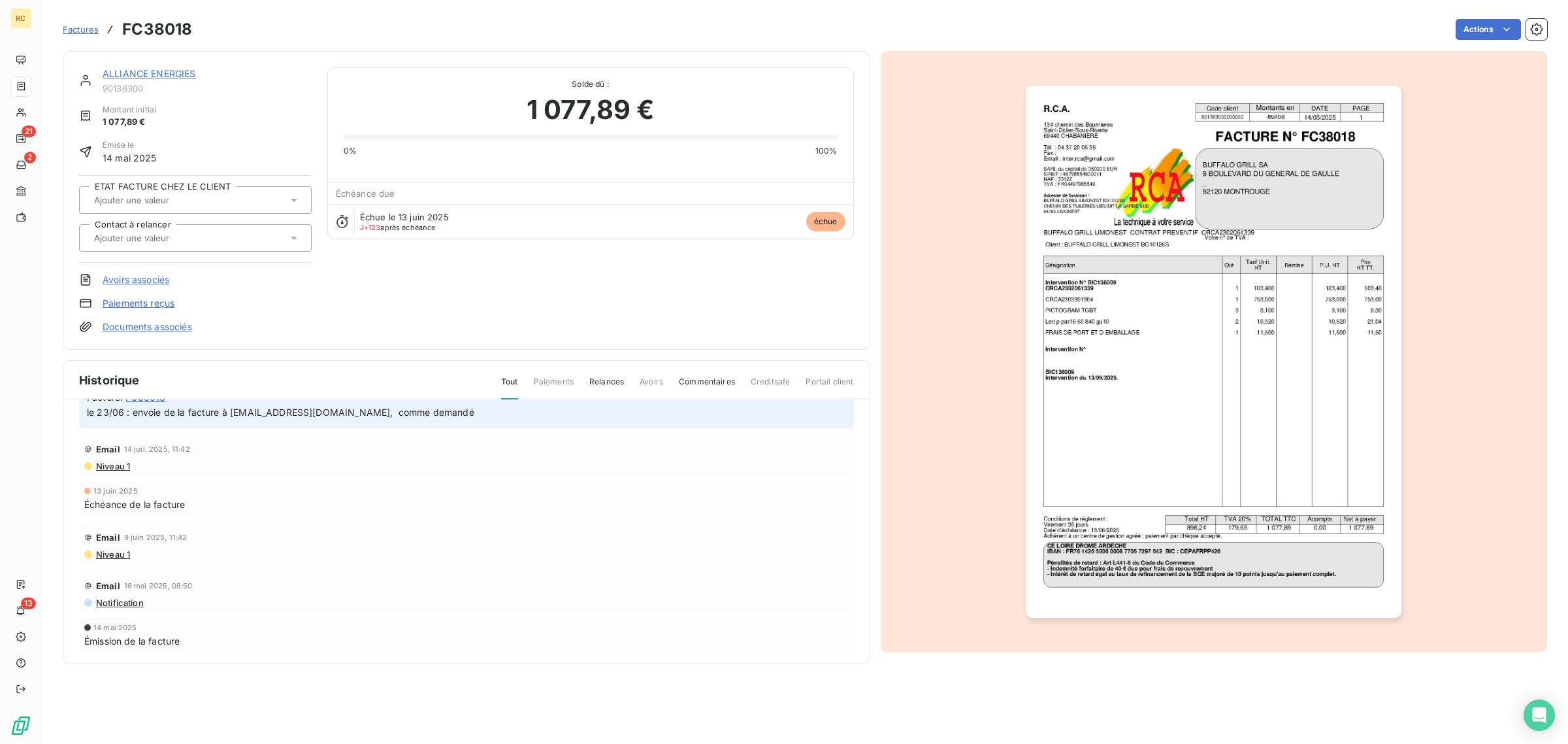
scroll to position [172, 0]
click at [1241, 133] on img "button" at bounding box center [1213, 352] width 376 height 532
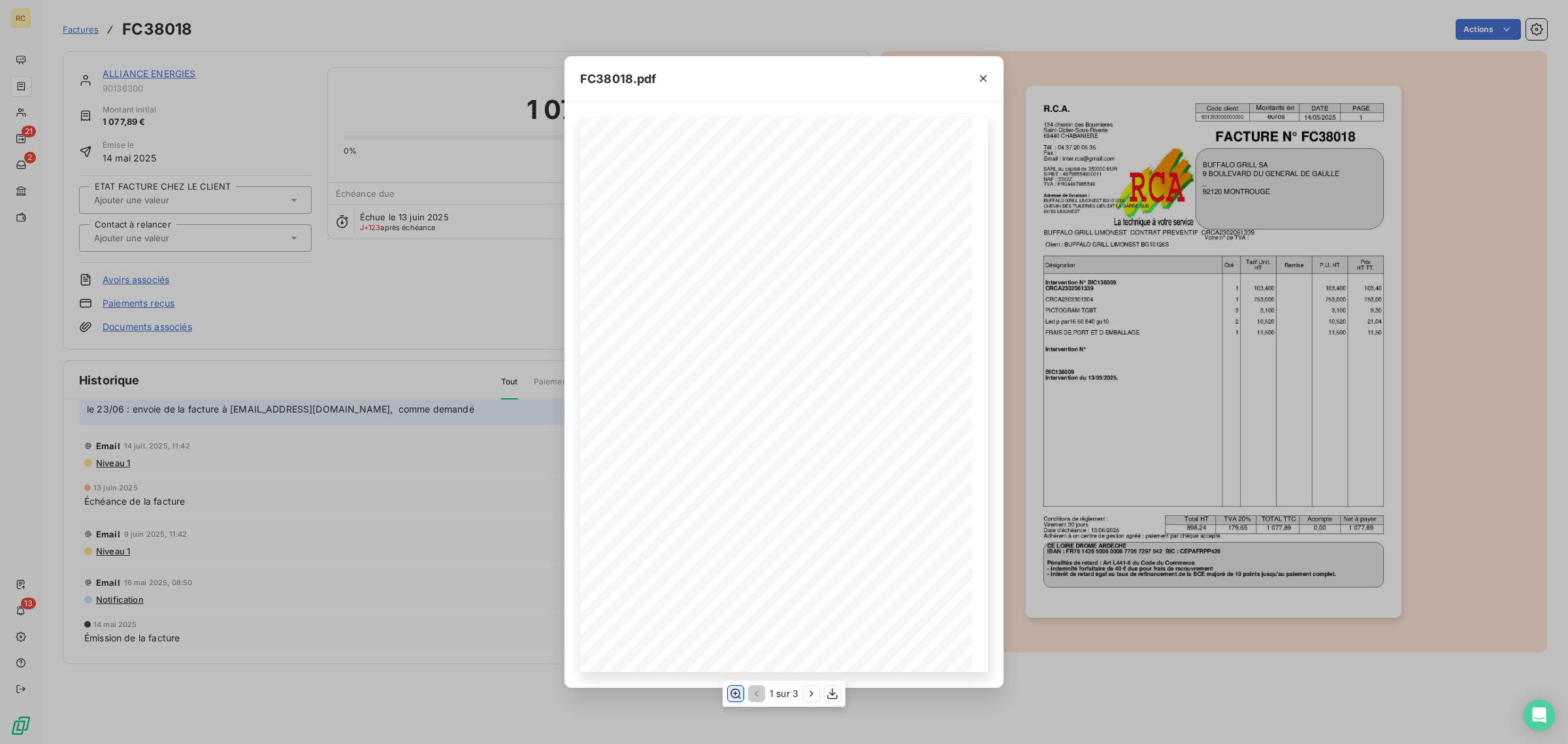
click at [731, 696] on icon "button" at bounding box center [736, 693] width 13 height 13
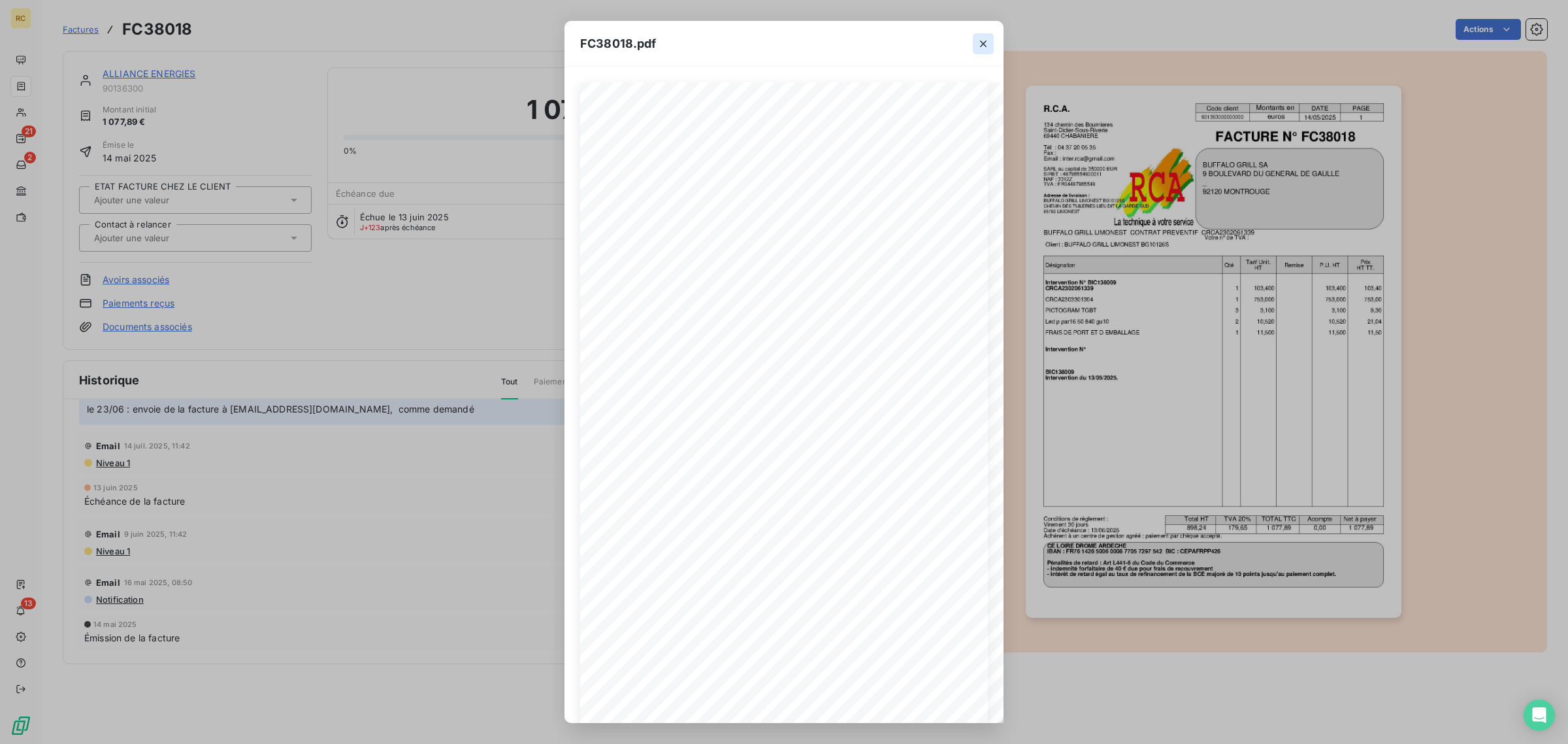
click at [981, 41] on icon "button" at bounding box center [984, 44] width 13 height 13
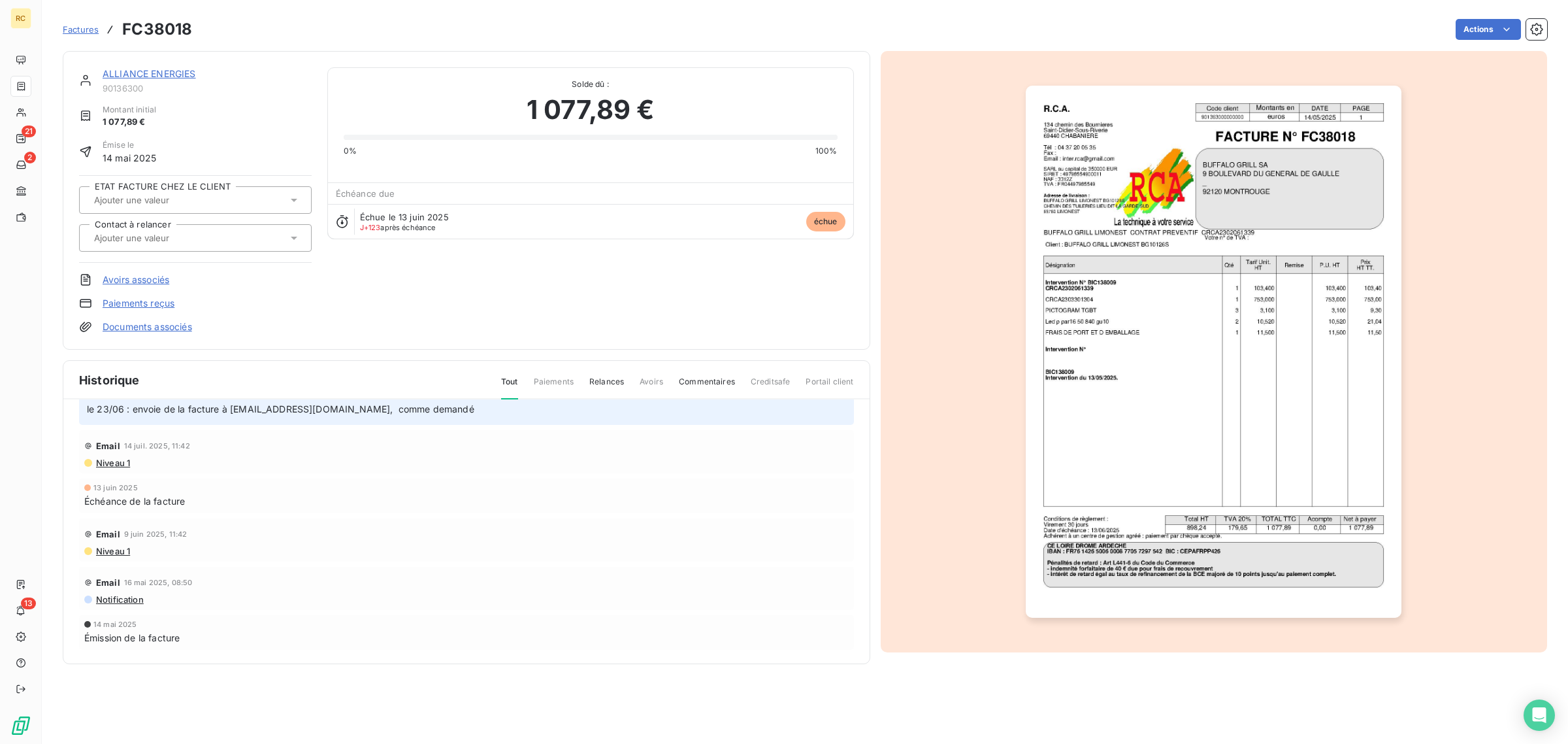
click at [1213, 124] on img "button" at bounding box center [1213, 352] width 376 height 532
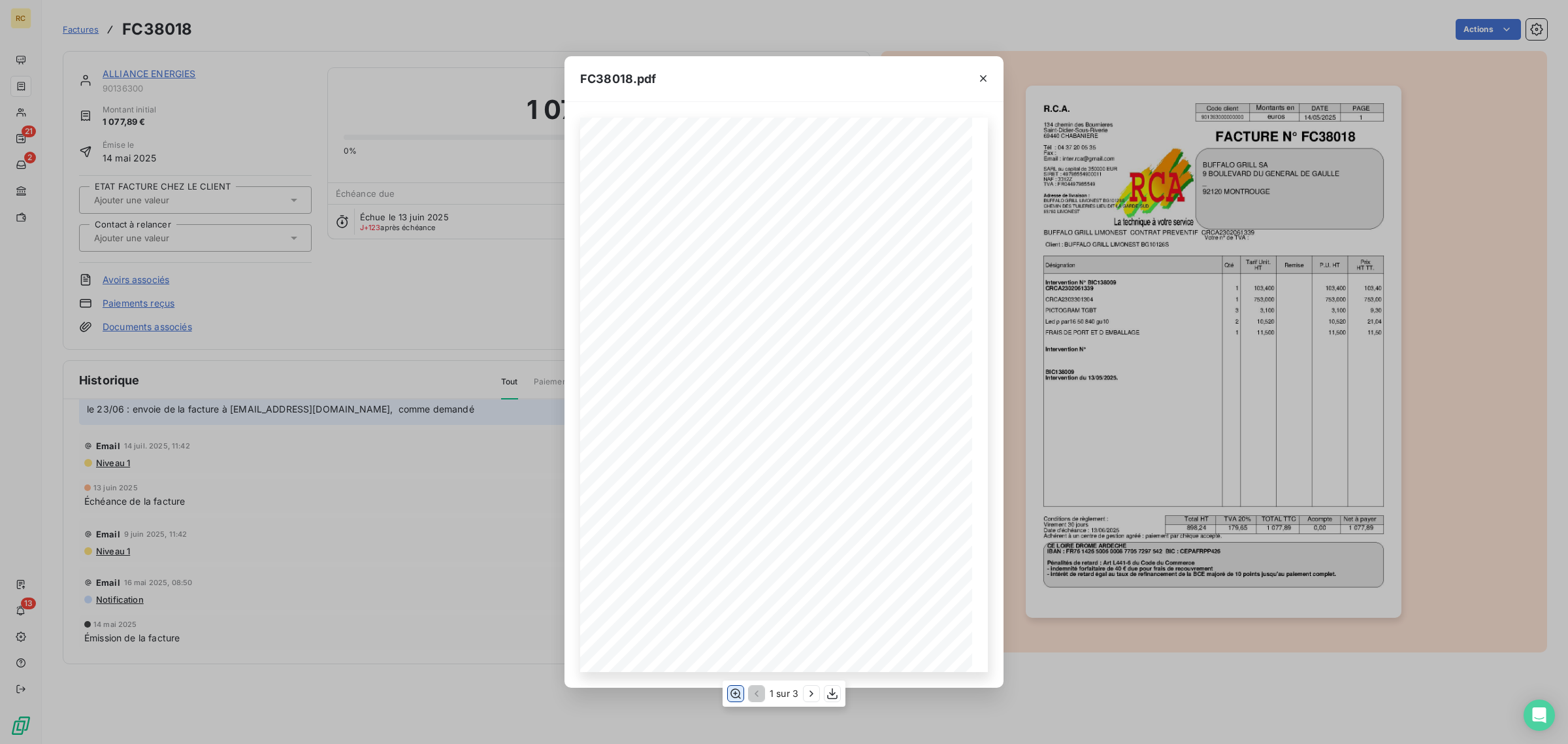
click at [736, 693] on icon "button" at bounding box center [736, 693] width 10 height 10
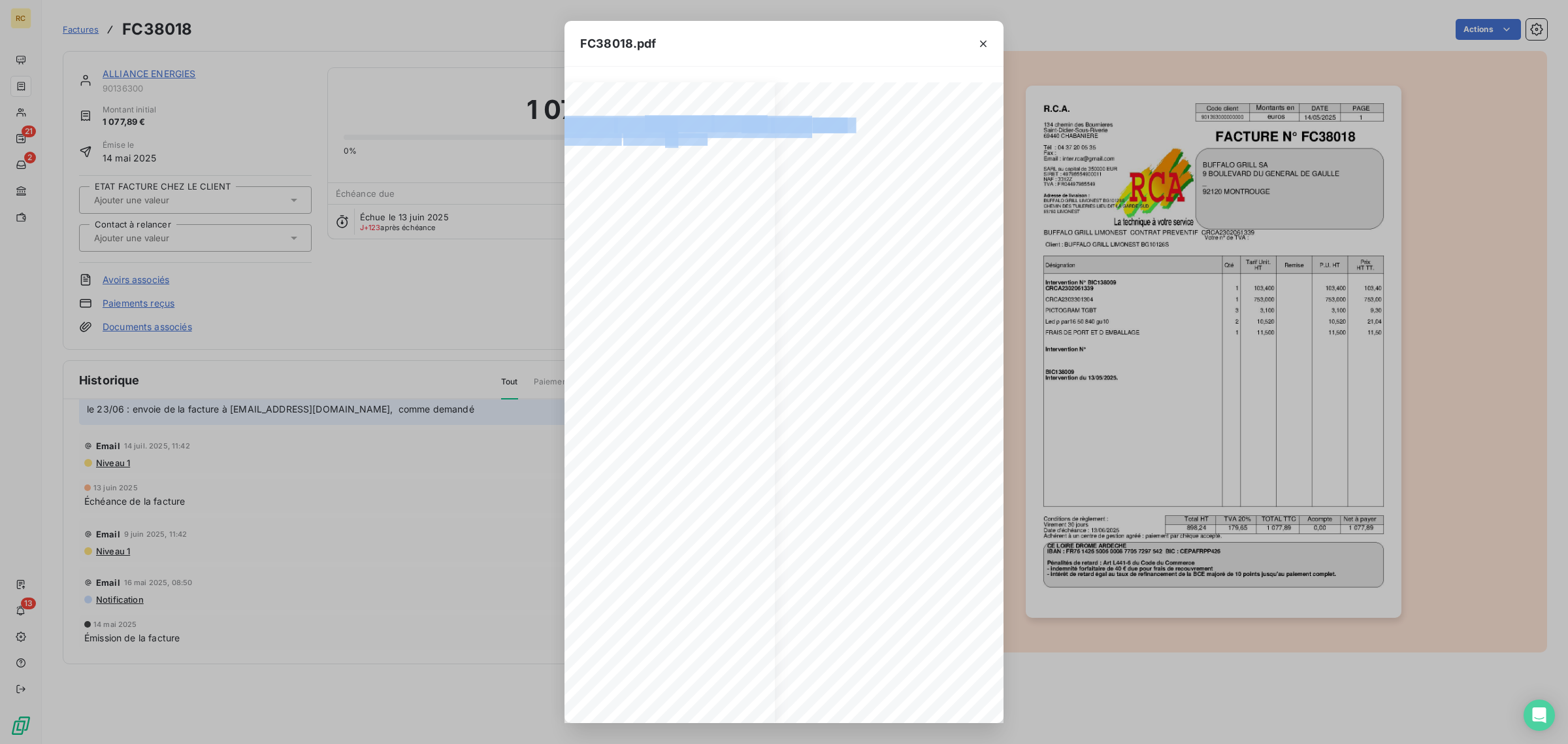
scroll to position [0, 242]
drag, startPoint x: 885, startPoint y: 138, endPoint x: 671, endPoint y: 138, distance: 214.0
click at [671, 138] on div "R.C.A. Code client Montants en DATE PAGE 901363000000000 euros [DATE] [STREET_A…" at bounding box center [554, 545] width 653 height 925
click at [980, 37] on icon "button" at bounding box center [984, 44] width 13 height 13
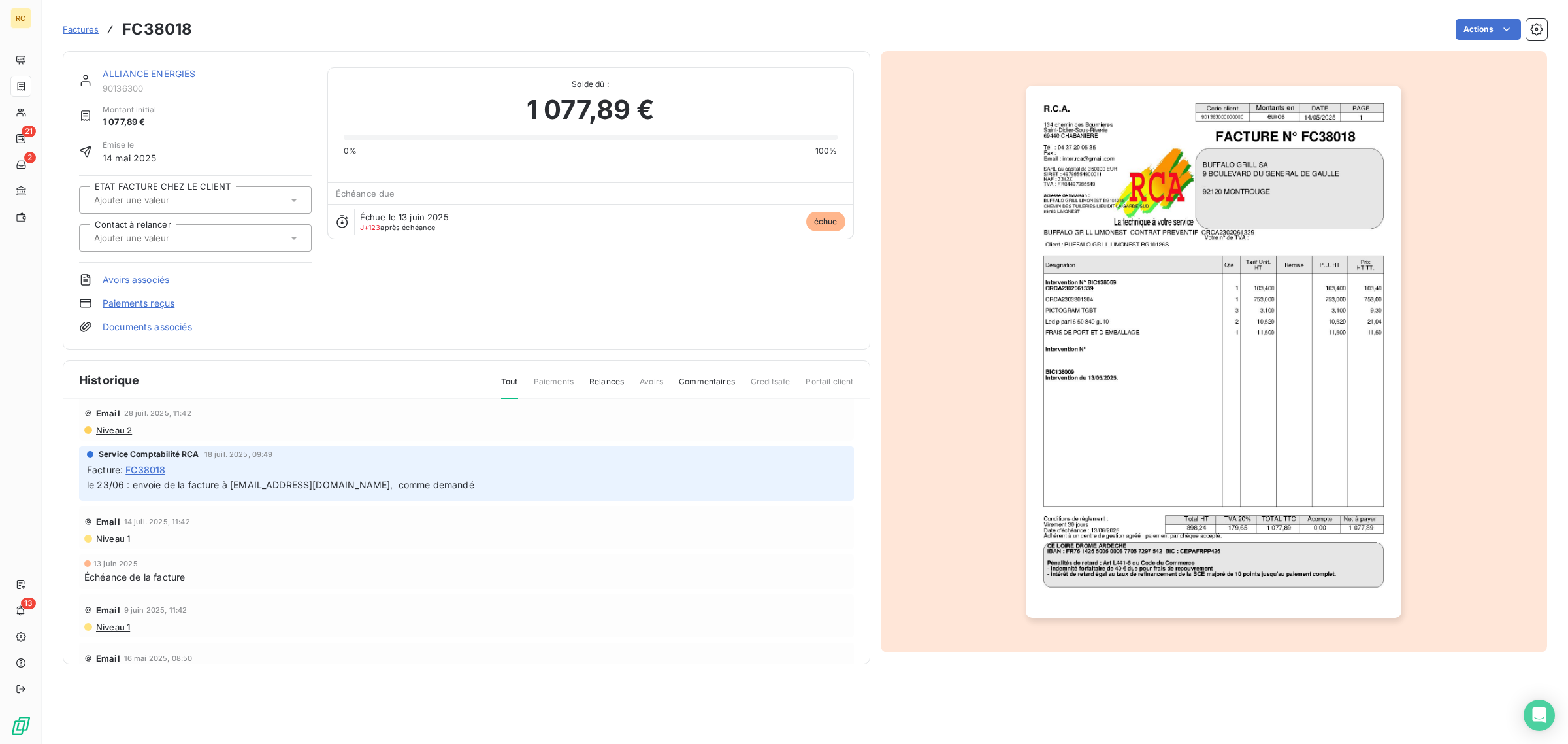
scroll to position [0, 0]
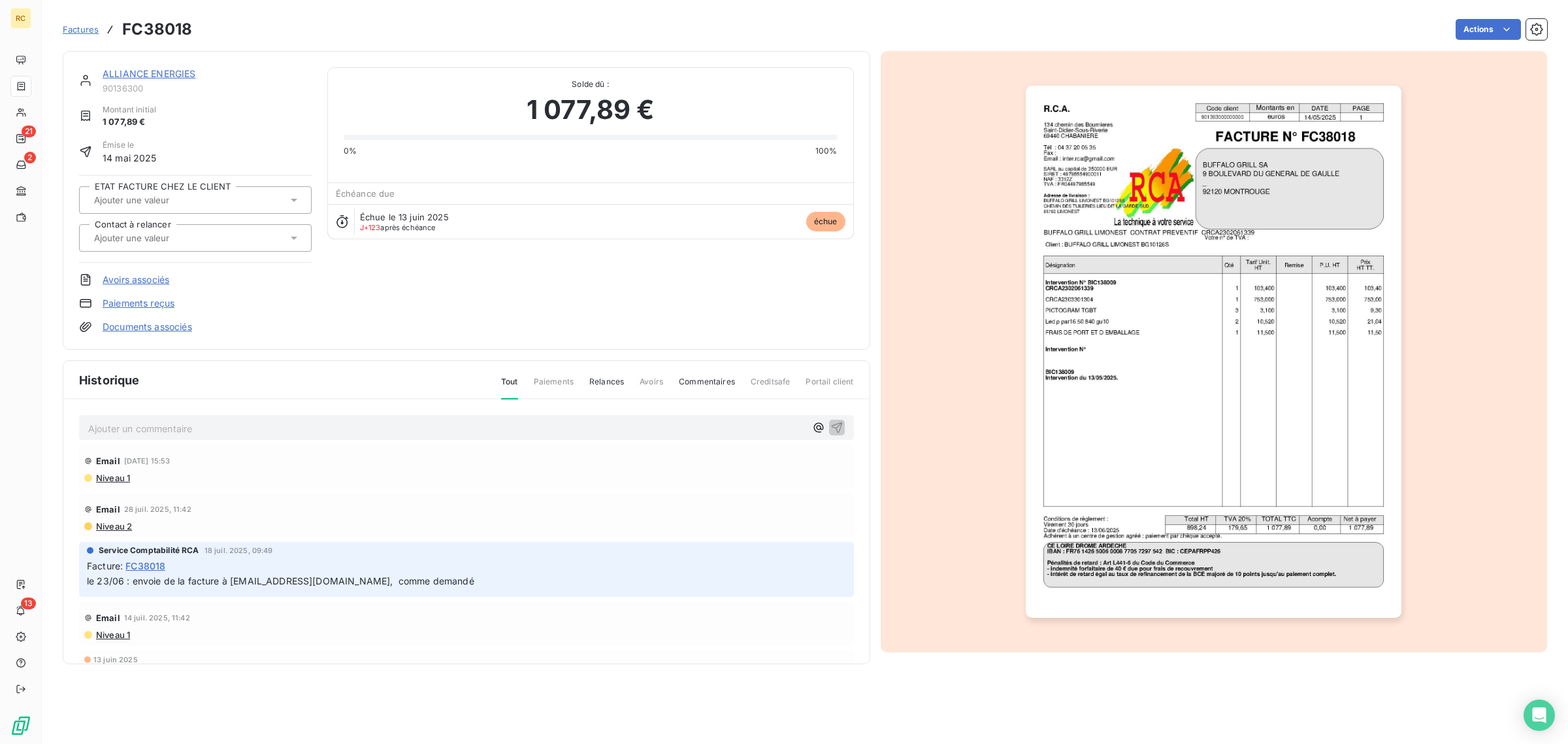
click at [1218, 102] on img "button" at bounding box center [1213, 352] width 376 height 532
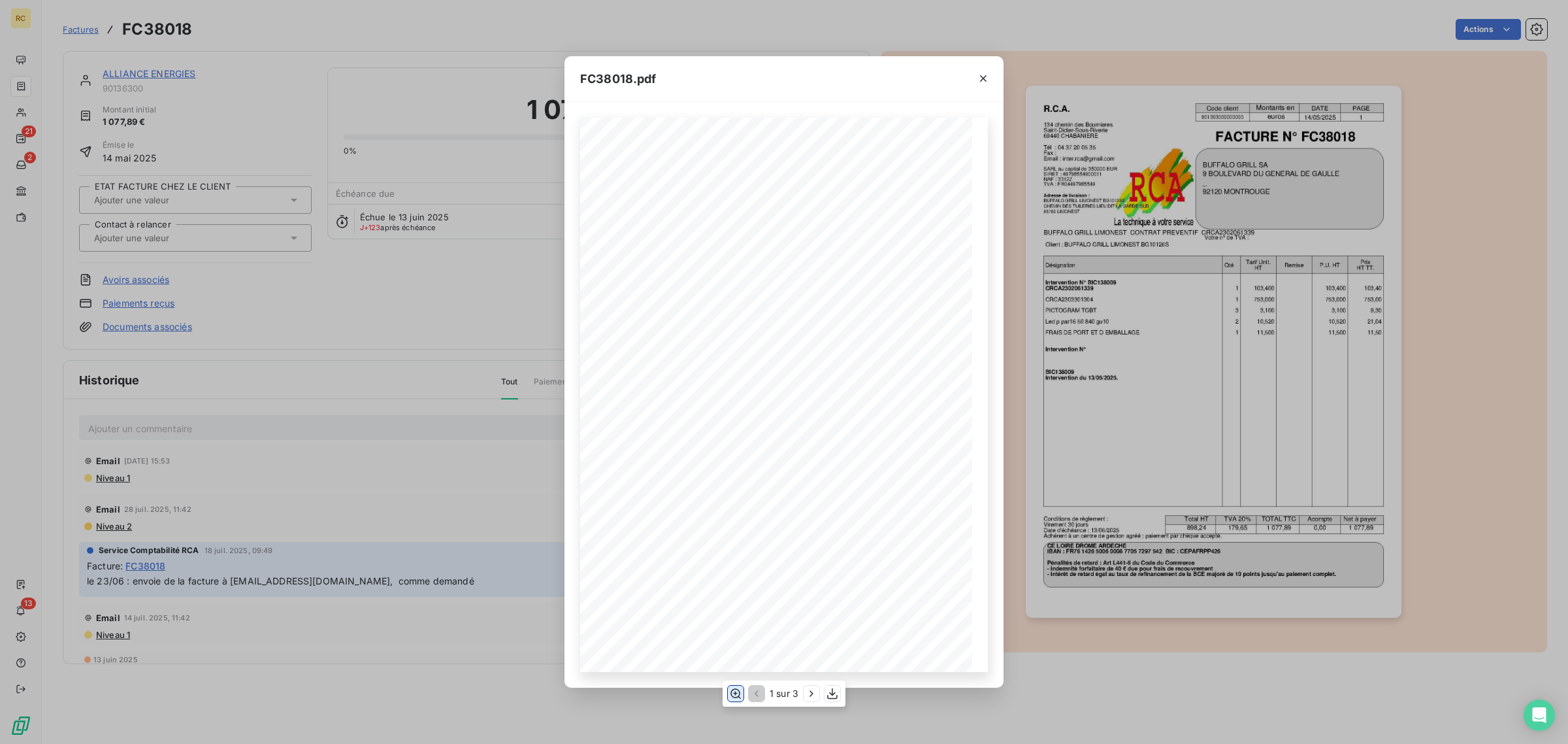
click at [737, 694] on icon "button" at bounding box center [736, 693] width 13 height 13
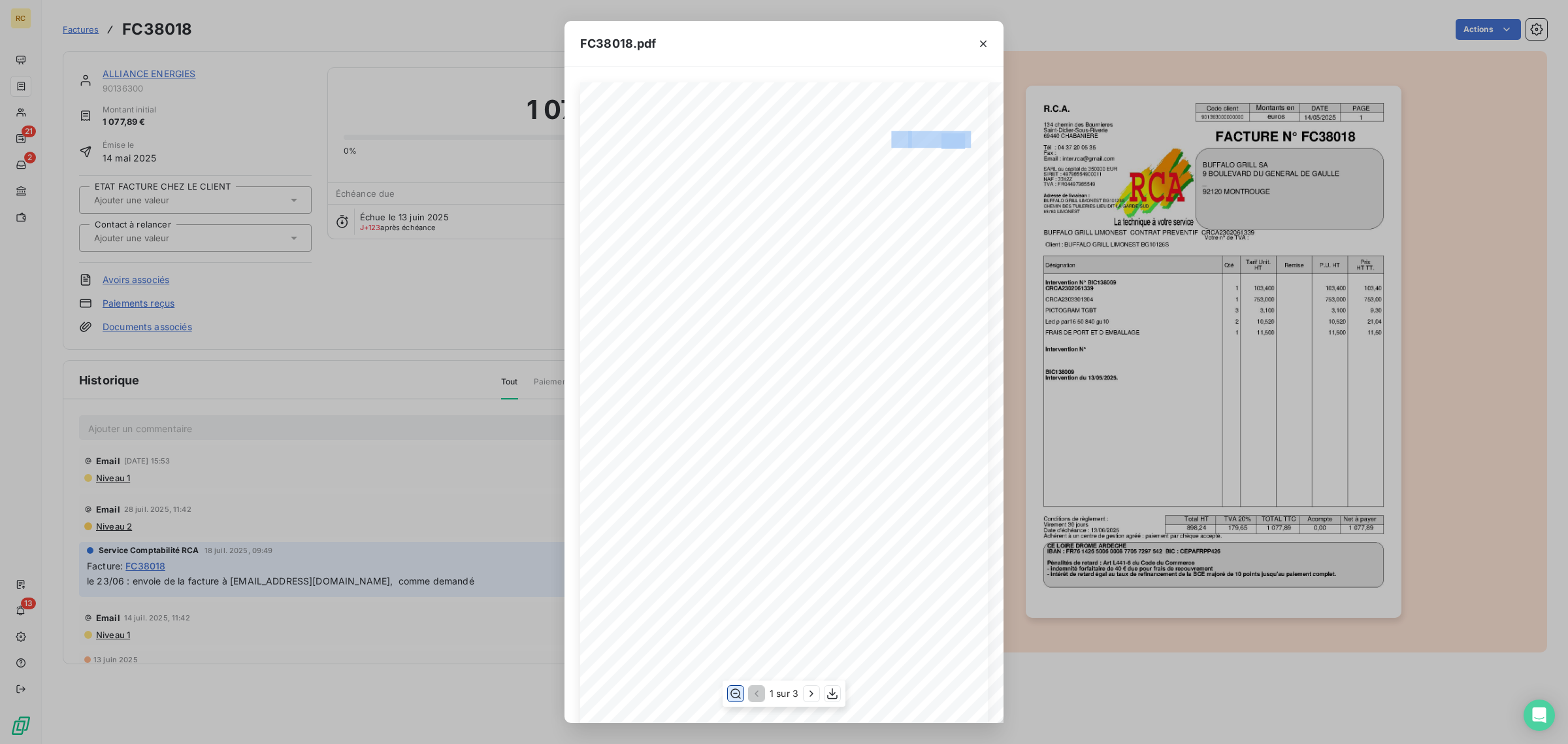
drag, startPoint x: 885, startPoint y: 138, endPoint x: 958, endPoint y: 140, distance: 73.0
click at [958, 140] on div "R.C.A. Code client Montants en DATE PAGE 901363000000000 euros [DATE] [STREET_A…" at bounding box center [784, 545] width 653 height 925
click at [987, 40] on icon "button" at bounding box center [984, 44] width 13 height 13
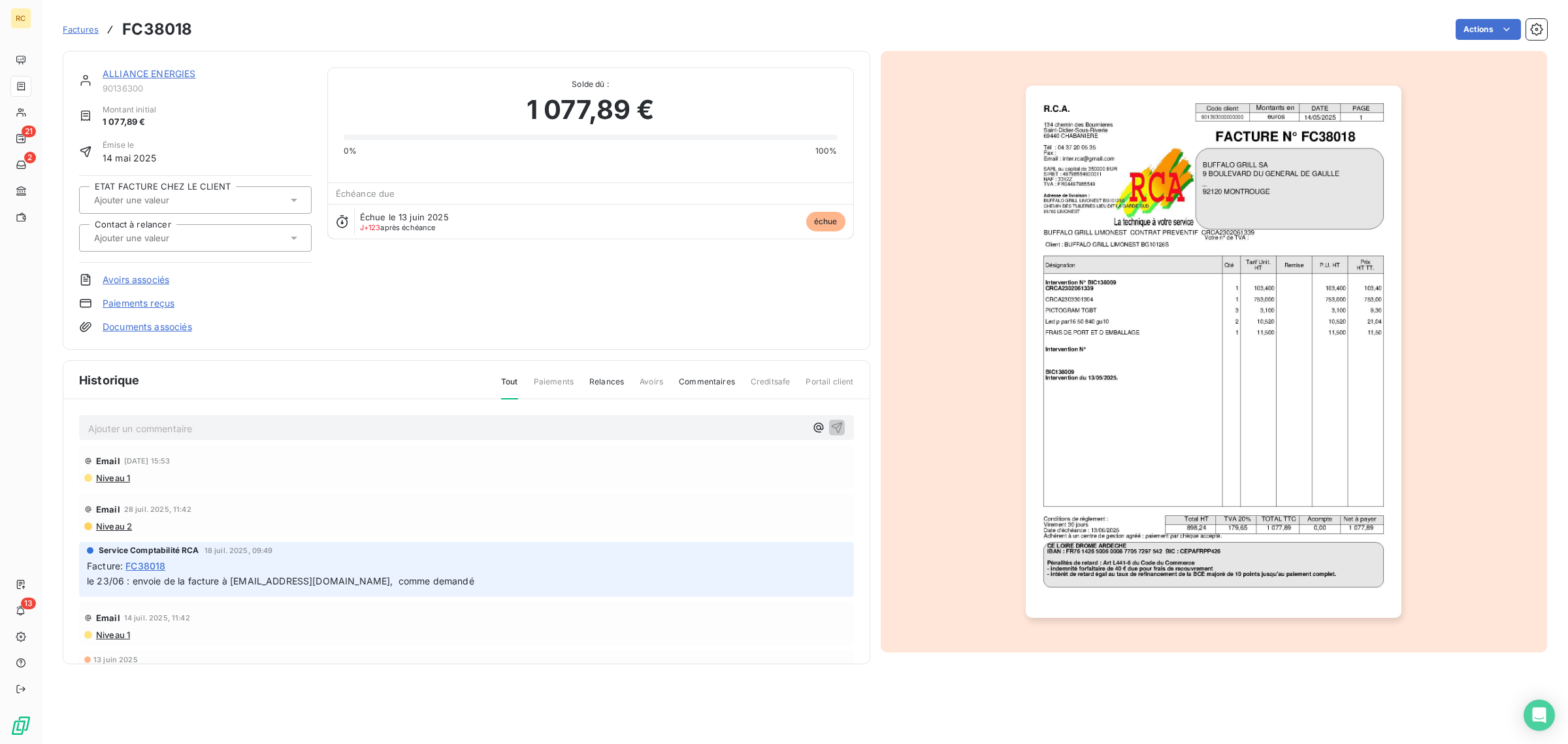
click at [1209, 117] on img "button" at bounding box center [1213, 352] width 376 height 532
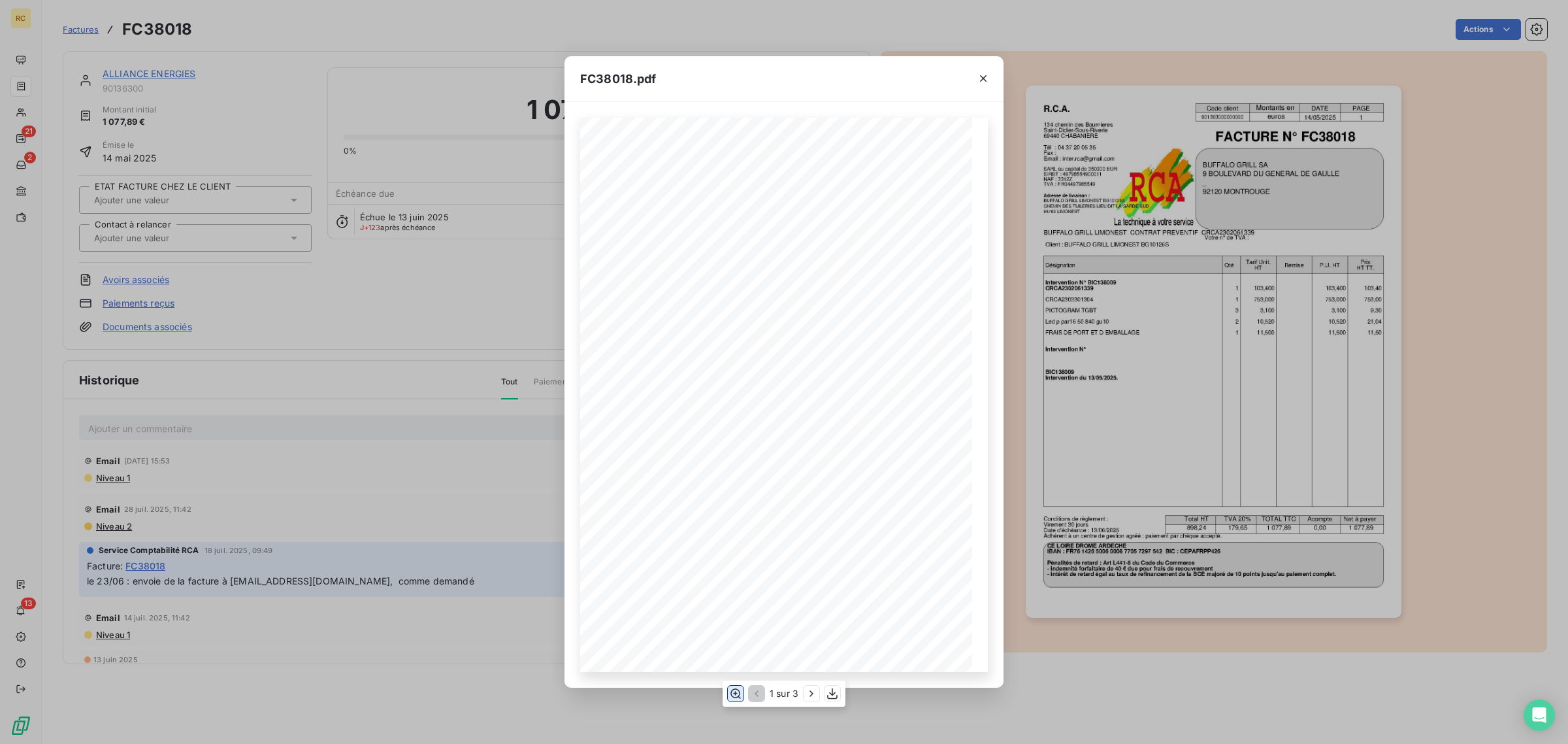
click at [736, 690] on icon "button" at bounding box center [736, 693] width 13 height 13
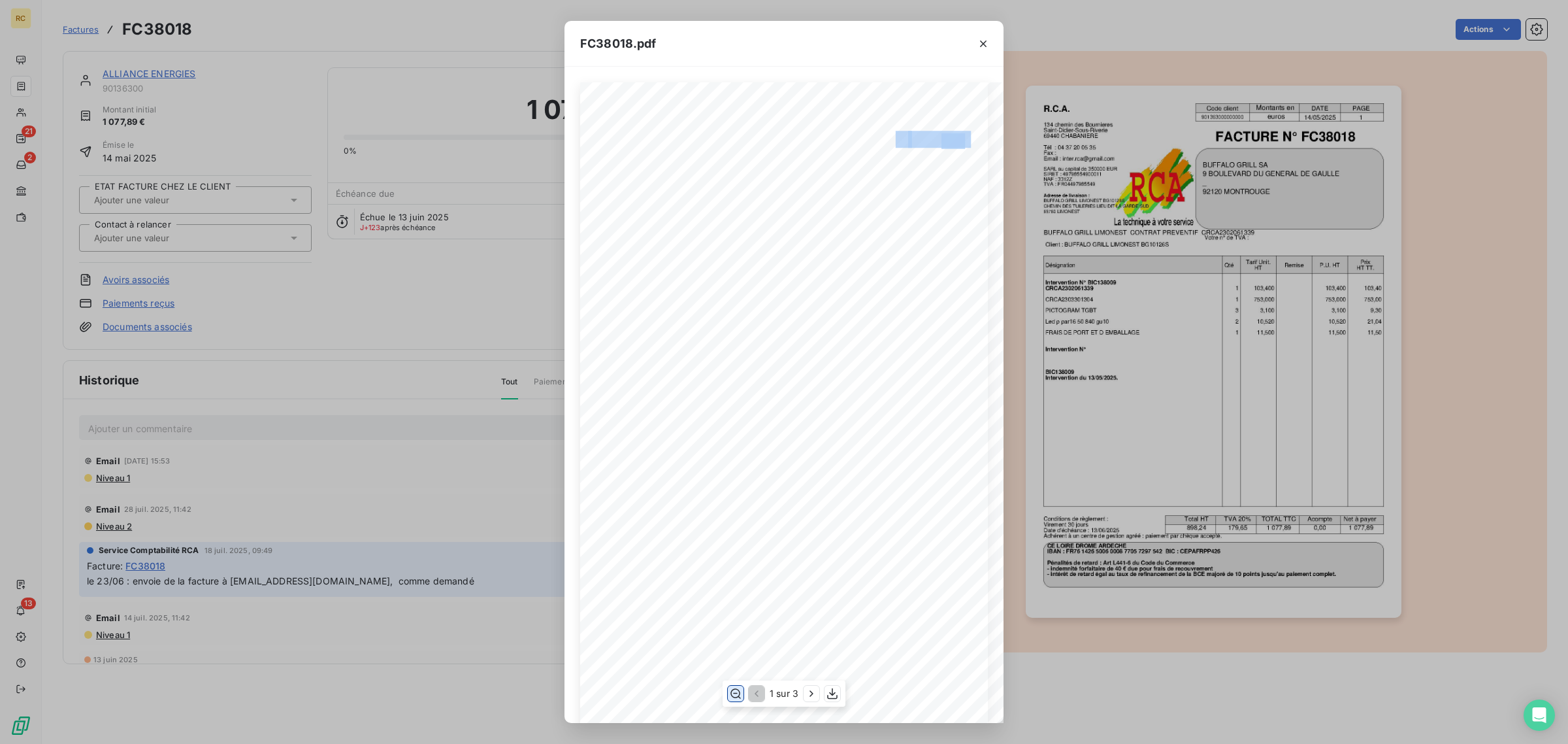
drag, startPoint x: 887, startPoint y: 138, endPoint x: 958, endPoint y: 139, distance: 71.0
click at [958, 139] on div "R.C.A. Code client Montants en DATE PAGE 901363000000000 euros [DATE] [STREET_A…" at bounding box center [784, 545] width 653 height 925
click at [983, 46] on icon "button" at bounding box center [984, 44] width 13 height 13
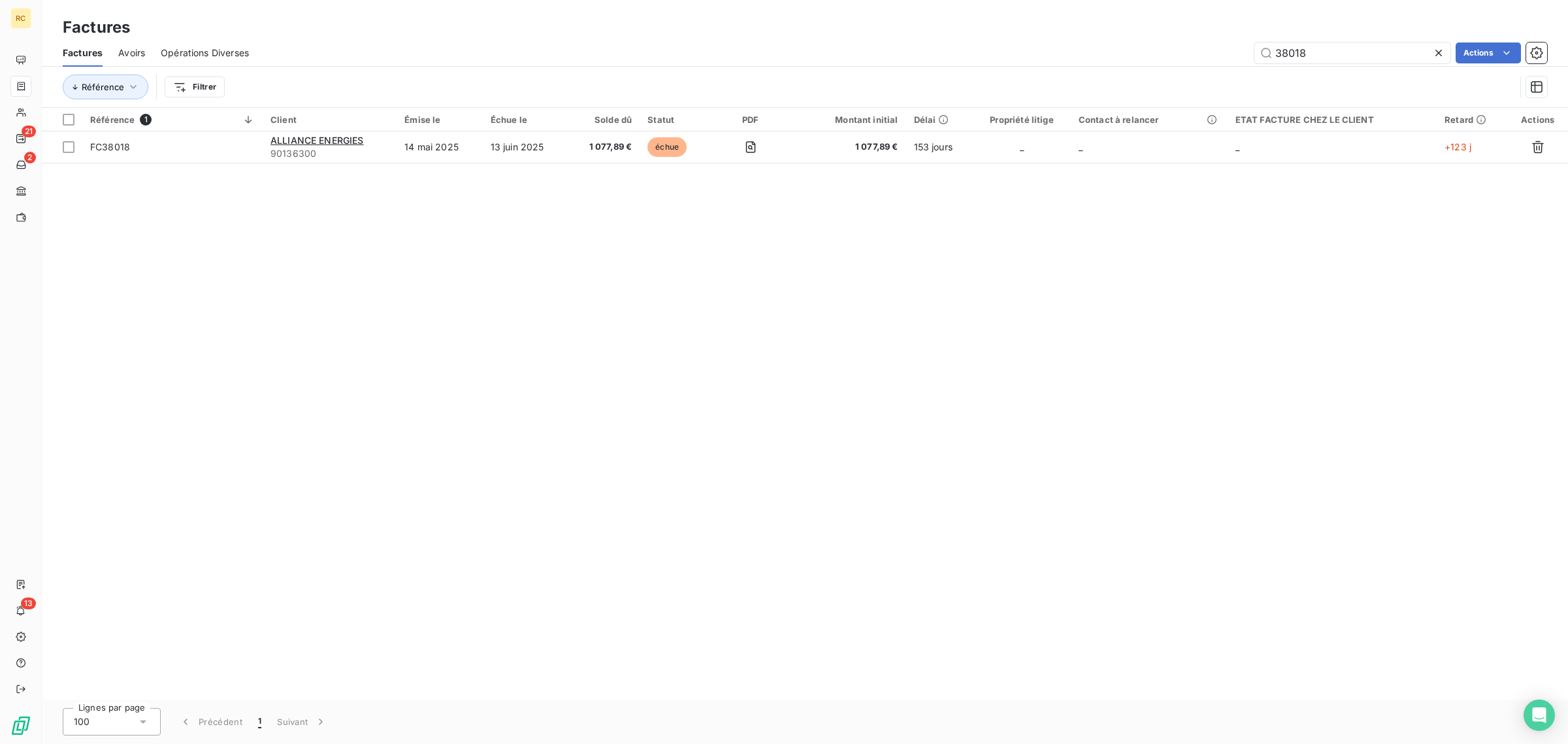
click at [1439, 48] on icon at bounding box center [1439, 53] width 13 height 13
